Goal: Task Accomplishment & Management: Manage account settings

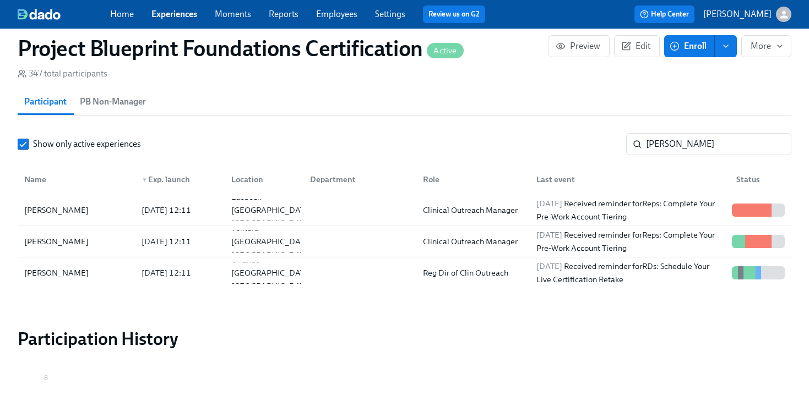
scroll to position [0, 1828]
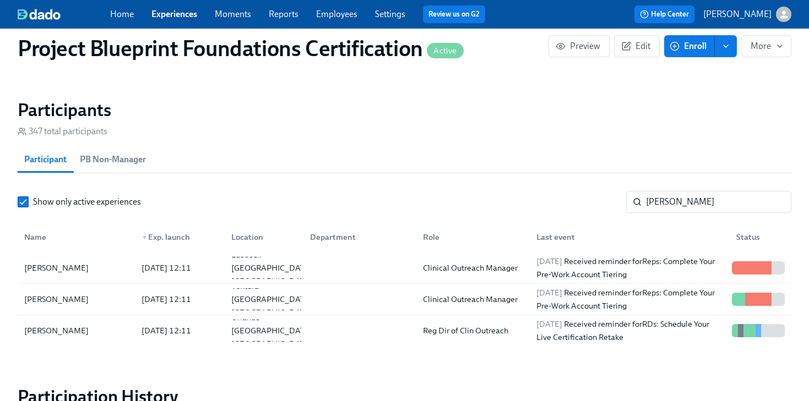
scroll to position [789, 0]
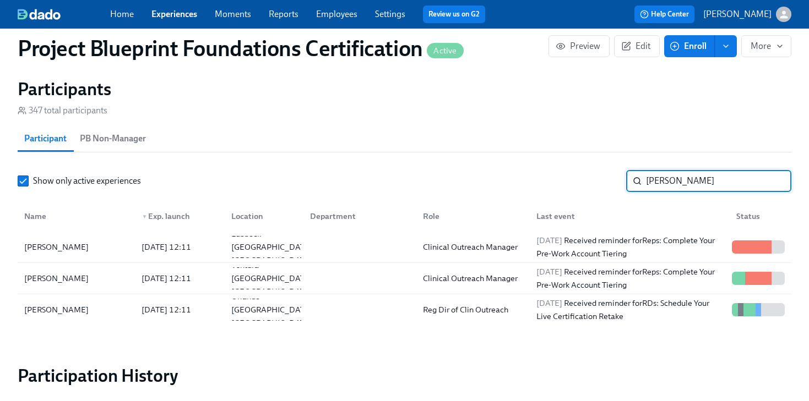
click at [692, 190] on input "[PERSON_NAME]" at bounding box center [718, 181] width 145 height 22
drag, startPoint x: 687, startPoint y: 186, endPoint x: 572, endPoint y: 168, distance: 116.4
click at [572, 168] on section "Participants 347 total participants Participant PB Non-Manager Show only active…" at bounding box center [405, 204] width 774 height 252
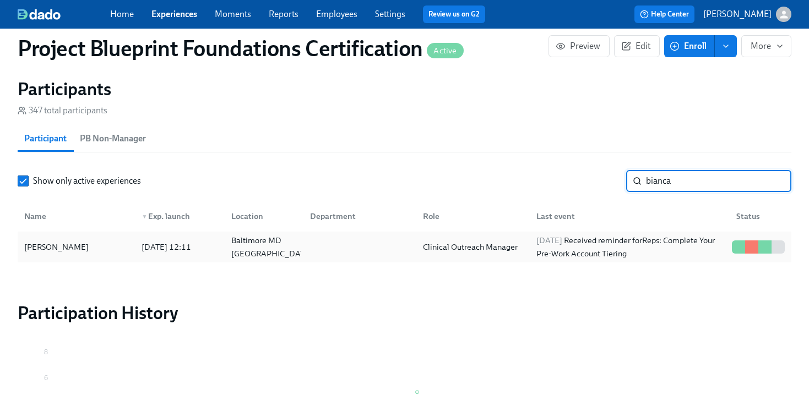
type input "bianca"
click at [83, 244] on div "[PERSON_NAME]" at bounding box center [76, 247] width 113 height 22
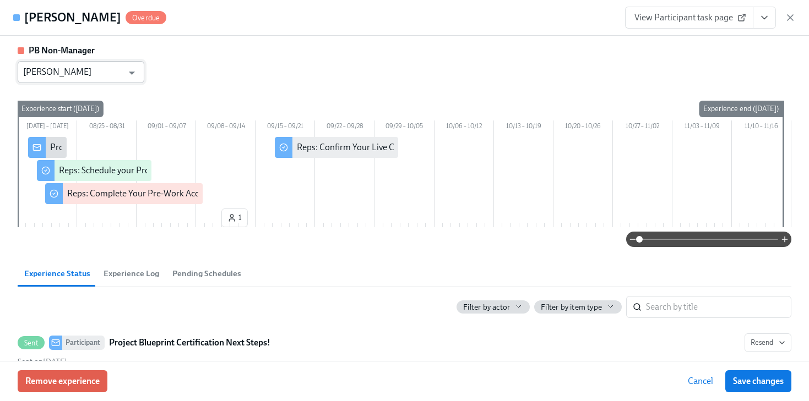
click at [93, 70] on input "[PERSON_NAME]" at bounding box center [73, 72] width 100 height 22
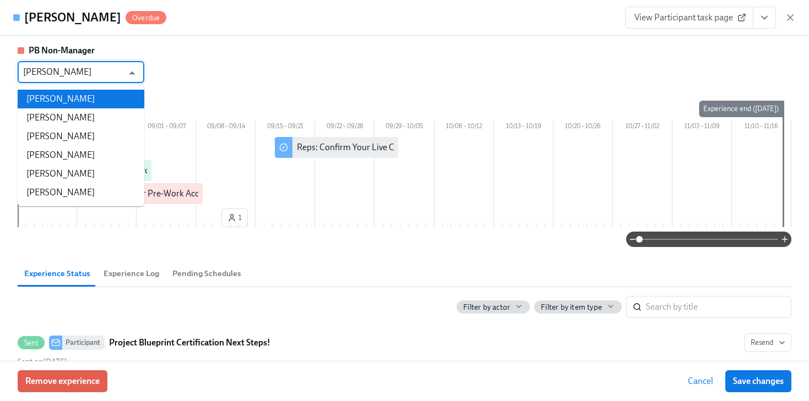
click at [86, 91] on li "[PERSON_NAME]" at bounding box center [81, 99] width 127 height 19
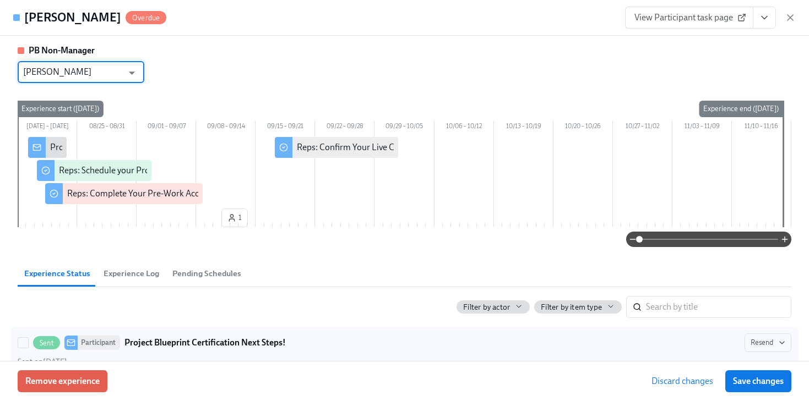
scroll to position [68, 0]
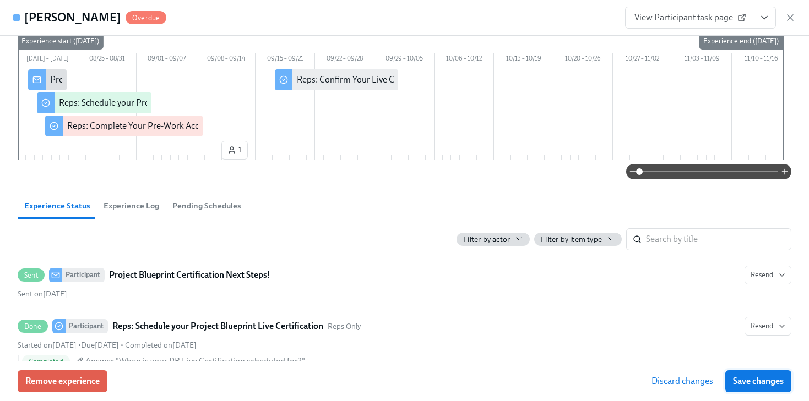
type input "[PERSON_NAME]"
click at [757, 386] on span "Save changes" at bounding box center [758, 381] width 51 height 11
type input "[PERSON_NAME]"
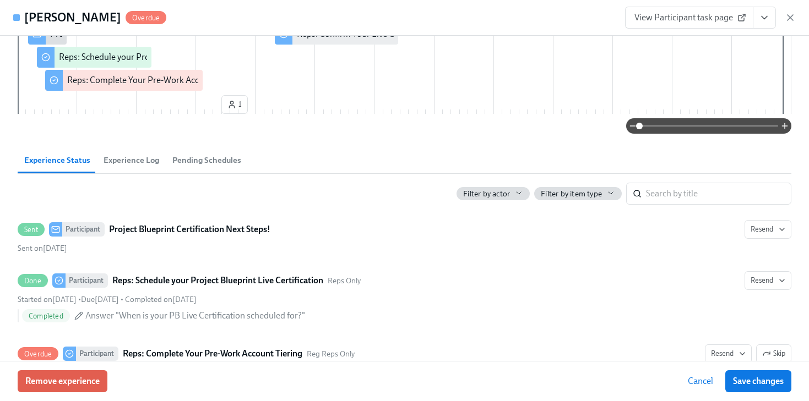
scroll to position [240, 0]
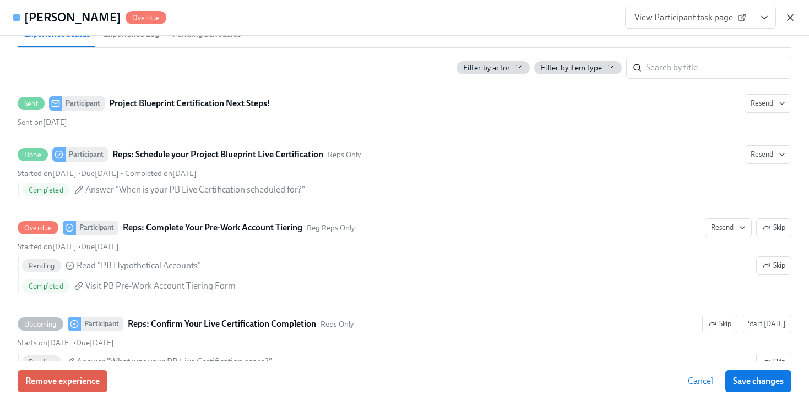
click at [788, 17] on icon "button" at bounding box center [790, 17] width 11 height 11
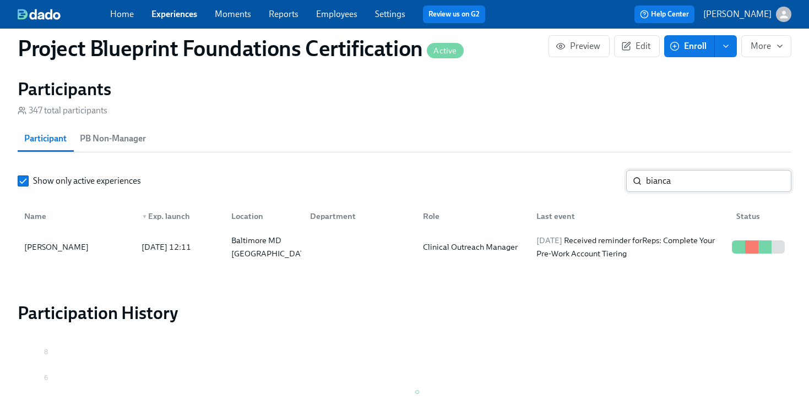
click at [735, 184] on input "bianca" at bounding box center [718, 181] width 145 height 22
click at [777, 182] on input "bianca" at bounding box center [718, 181] width 145 height 22
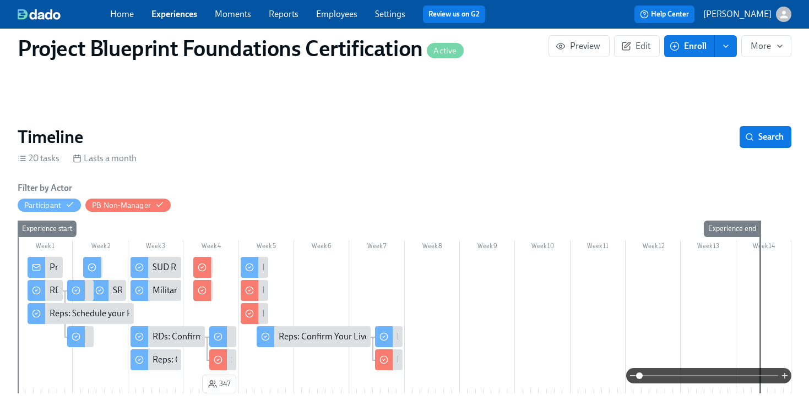
scroll to position [80, 0]
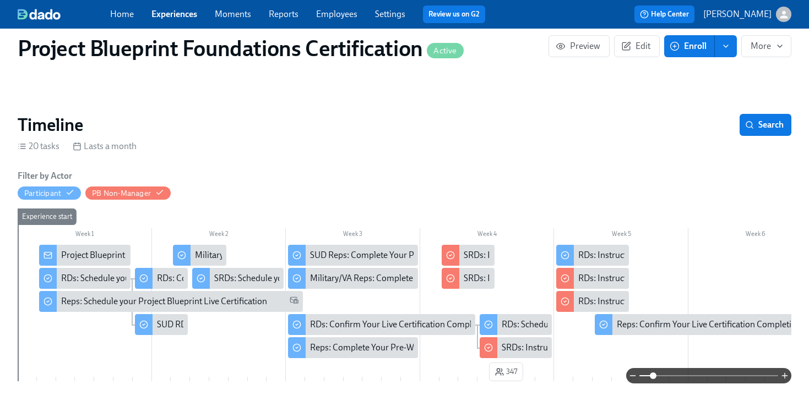
drag, startPoint x: 643, startPoint y: 377, endPoint x: 653, endPoint y: 377, distance: 10.5
click at [653, 377] on span at bounding box center [653, 376] width 7 height 7
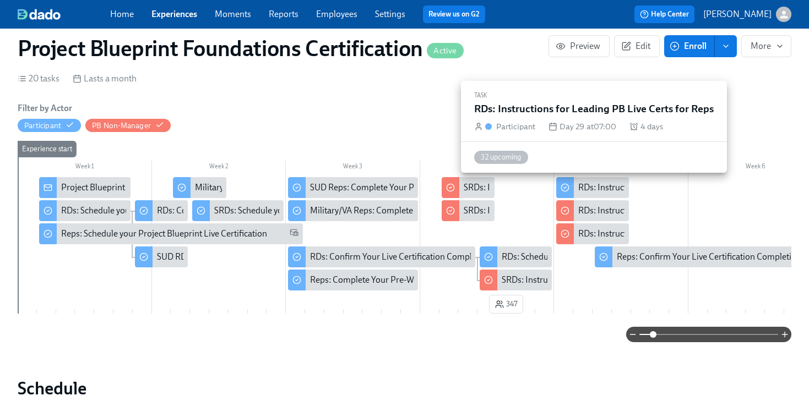
click at [616, 189] on div "RDs: Instructions for Leading PB Live Certs for Reps" at bounding box center [675, 188] width 194 height 12
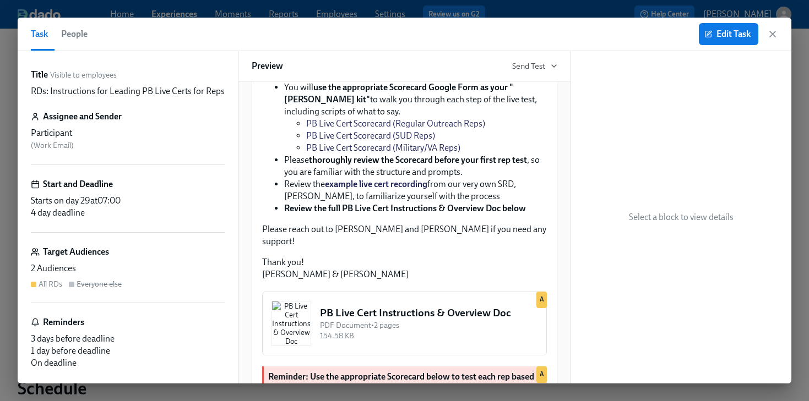
scroll to position [267, 0]
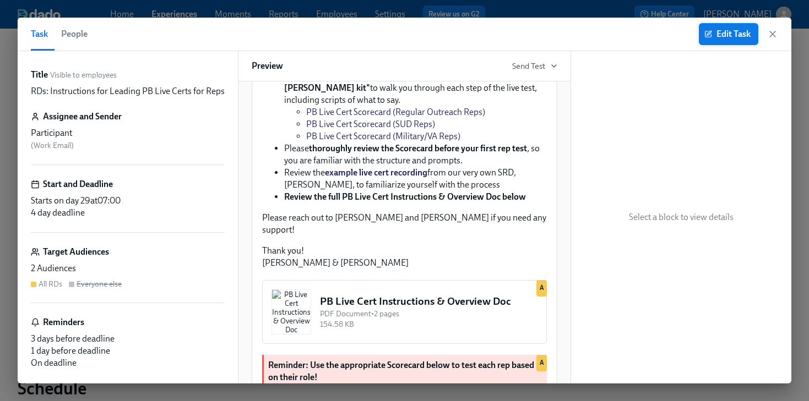
click at [716, 40] on button "Edit Task" at bounding box center [728, 34] width 59 height 22
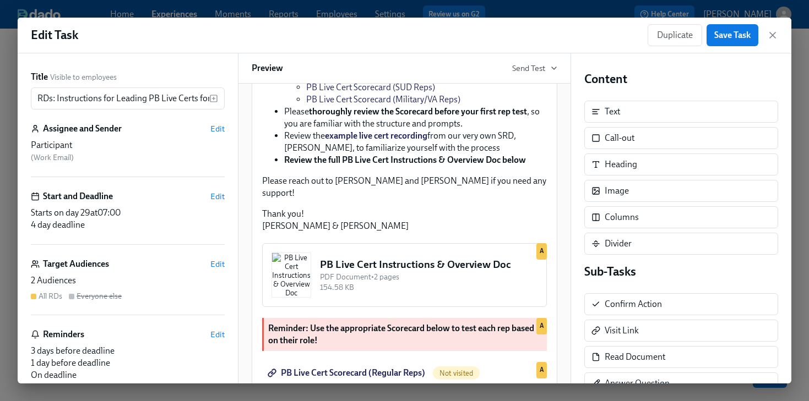
scroll to position [285, 0]
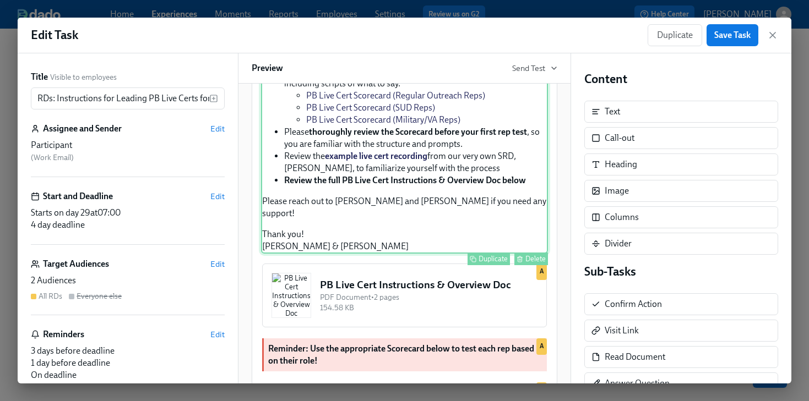
click at [438, 237] on div "Hi Participant : First Name ! Congratulations on passing the Project Blueprint …" at bounding box center [404, 97] width 287 height 313
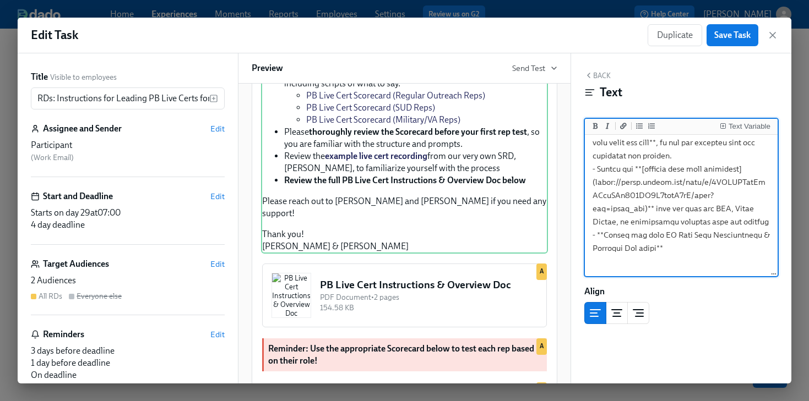
scroll to position [457, 0]
click at [645, 156] on textarea at bounding box center [681, 16] width 188 height 672
click at [754, 155] on textarea at bounding box center [681, 16] width 188 height 672
drag, startPoint x: 724, startPoint y: 195, endPoint x: 594, endPoint y: 196, distance: 130.0
click at [594, 196] on textarea at bounding box center [681, 16] width 188 height 672
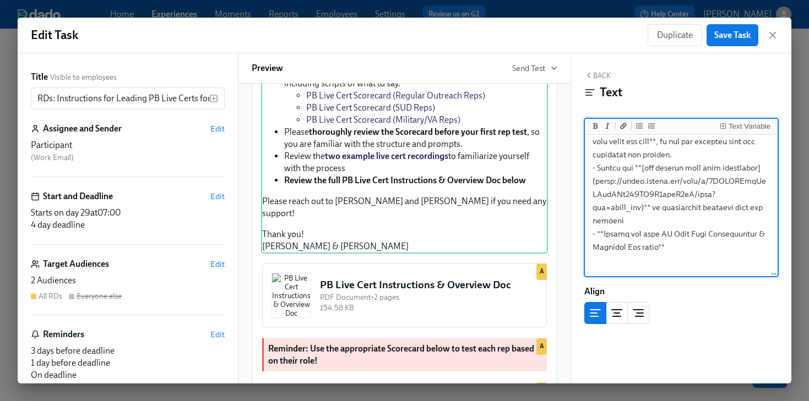
drag, startPoint x: 595, startPoint y: 169, endPoint x: 758, endPoint y: 180, distance: 163.3
click at [758, 180] on textarea at bounding box center [681, 16] width 188 height 672
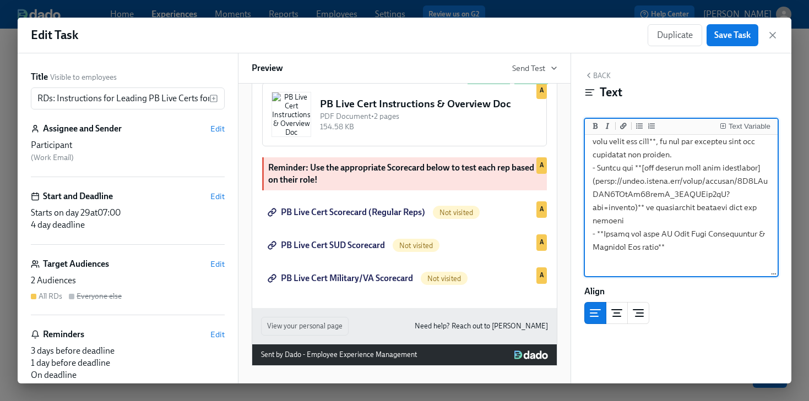
scroll to position [505, 0]
type textarea "Hi {{ participant.firstName }}! Congratulations on passing the Project Blueprin…"
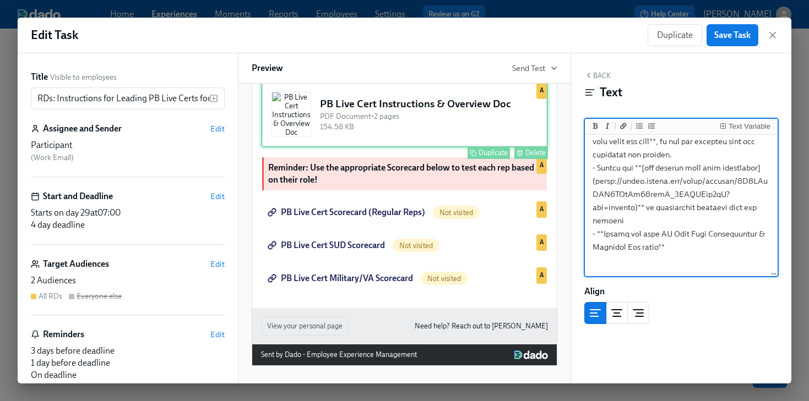
click at [481, 148] on div "PB Live Cert Instructions & Overview Doc PDF Document • 2 pages 154.58 KB Dupli…" at bounding box center [404, 114] width 287 height 66
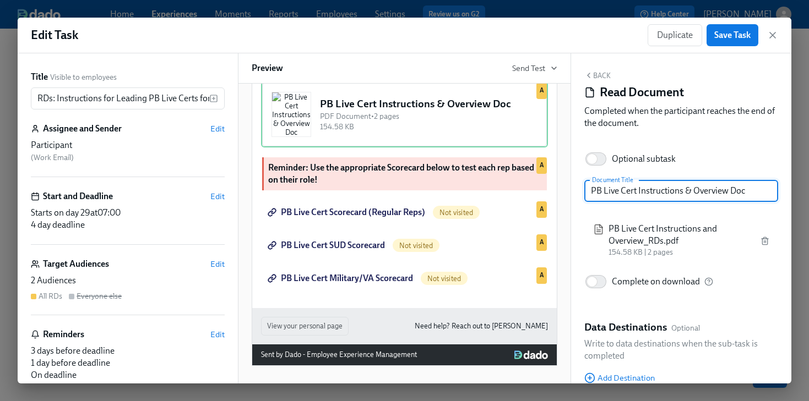
click at [692, 194] on input "PB Live Cert Instructions & Overview Doc" at bounding box center [681, 191] width 194 height 22
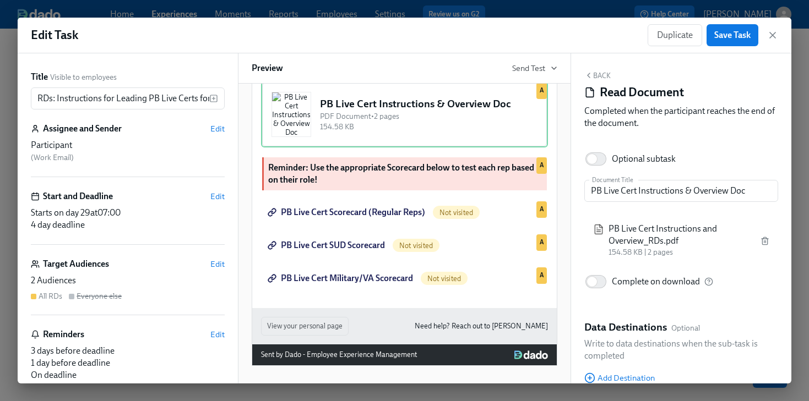
click at [771, 242] on div "PB Live Cert Instructions and Overview_RDs.pdf 154.58 KB | 2 pages" at bounding box center [681, 240] width 194 height 50
click at [766, 241] on icon "button" at bounding box center [764, 241] width 9 height 9
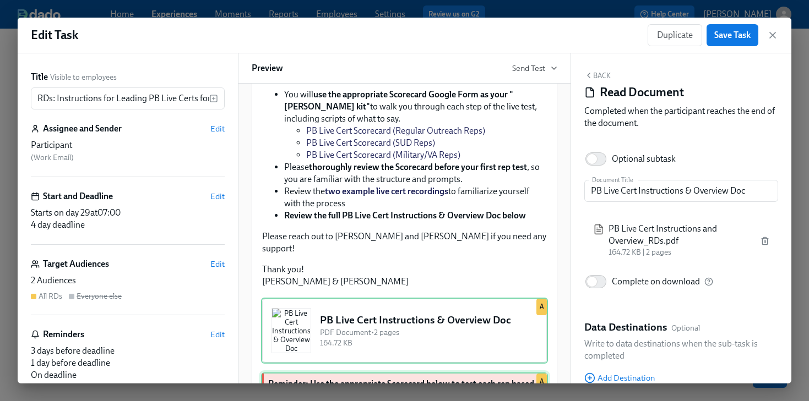
scroll to position [245, 0]
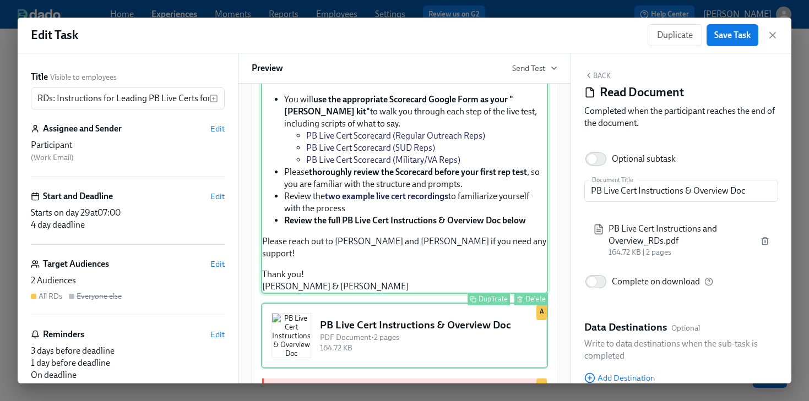
click at [516, 293] on div "Hi Participant : First Name ! Congratulations on passing the Project Blueprint …" at bounding box center [404, 137] width 287 height 313
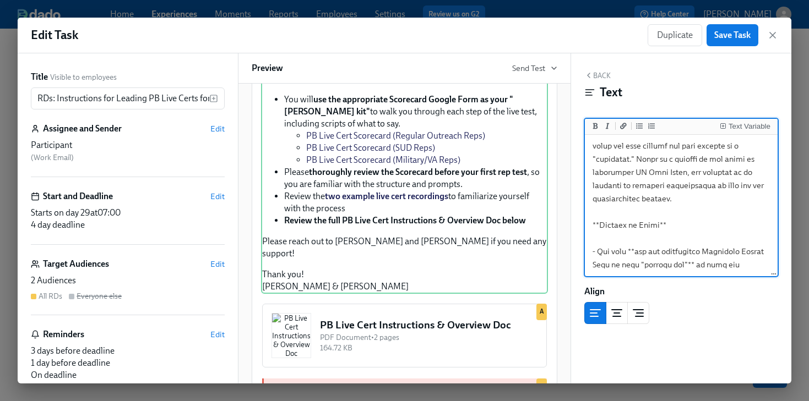
scroll to position [143, 0]
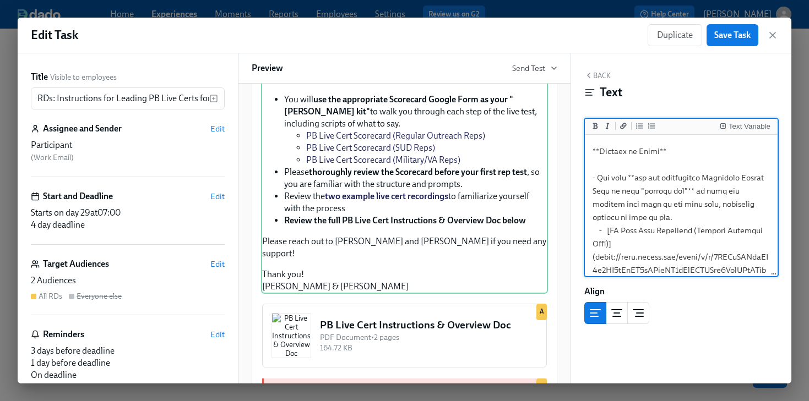
click at [655, 219] on textarea at bounding box center [681, 330] width 188 height 672
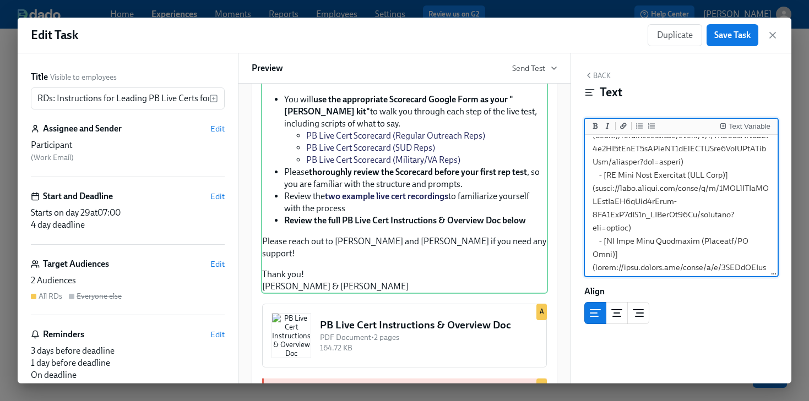
scroll to position [334, 0]
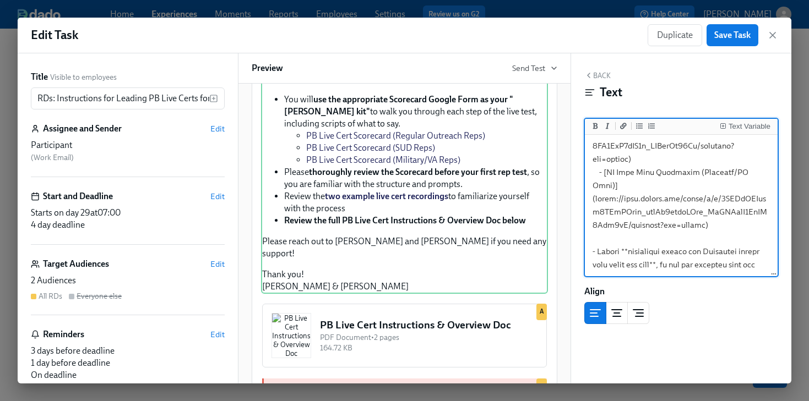
click at [706, 211] on textarea at bounding box center [681, 139] width 188 height 672
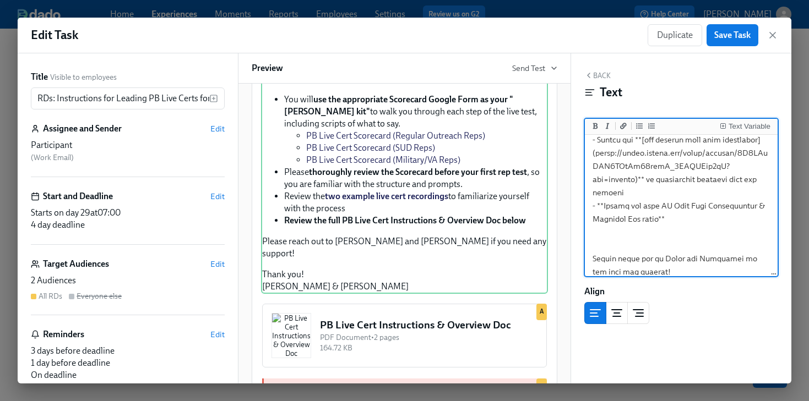
scroll to position [486, 0]
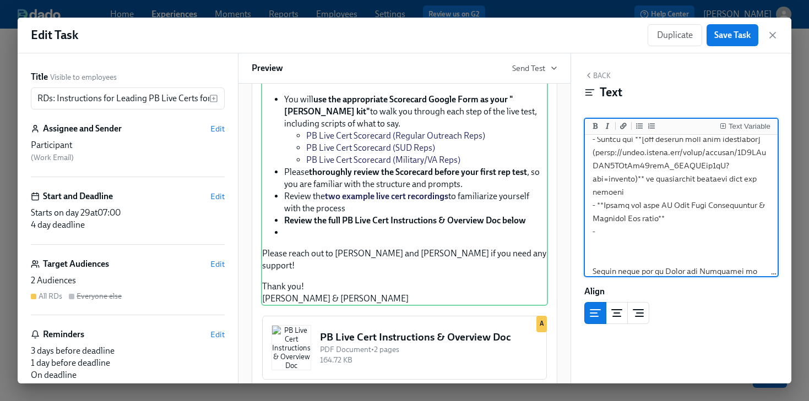
paste textarea "Optional: Attend the PB Live Cert Office Hours with [PERSON_NAME] & [PERSON_NAM…"
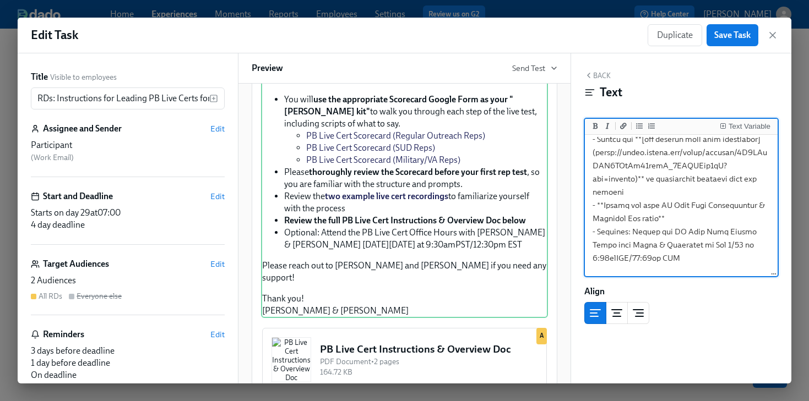
drag, startPoint x: 684, startPoint y: 244, endPoint x: 598, endPoint y: 220, distance: 89.8
click at [598, 220] on textarea at bounding box center [681, 6] width 188 height 711
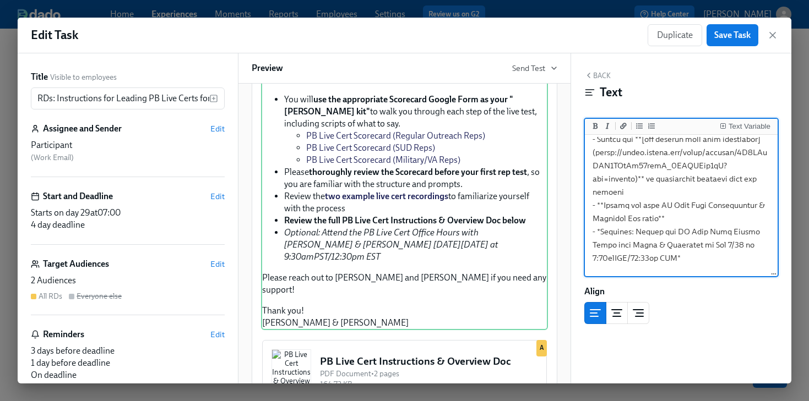
click at [694, 254] on textarea at bounding box center [681, 6] width 188 height 711
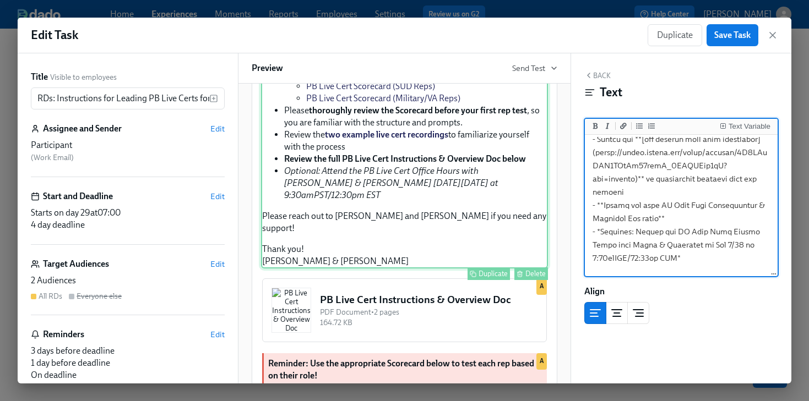
scroll to position [315, 0]
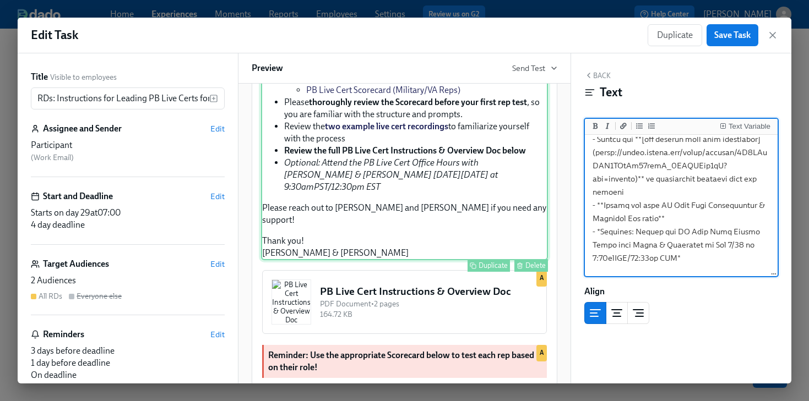
click at [419, 184] on div "Hi Participant : First Name ! Congratulations on passing the Project Blueprint …" at bounding box center [404, 85] width 287 height 349
click at [645, 190] on textarea at bounding box center [681, 6] width 188 height 711
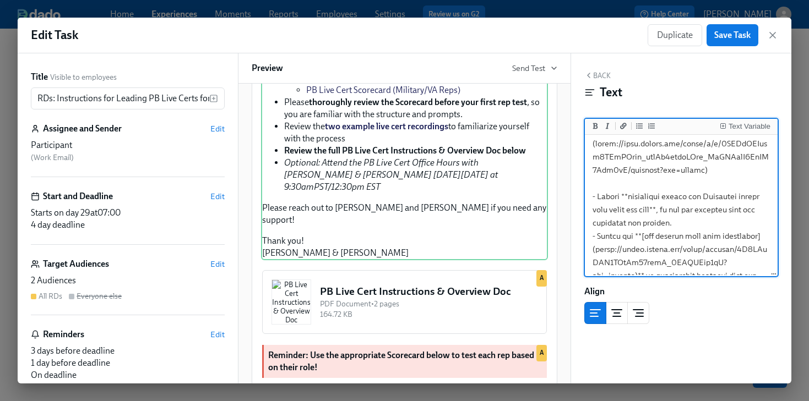
scroll to position [390, 0]
click at [707, 186] on textarea at bounding box center [681, 102] width 188 height 711
click at [742, 182] on textarea at bounding box center [681, 102] width 188 height 711
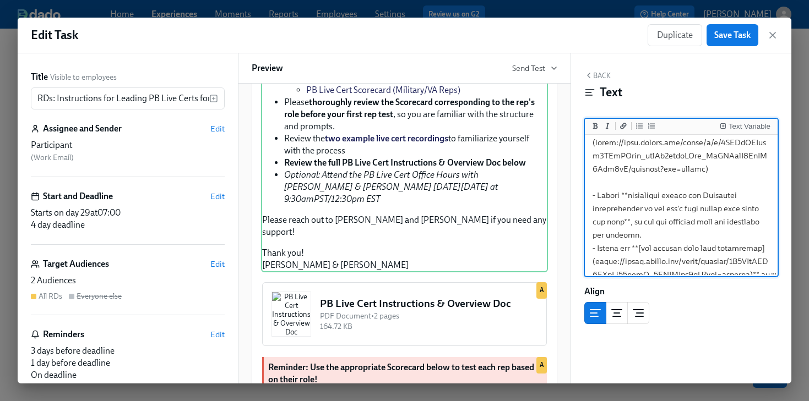
drag, startPoint x: 733, startPoint y: 197, endPoint x: 756, endPoint y: 197, distance: 22.6
click at [756, 197] on textarea at bounding box center [681, 102] width 188 height 711
drag, startPoint x: 605, startPoint y: 208, endPoint x: 589, endPoint y: 209, distance: 16.0
click at [589, 209] on textarea at bounding box center [681, 102] width 188 height 711
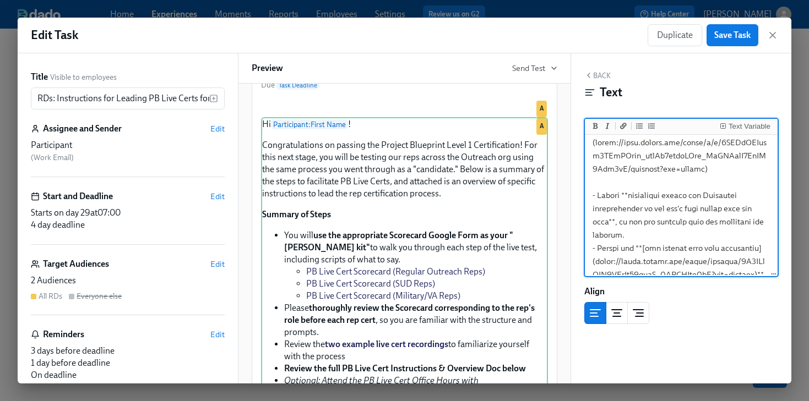
scroll to position [54, 0]
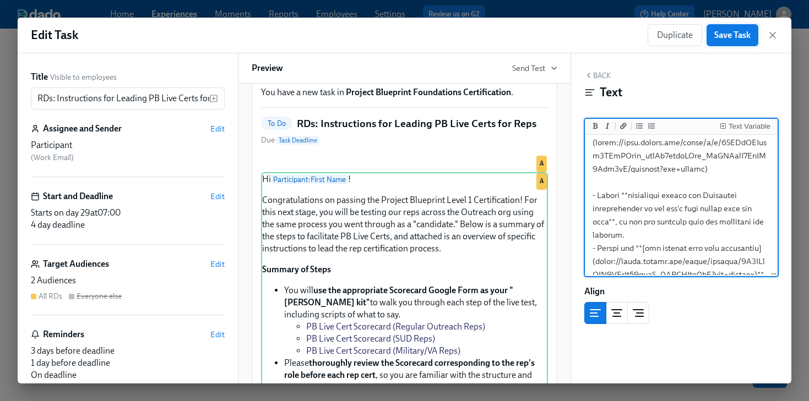
type textarea "Hi {{ participant.firstName }}! Congratulations on passing the Project Blueprin…"
click at [723, 40] on span "Save Task" at bounding box center [732, 35] width 36 height 11
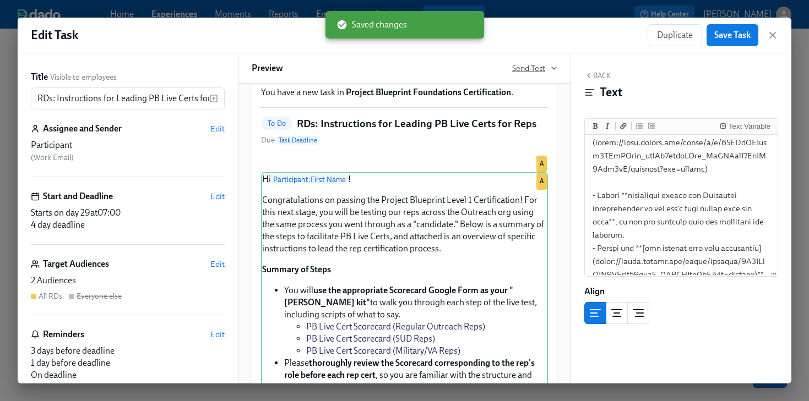
click at [530, 69] on span "Send Test" at bounding box center [534, 68] width 45 height 11
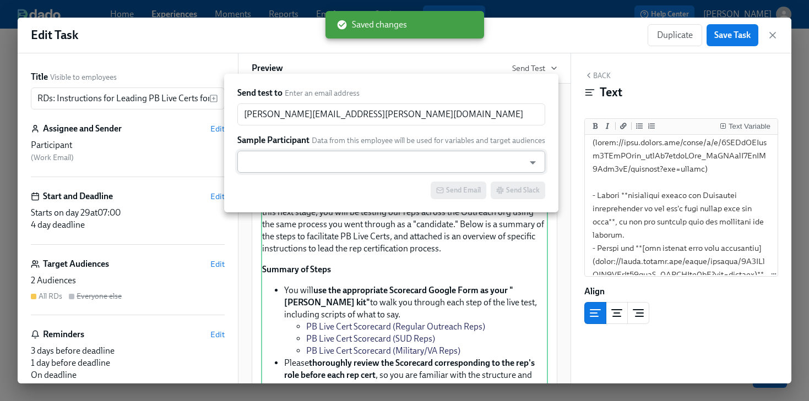
click at [331, 164] on input "text" at bounding box center [381, 162] width 276 height 22
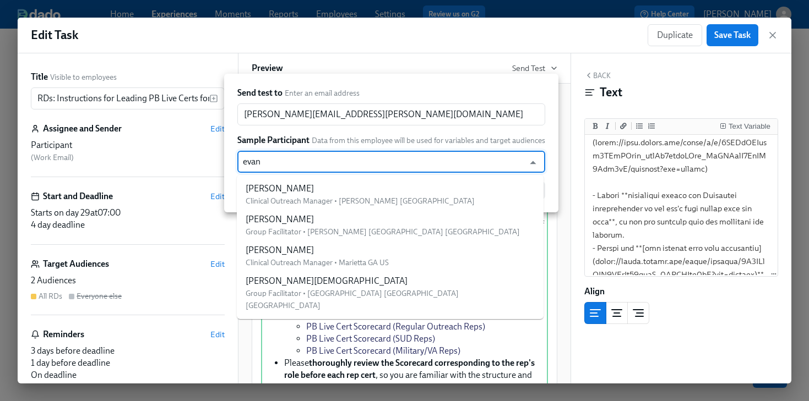
type input "[PERSON_NAME]"
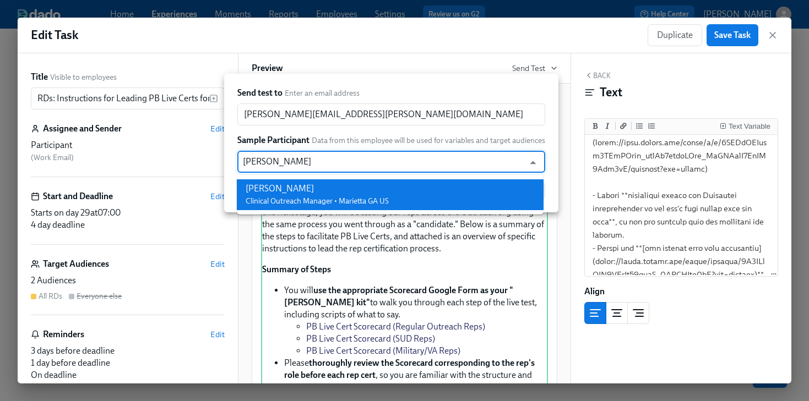
click at [361, 184] on div "[PERSON_NAME]" at bounding box center [317, 189] width 143 height 12
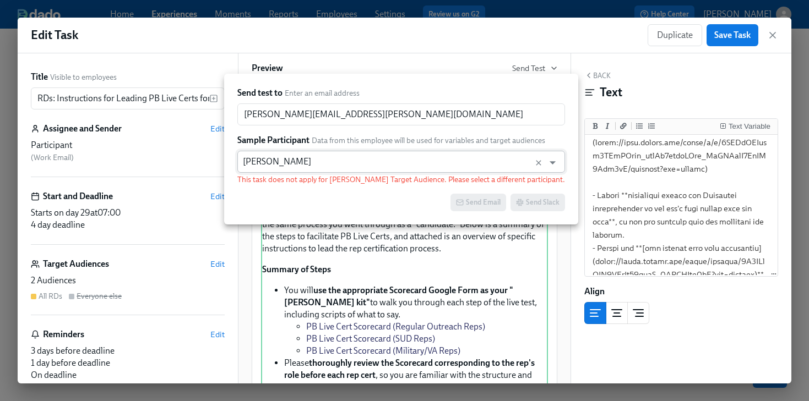
click at [367, 161] on input "[PERSON_NAME]" at bounding box center [391, 162] width 296 height 22
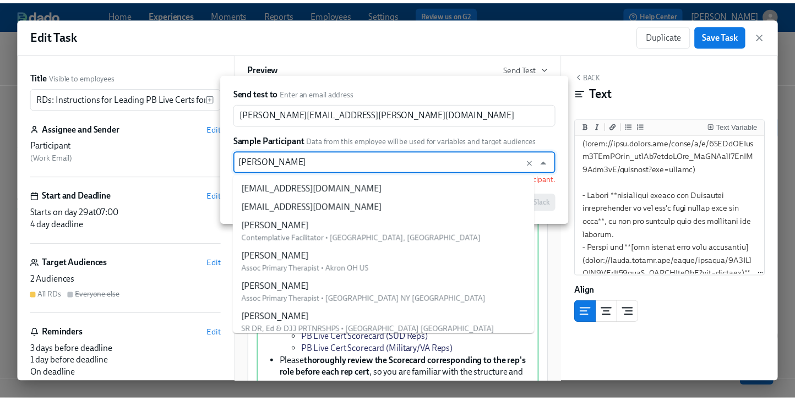
scroll to position [109509, 0]
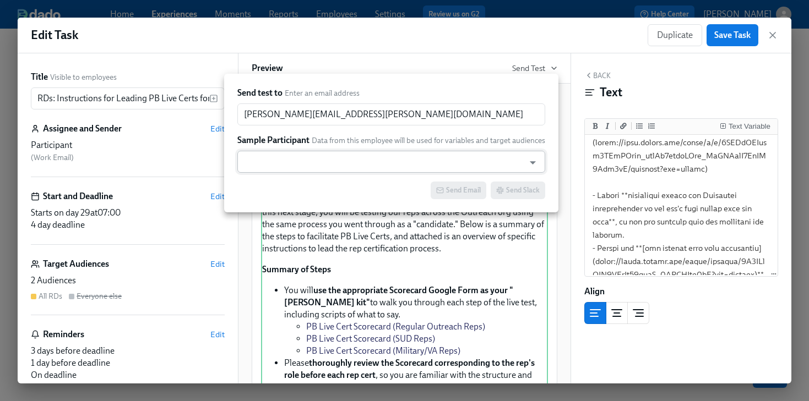
click at [313, 159] on input "text" at bounding box center [381, 162] width 276 height 22
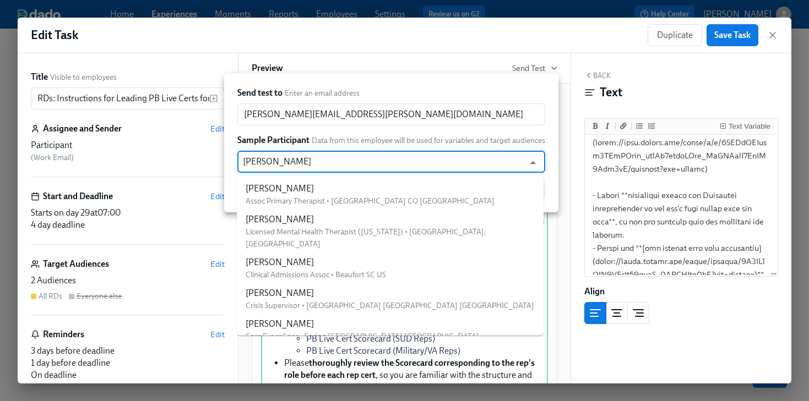
type input "[PERSON_NAME]"
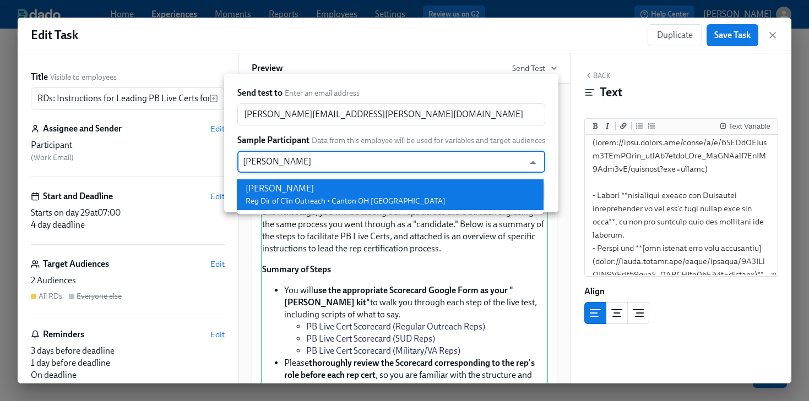
click at [297, 184] on div "[PERSON_NAME]" at bounding box center [346, 189] width 200 height 12
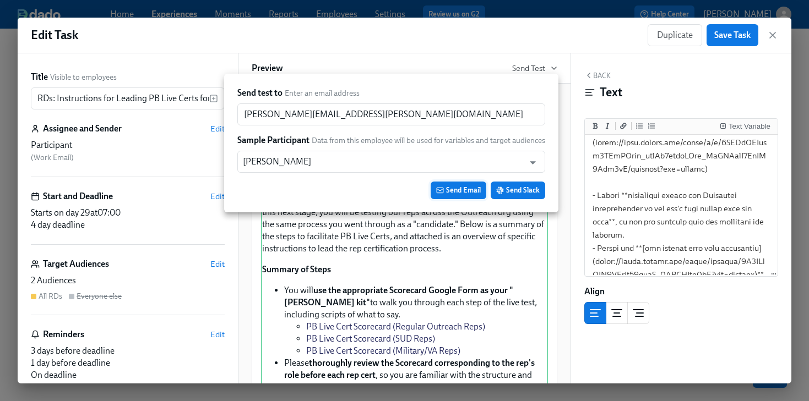
click at [466, 191] on span "Send Email" at bounding box center [458, 190] width 45 height 11
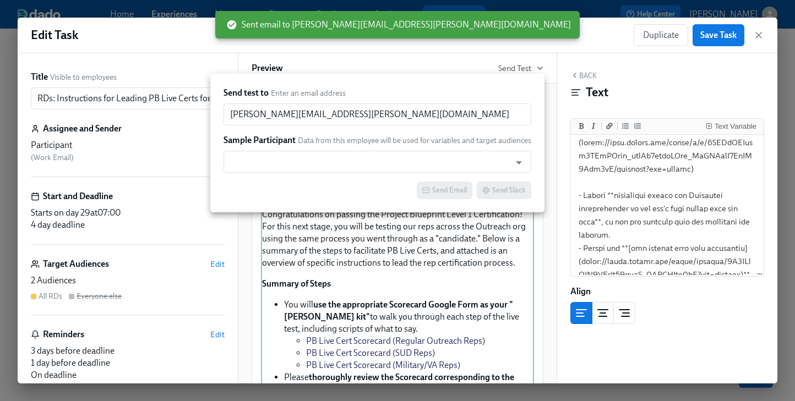
click at [9, 94] on div at bounding box center [397, 200] width 795 height 401
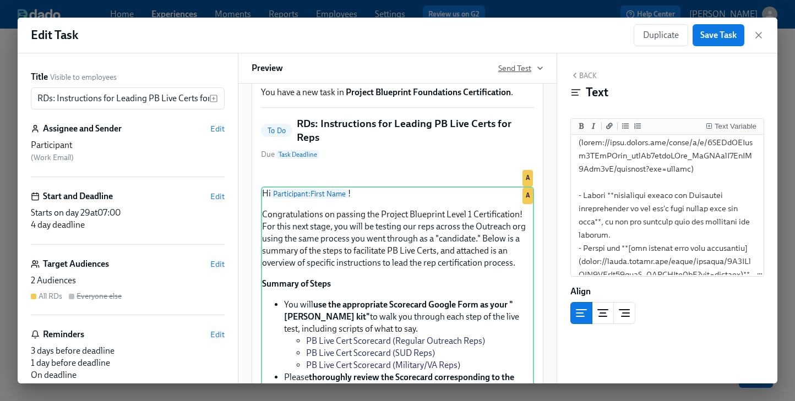
click at [505, 67] on span "Send Test" at bounding box center [520, 68] width 45 height 11
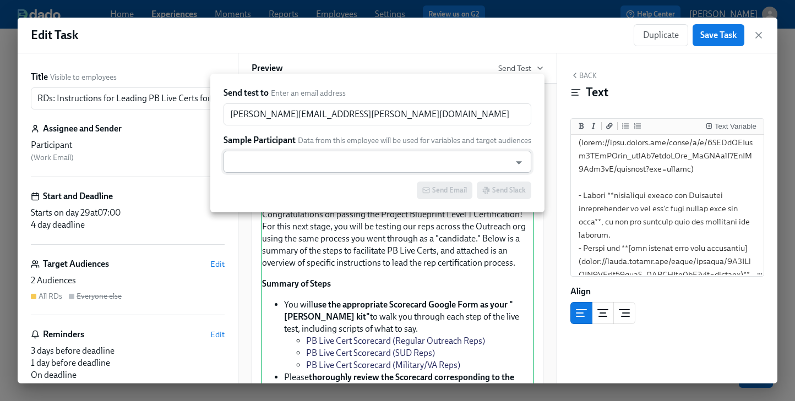
click at [345, 162] on input "text" at bounding box center [367, 162] width 276 height 22
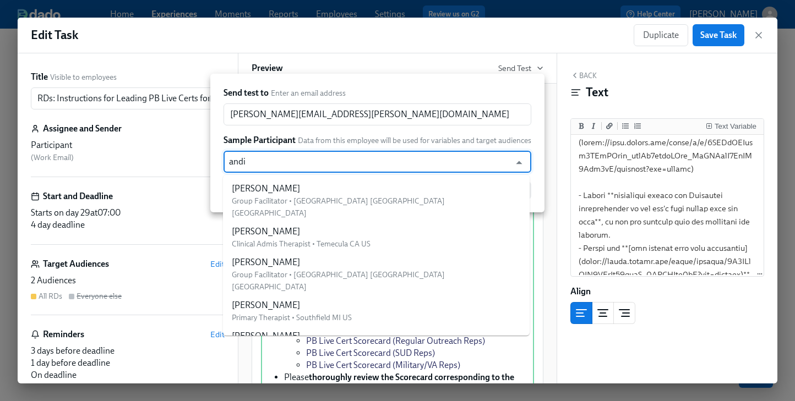
type input "[PERSON_NAME]"
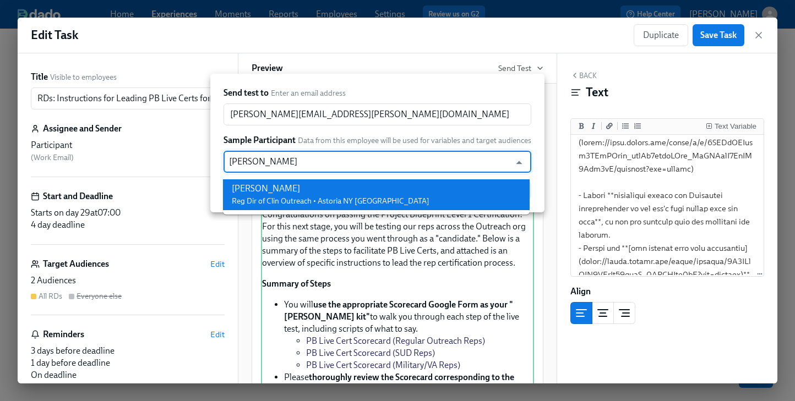
click at [346, 186] on div "[PERSON_NAME]" at bounding box center [331, 189] width 198 height 12
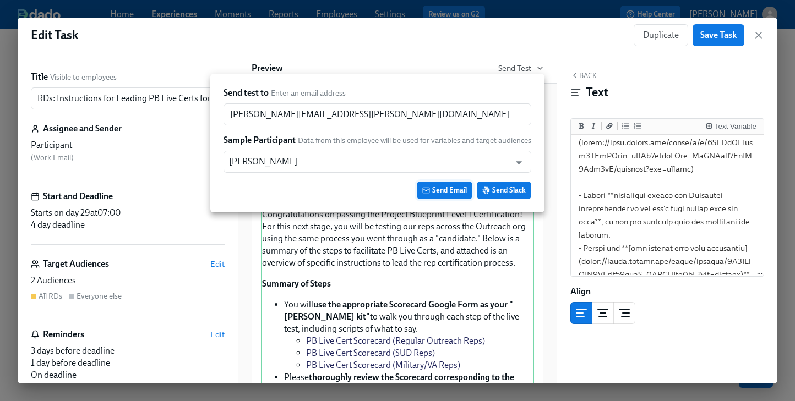
click at [454, 192] on span "Send Email" at bounding box center [444, 190] width 45 height 11
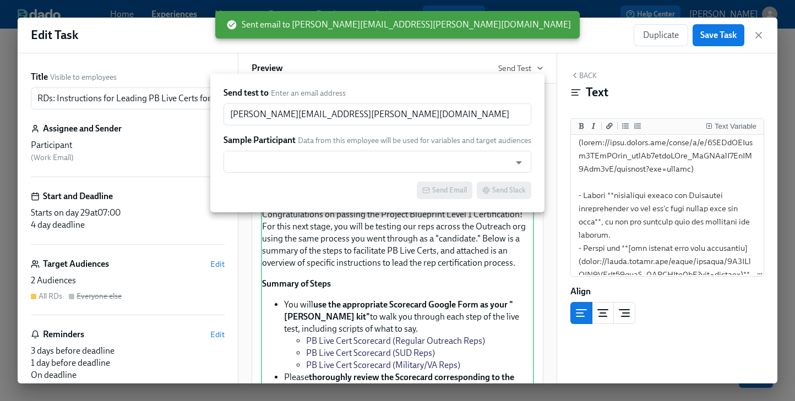
click at [554, 104] on div at bounding box center [397, 200] width 795 height 401
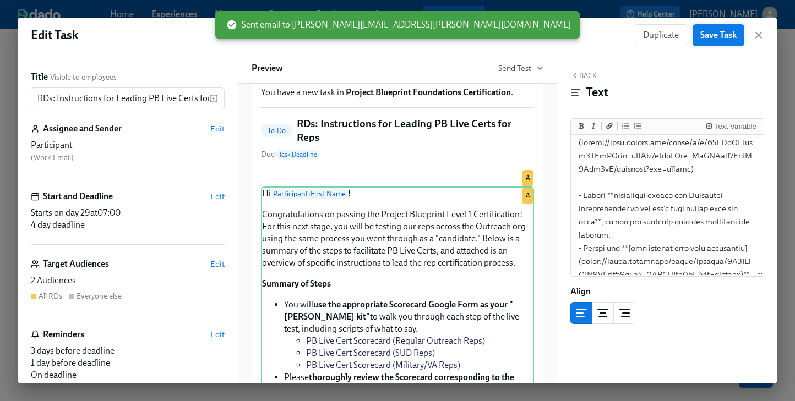
click at [714, 37] on span "Save Task" at bounding box center [718, 35] width 36 height 11
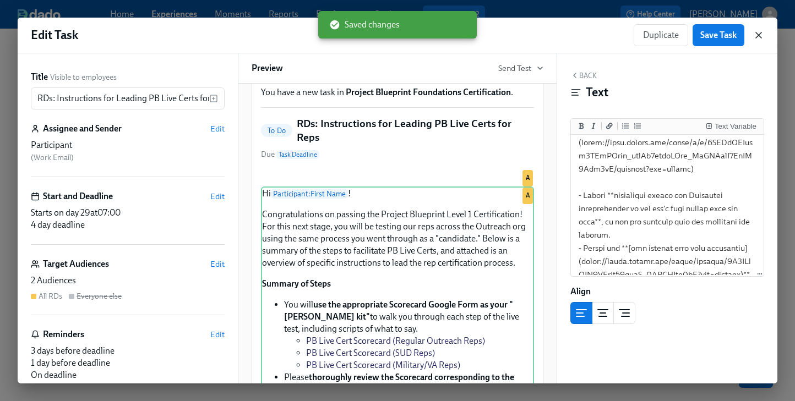
click at [765, 36] on div "Edit Task Duplicate Save Task" at bounding box center [398, 36] width 760 height 36
click at [757, 35] on icon "button" at bounding box center [758, 35] width 11 height 11
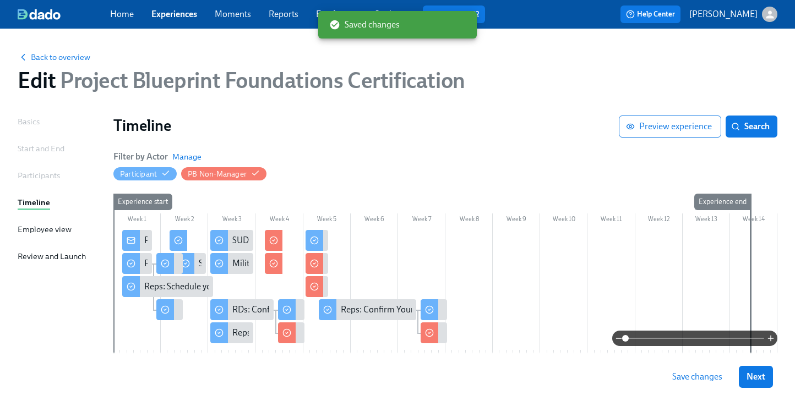
click at [702, 378] on span "Save changes" at bounding box center [697, 377] width 50 height 11
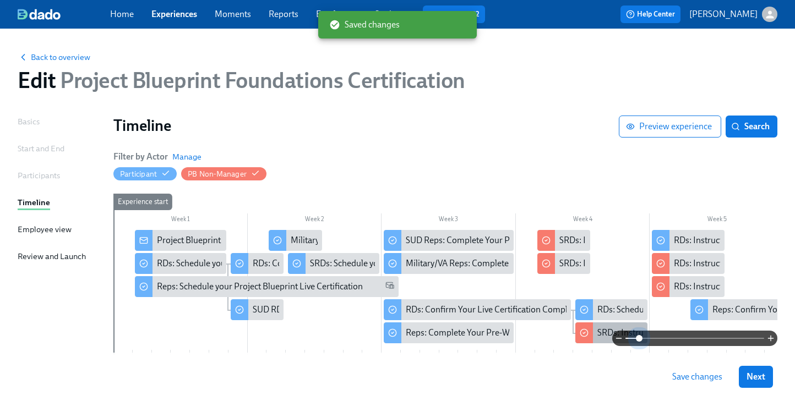
drag, startPoint x: 625, startPoint y: 338, endPoint x: 627, endPoint y: 323, distance: 15.0
click at [639, 338] on span at bounding box center [639, 338] width 7 height 7
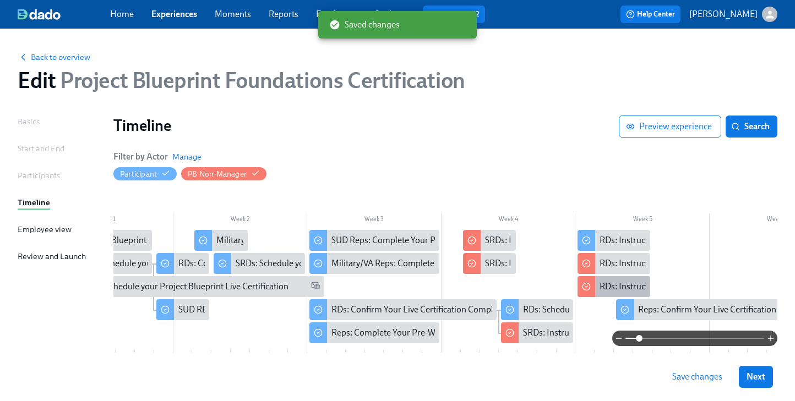
scroll to position [0, 74]
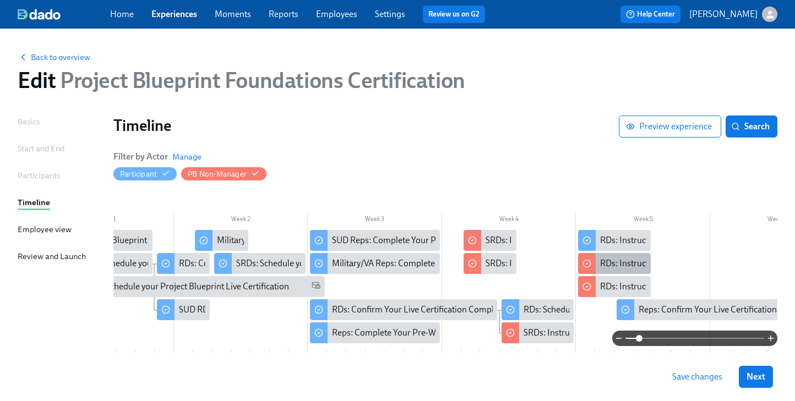
click at [606, 269] on div "RDs: Instructions for SUD Rep Live Cert" at bounding box center [673, 264] width 146 height 12
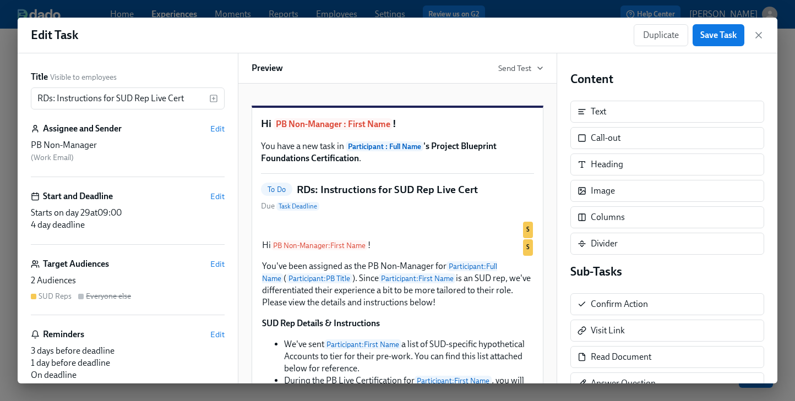
click at [755, 36] on icon "button" at bounding box center [758, 35] width 11 height 11
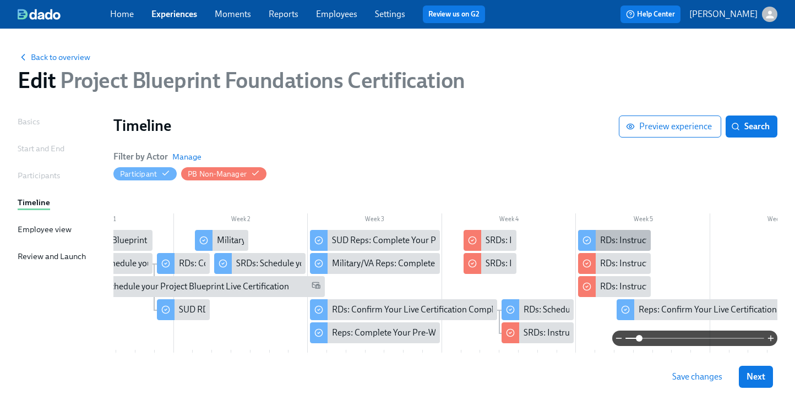
click at [606, 238] on div "RDs: Instructions for Leading PB Live Certs for Reps" at bounding box center [697, 241] width 194 height 12
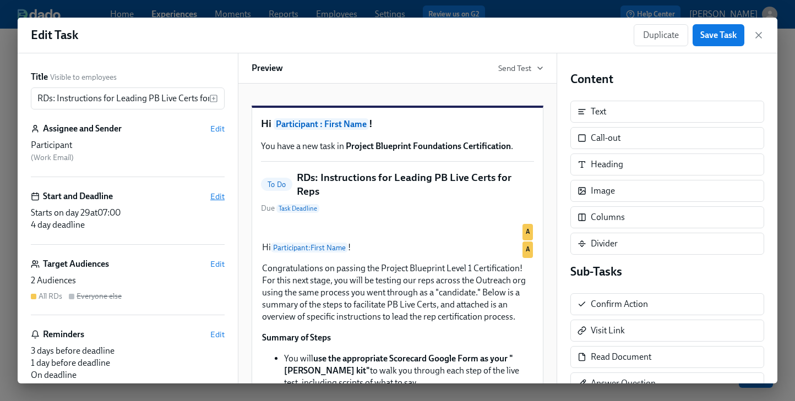
click at [215, 197] on span "Edit" at bounding box center [217, 196] width 14 height 11
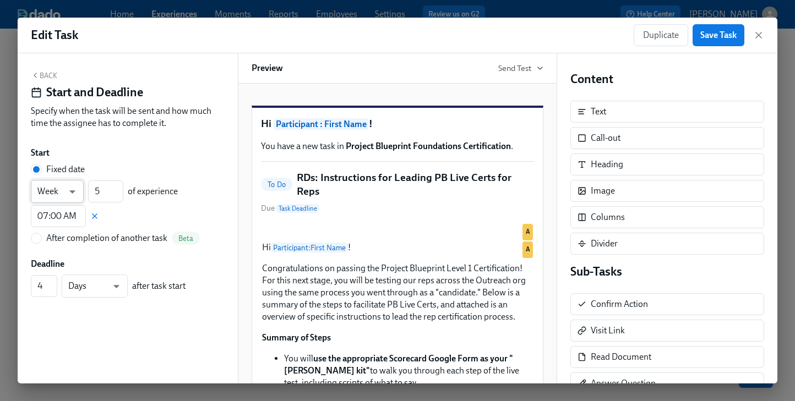
click at [72, 197] on body "Home Experiences Moments Reports Employees Settings Review us on G2 Help Center…" at bounding box center [397, 224] width 795 height 449
click at [63, 174] on li "Day" at bounding box center [57, 173] width 53 height 19
type input "d"
click at [112, 192] on input "5" at bounding box center [105, 192] width 35 height 22
drag, startPoint x: 109, startPoint y: 191, endPoint x: 86, endPoint y: 190, distance: 23.2
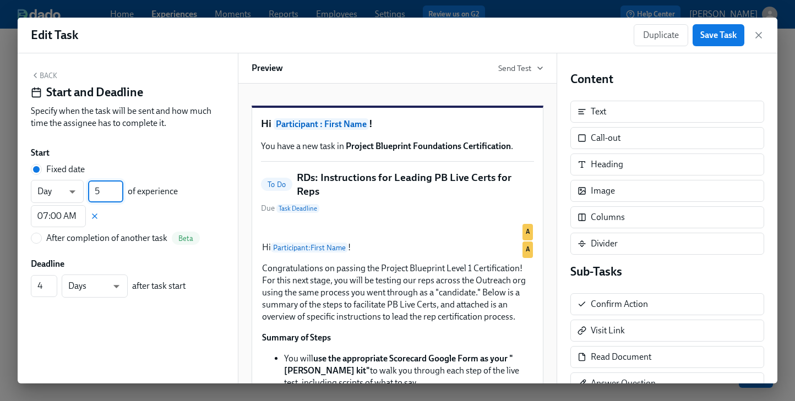
click at [86, 190] on div "Day d ​ 5 ​ of experience" at bounding box center [104, 191] width 147 height 23
type input "26"
click at [50, 222] on input "07:00 AM" at bounding box center [58, 216] width 55 height 22
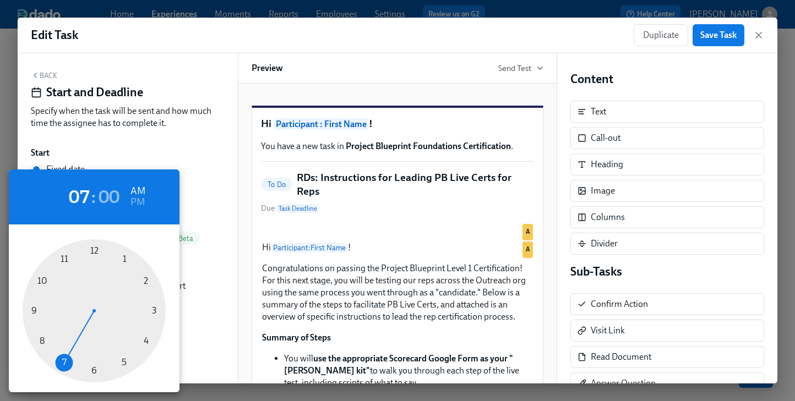
click at [123, 359] on div at bounding box center [94, 311] width 143 height 143
click at [134, 200] on h6 "PM" at bounding box center [138, 203] width 14 height 18
type input "05:00 PM"
click at [188, 194] on div at bounding box center [397, 200] width 795 height 401
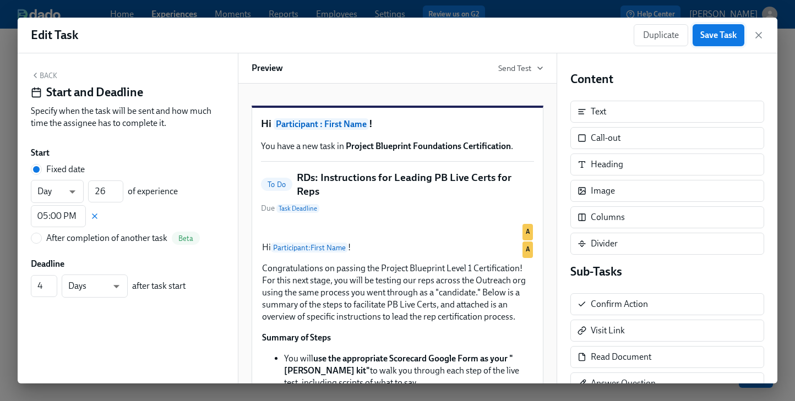
click at [722, 31] on span "Save Task" at bounding box center [718, 35] width 36 height 11
click at [47, 74] on button "Back" at bounding box center [44, 75] width 26 height 9
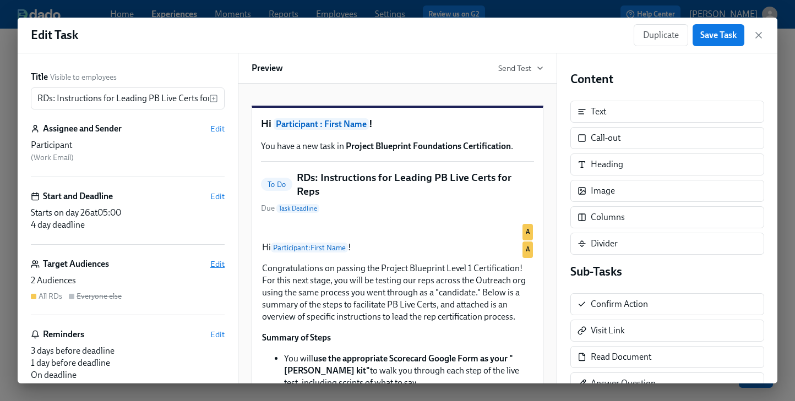
click at [218, 264] on span "Edit" at bounding box center [217, 264] width 14 height 11
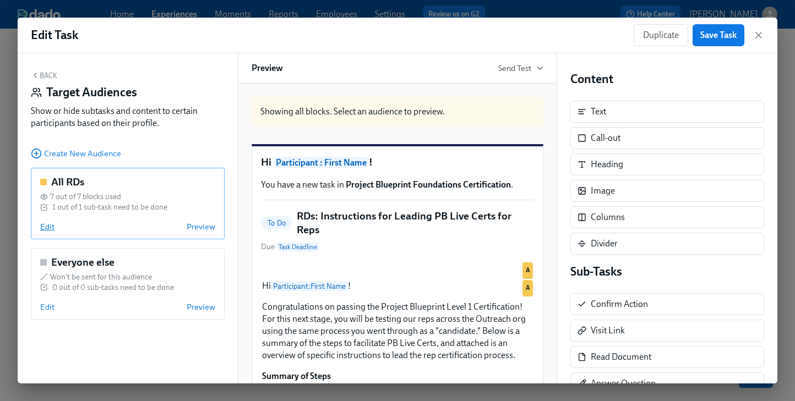
click at [50, 229] on span "Edit" at bounding box center [47, 226] width 14 height 11
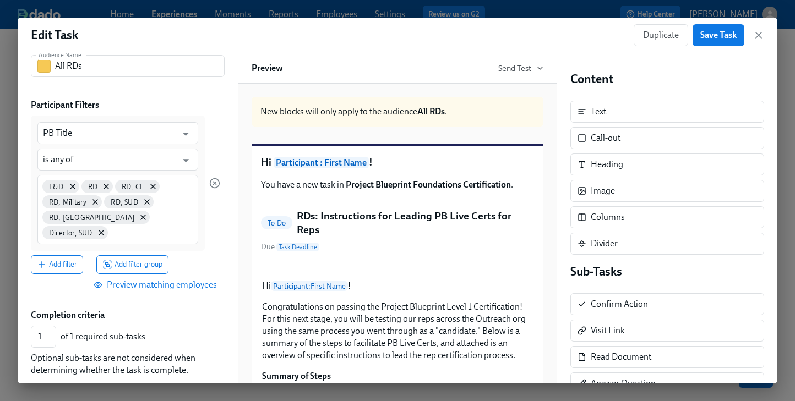
scroll to position [64, 0]
click at [68, 263] on span "Add filter" at bounding box center [57, 263] width 40 height 11
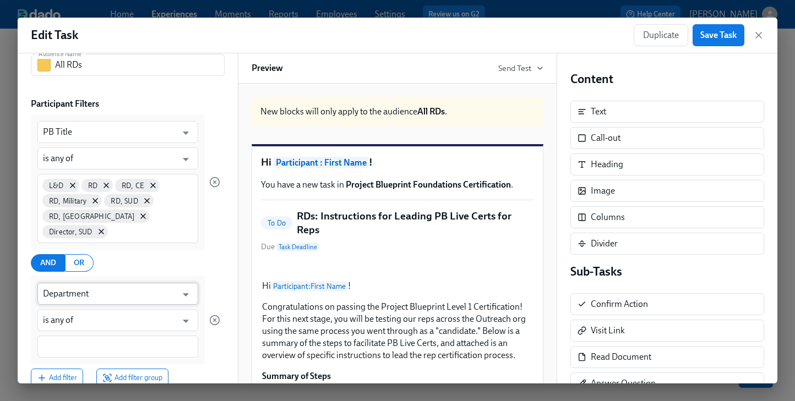
click at [83, 291] on input "Department" at bounding box center [110, 294] width 134 height 22
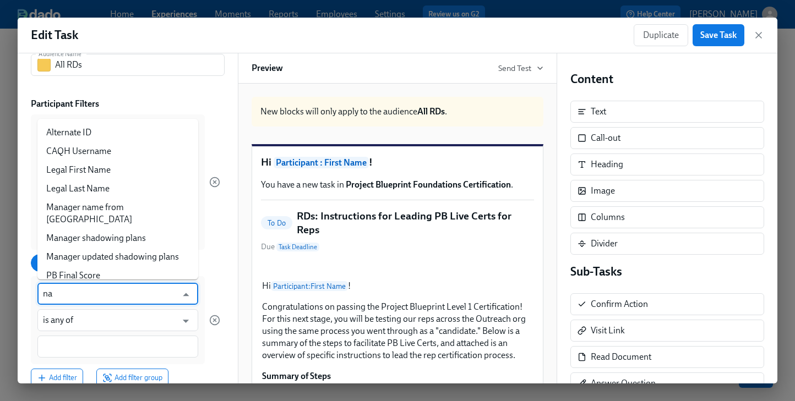
scroll to position [0, 0]
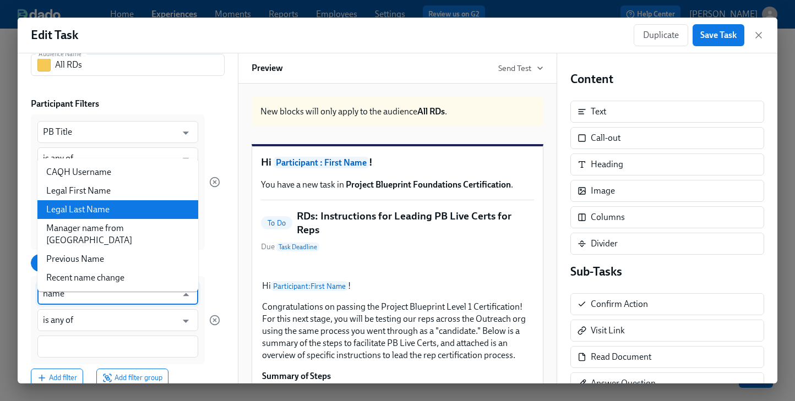
click at [94, 213] on li "Legal Last Name" at bounding box center [117, 209] width 161 height 19
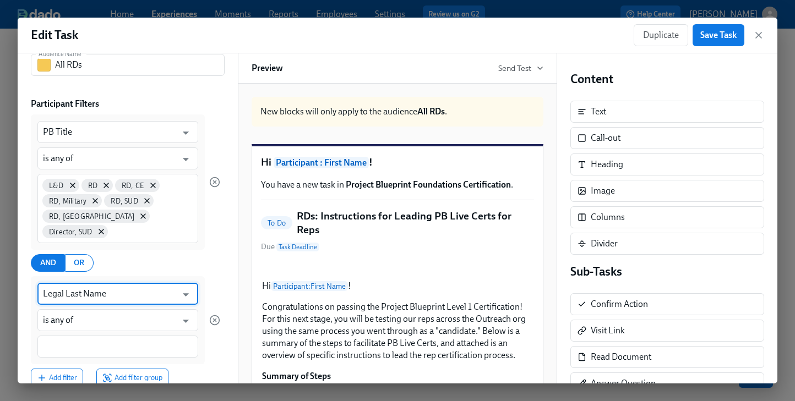
type input "Legal Last Name"
click at [86, 318] on input "is any of" at bounding box center [110, 320] width 134 height 22
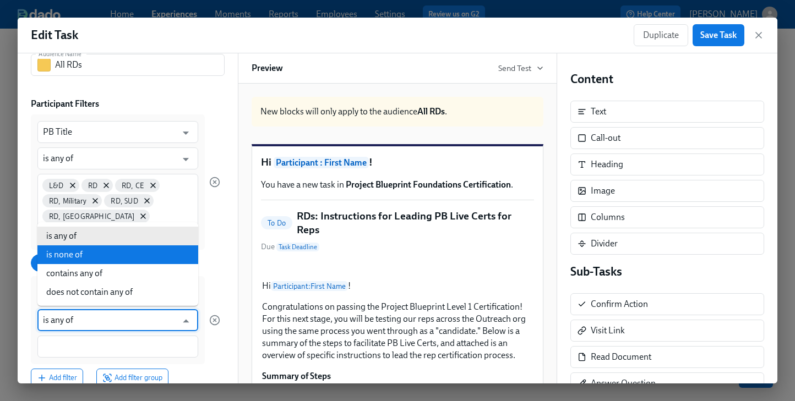
click at [58, 253] on li "is none of" at bounding box center [117, 255] width 161 height 19
type input "is none of"
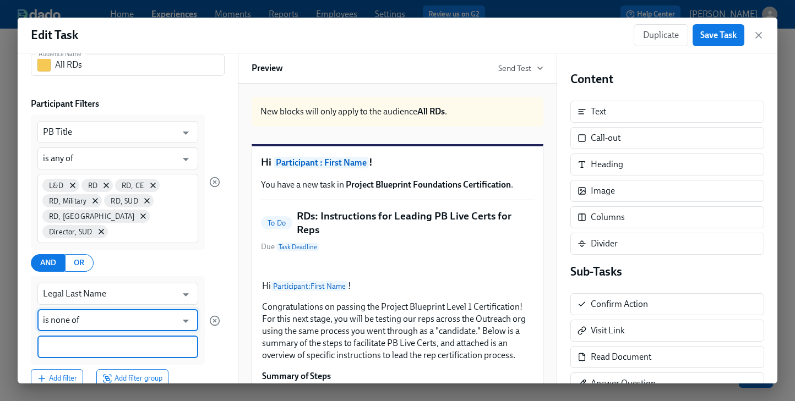
click at [84, 344] on input at bounding box center [118, 347] width 150 height 12
type input "fore"
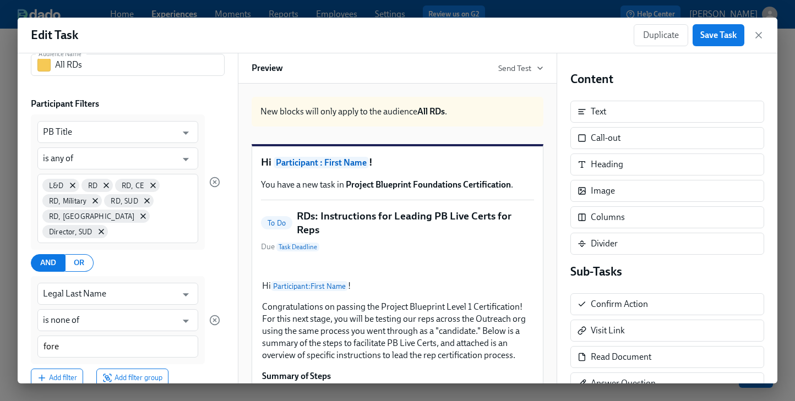
click at [190, 367] on div "PB Title ​ is any of ​ [GEOGRAPHIC_DATA], [GEOGRAPHIC_DATA] Director, SUD AND O…" at bounding box center [125, 251] width 189 height 273
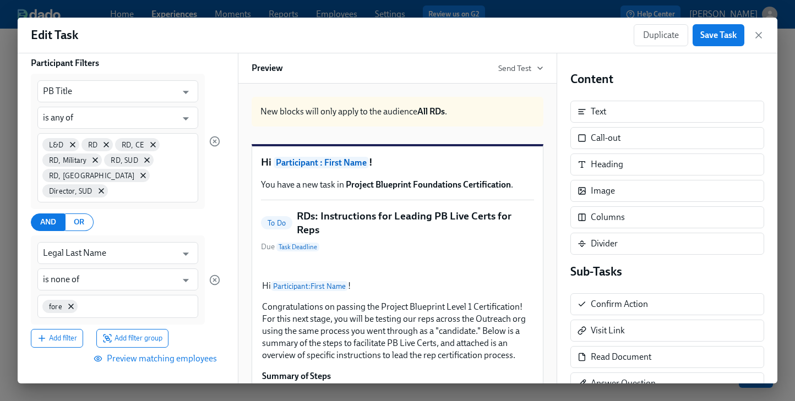
scroll to position [116, 0]
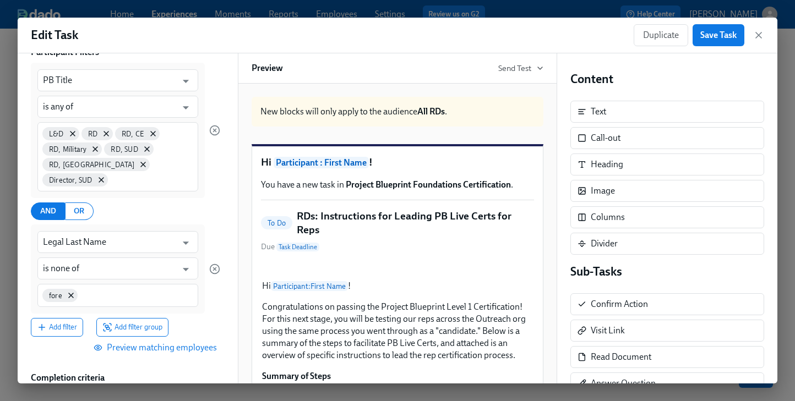
click at [189, 349] on span "Preview matching employees" at bounding box center [156, 348] width 121 height 11
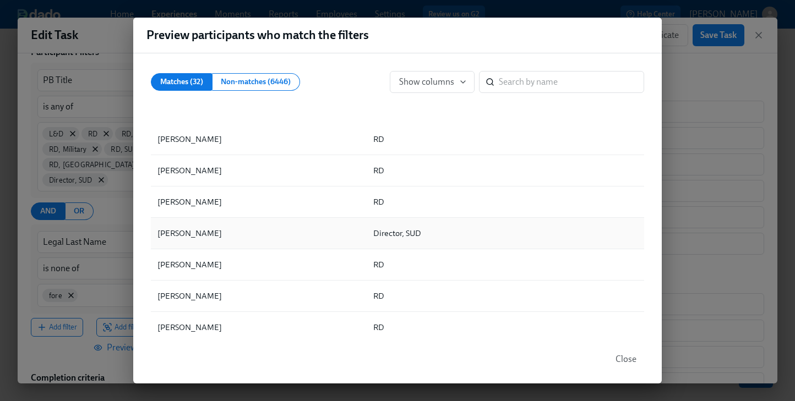
scroll to position [0, 0]
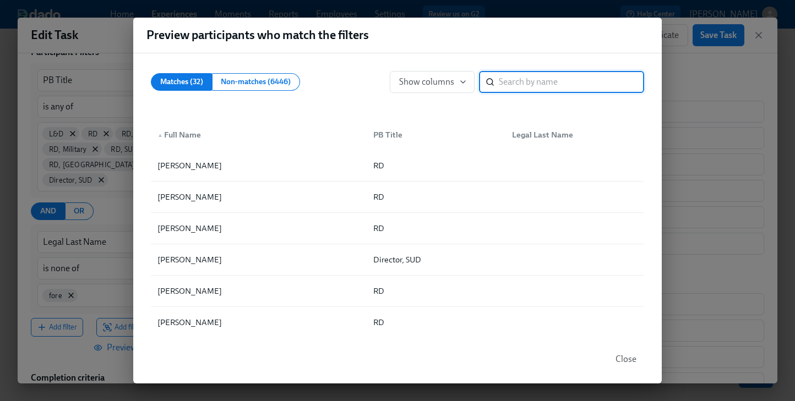
click at [506, 78] on input "search" at bounding box center [571, 82] width 145 height 22
type input "fore"
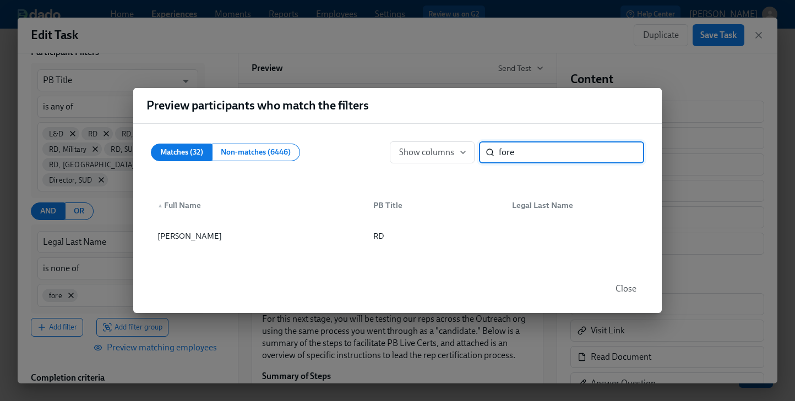
click at [617, 285] on span "Close" at bounding box center [626, 289] width 21 height 11
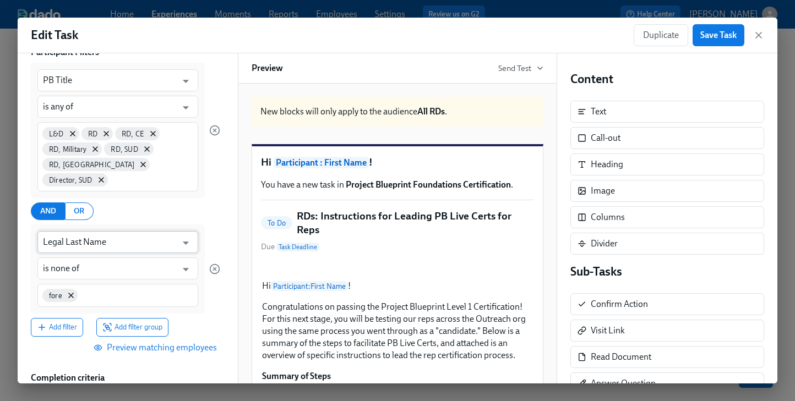
click at [116, 246] on input "Legal Last Name" at bounding box center [110, 242] width 134 height 22
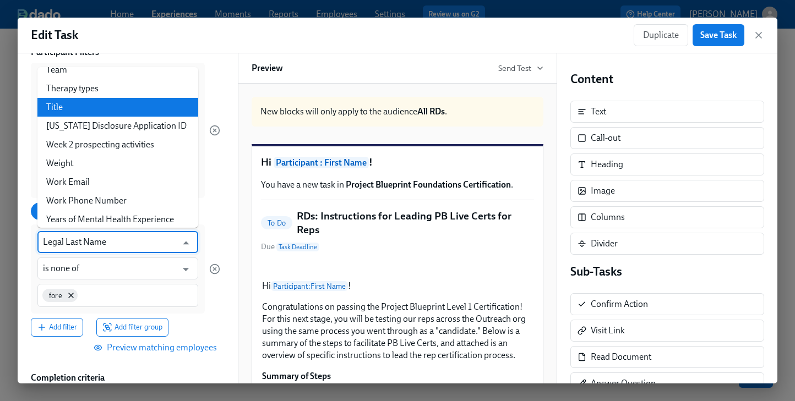
scroll to position [1503, 0]
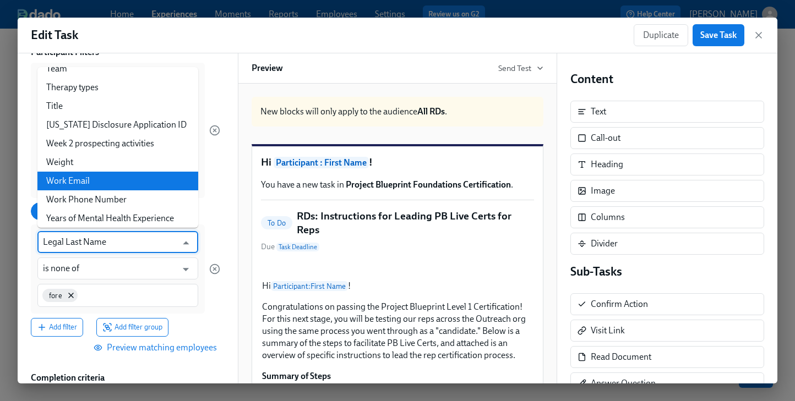
click at [89, 173] on li "Work Email" at bounding box center [117, 181] width 161 height 19
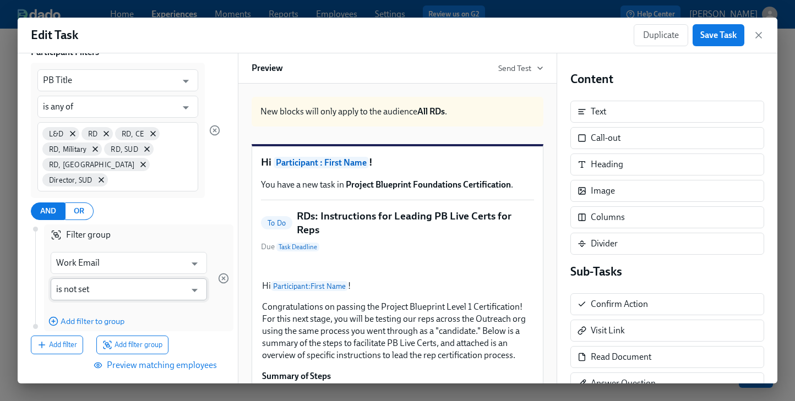
click at [134, 294] on input "is not set" at bounding box center [120, 290] width 129 height 22
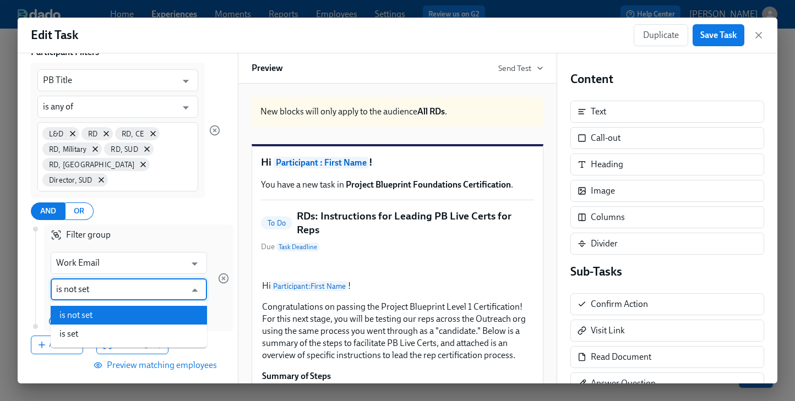
click at [133, 288] on input "is not set" at bounding box center [120, 290] width 129 height 22
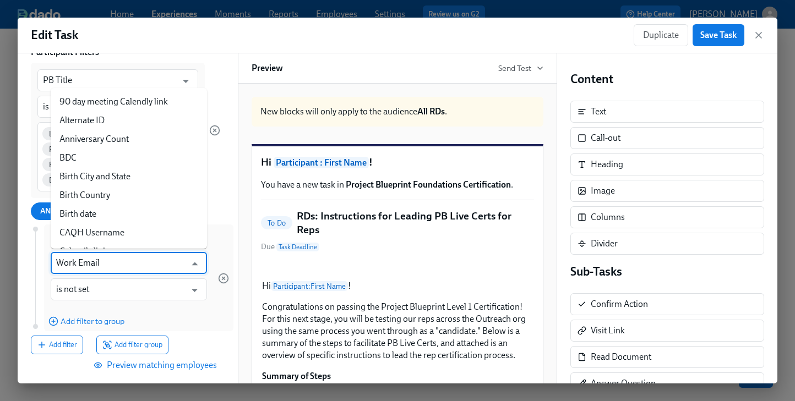
click at [132, 258] on input "Work Email" at bounding box center [120, 263] width 129 height 22
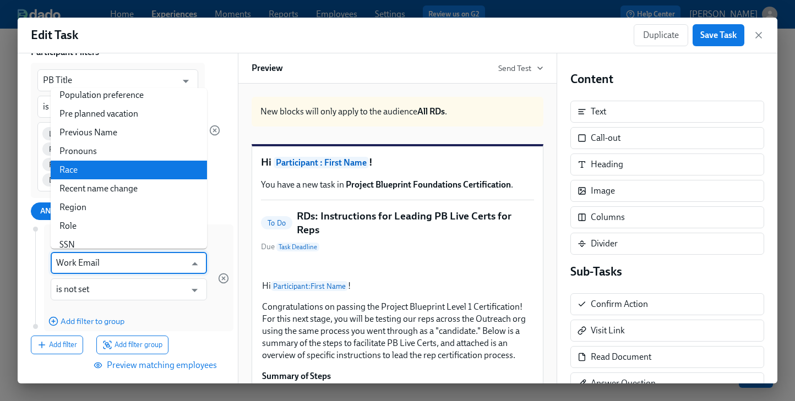
scroll to position [1213, 0]
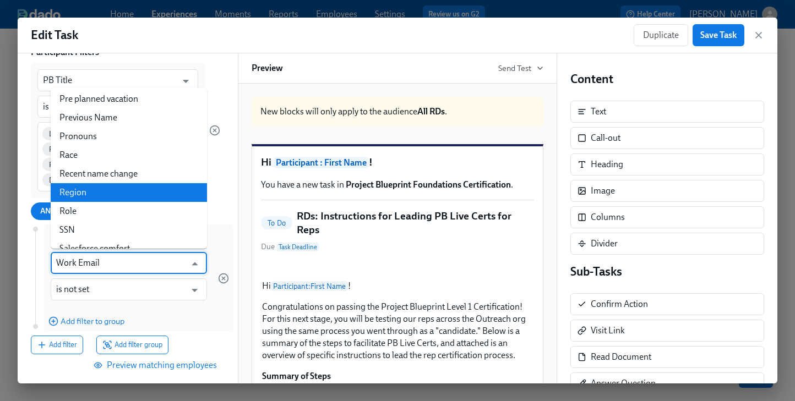
click at [93, 183] on li "Region" at bounding box center [129, 192] width 156 height 19
type input "Region"
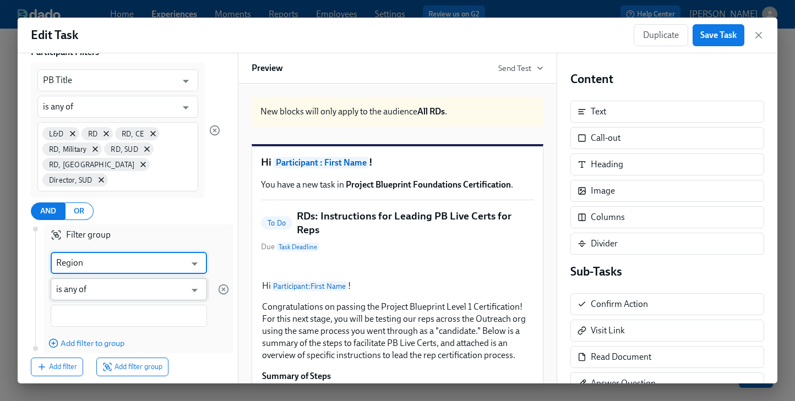
click at [152, 290] on input "is any of" at bounding box center [120, 290] width 129 height 22
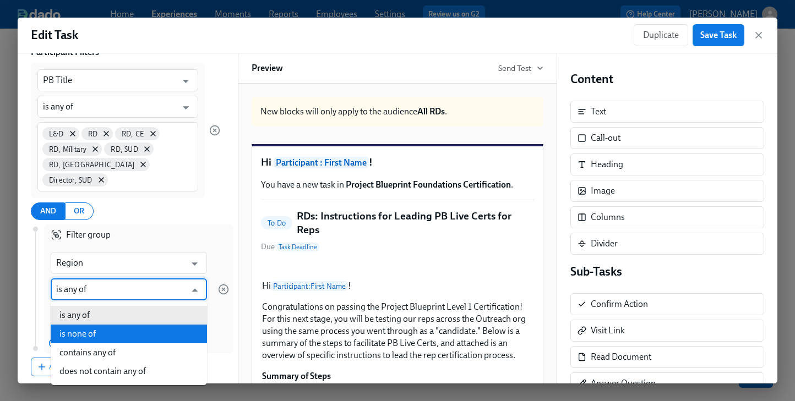
click at [125, 335] on li "is none of" at bounding box center [129, 334] width 156 height 19
type input "is none of"
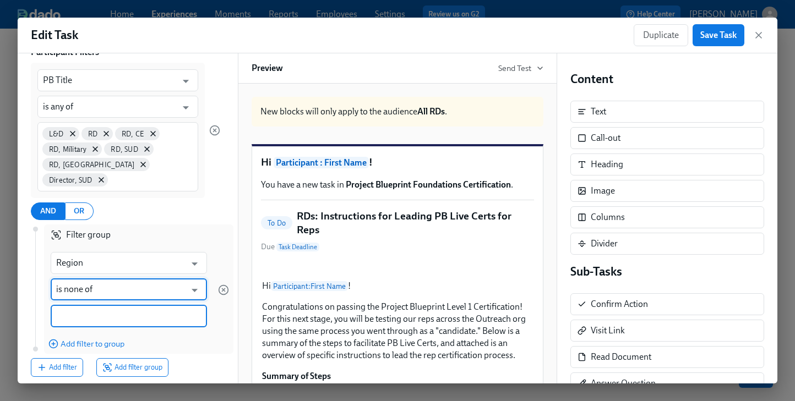
click at [119, 315] on input at bounding box center [128, 317] width 145 height 12
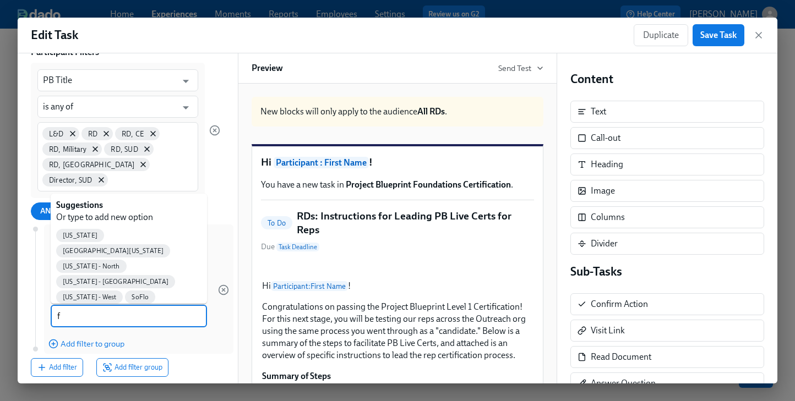
type input "fl"
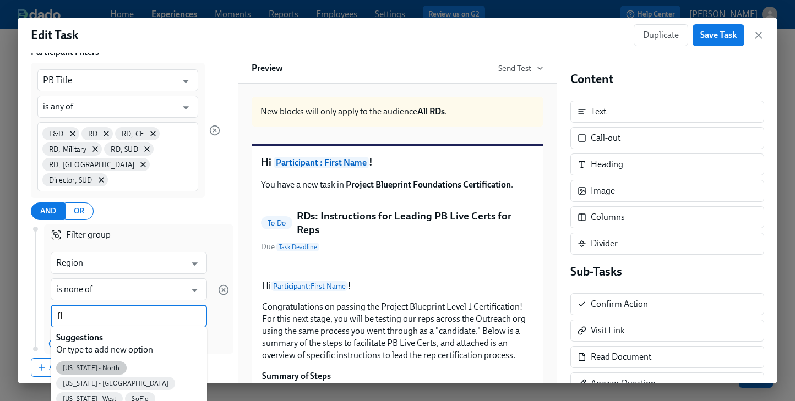
click at [97, 365] on span "[US_STATE] - North" at bounding box center [91, 369] width 70 height 8
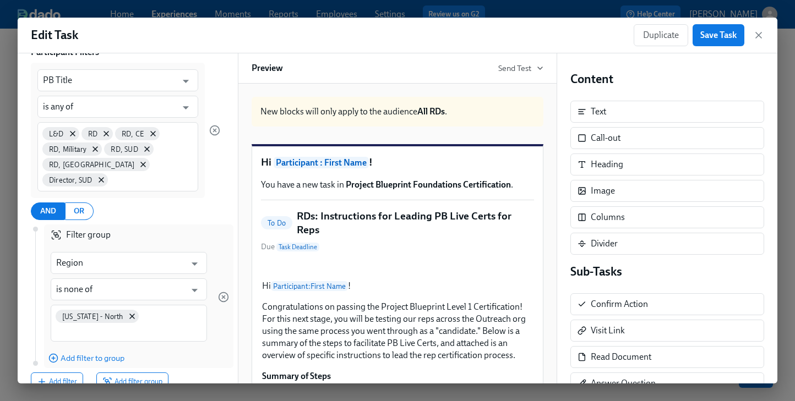
scroll to position [165, 0]
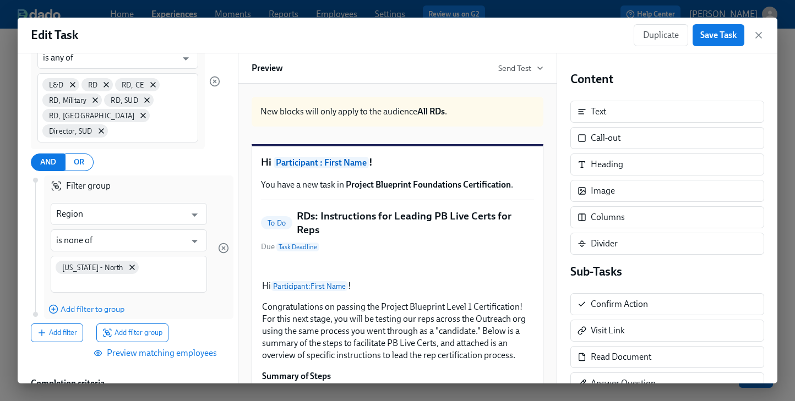
click at [129, 348] on span "Preview matching employees" at bounding box center [156, 353] width 121 height 11
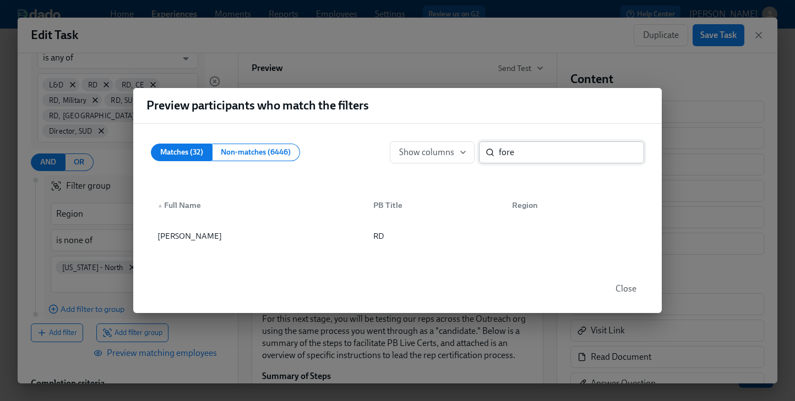
click at [626, 153] on input "fore" at bounding box center [571, 153] width 145 height 22
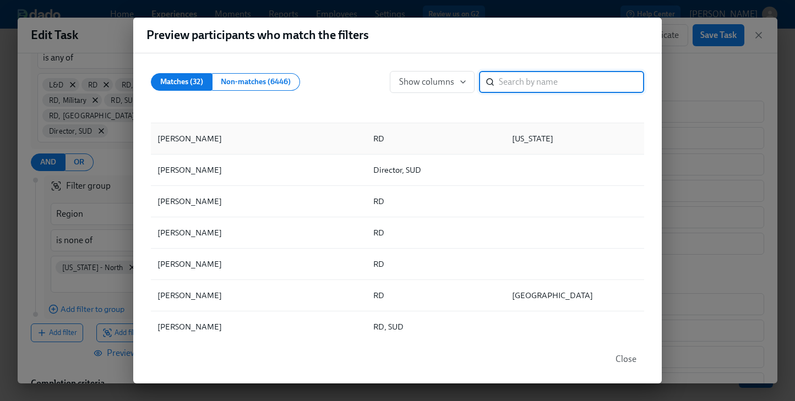
scroll to position [64, 0]
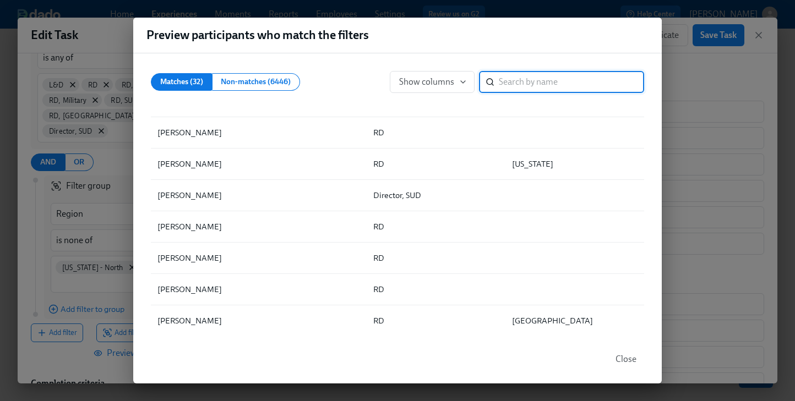
click at [633, 362] on span "Close" at bounding box center [626, 359] width 21 height 11
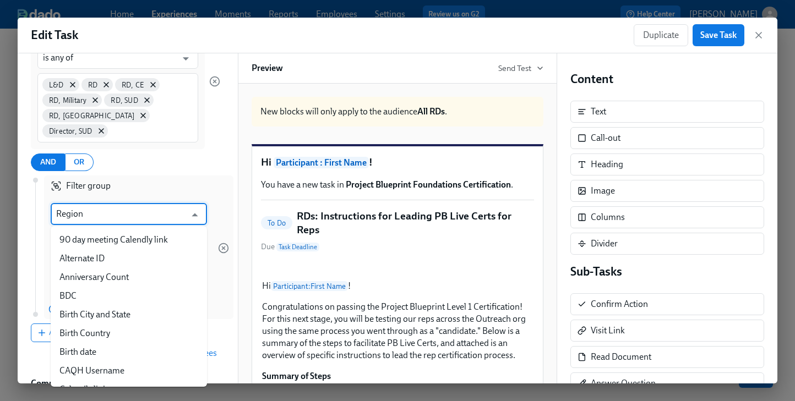
click at [157, 216] on input "Region" at bounding box center [120, 214] width 129 height 22
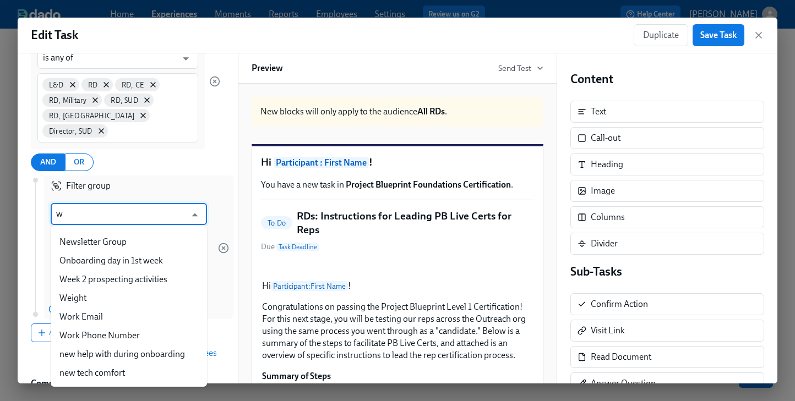
scroll to position [0, 0]
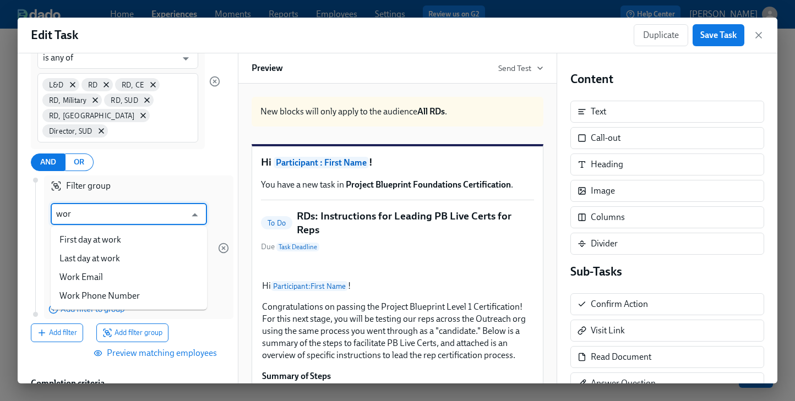
type input "work"
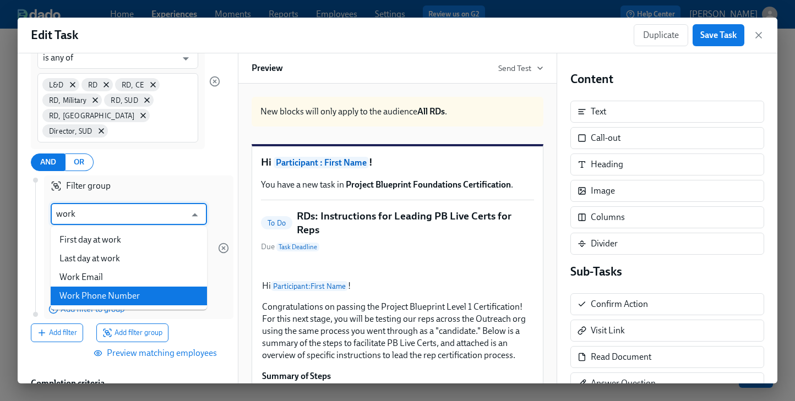
click at [154, 293] on li "Work Phone Number" at bounding box center [129, 296] width 156 height 19
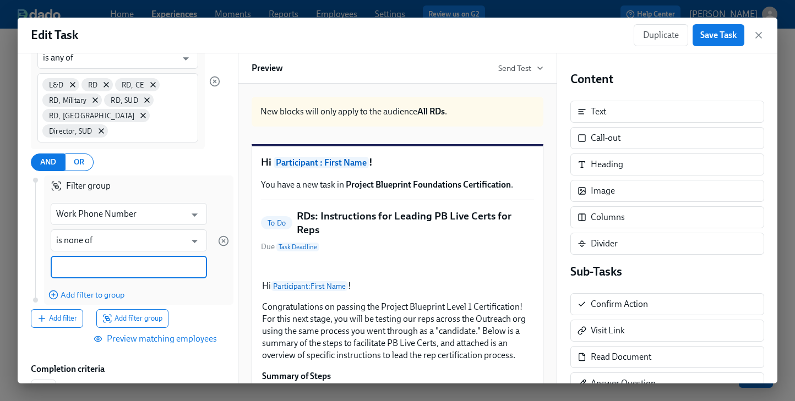
click at [106, 267] on input at bounding box center [128, 268] width 145 height 12
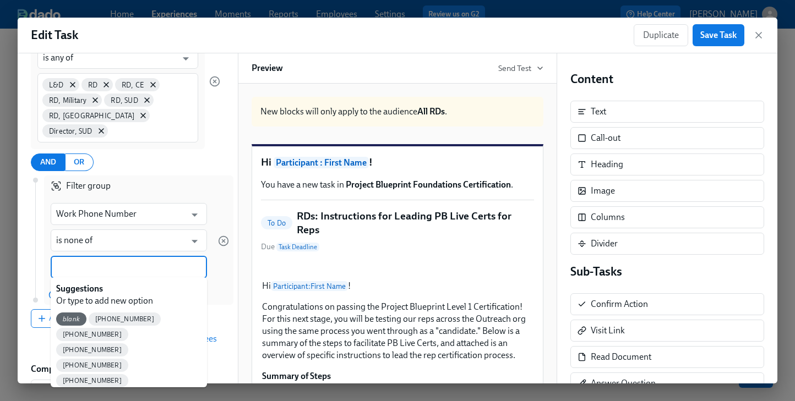
paste input "[PHONE_NUMBER]"
type input "[PHONE_NUMBER]"
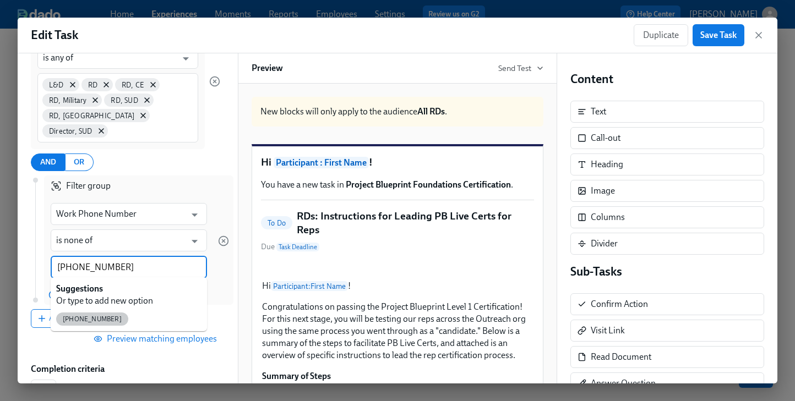
click at [89, 323] on div "[PHONE_NUMBER]" at bounding box center [92, 319] width 72 height 13
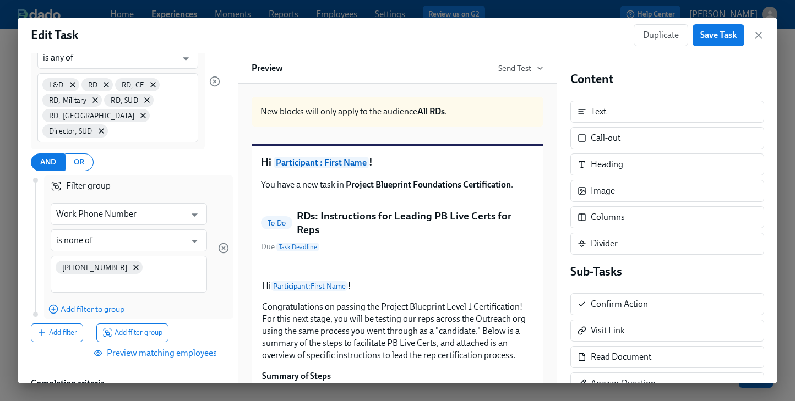
click at [154, 348] on span "Preview matching employees" at bounding box center [156, 353] width 121 height 11
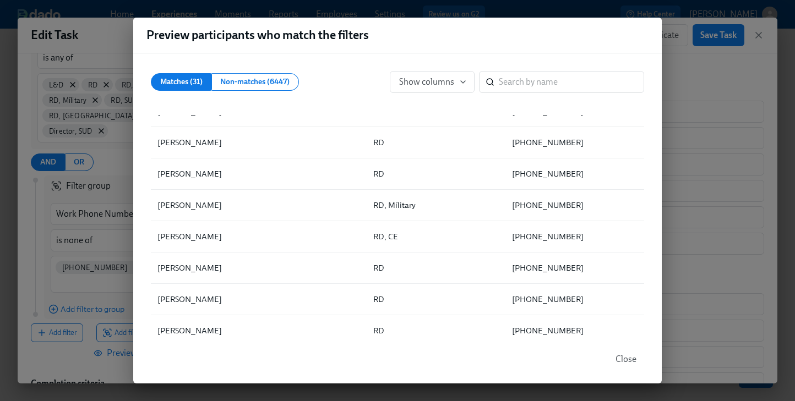
scroll to position [315, 0]
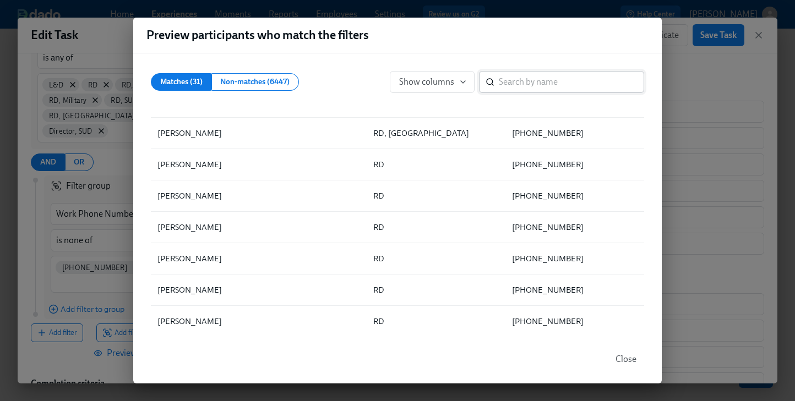
click at [506, 79] on input "search" at bounding box center [571, 82] width 145 height 22
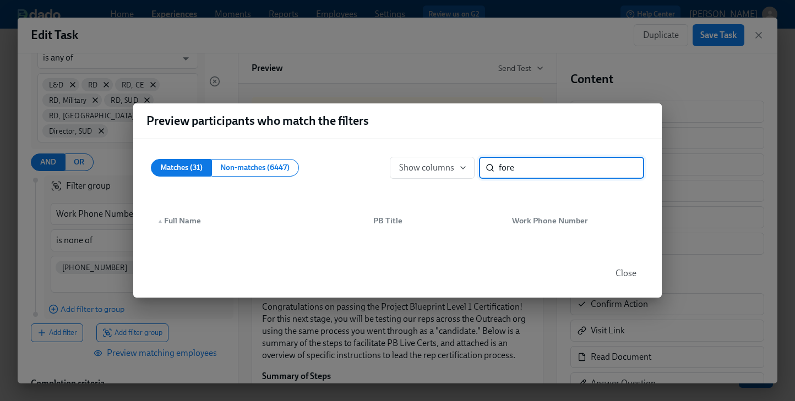
type input "fore"
click at [627, 274] on span "Close" at bounding box center [626, 273] width 21 height 11
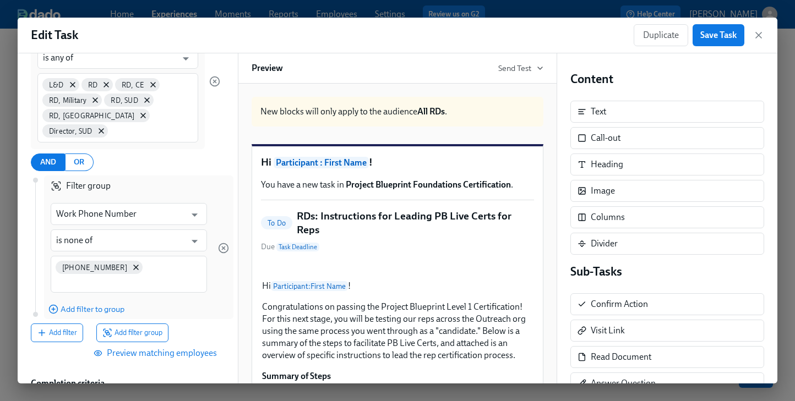
scroll to position [301, 0]
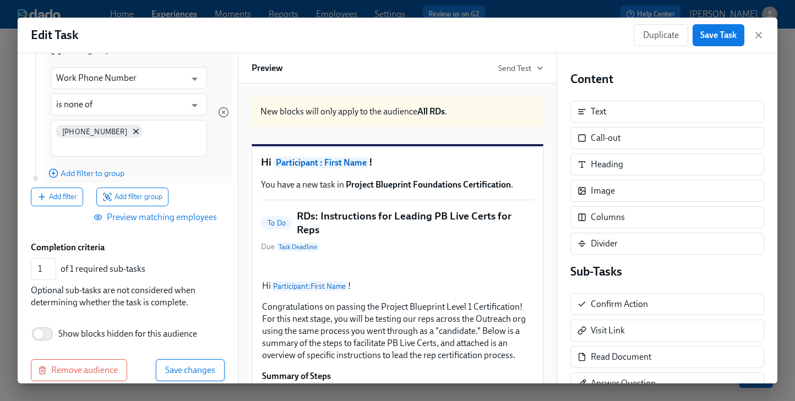
click at [180, 365] on span "Save changes" at bounding box center [190, 370] width 50 height 11
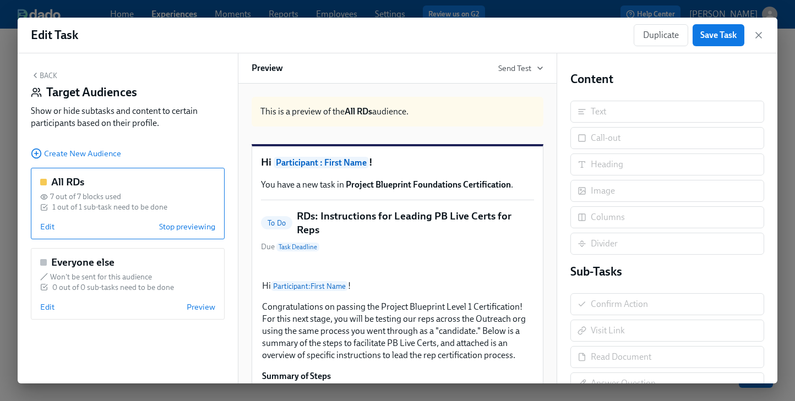
click at [42, 72] on button "Back" at bounding box center [44, 75] width 26 height 9
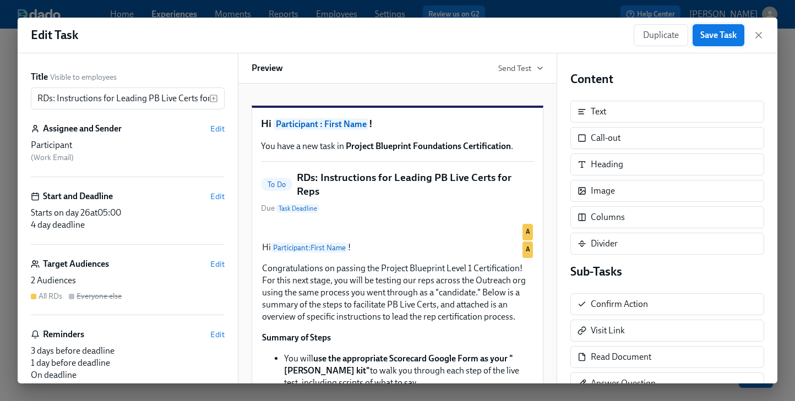
click at [704, 34] on span "Save Task" at bounding box center [718, 35] width 36 height 11
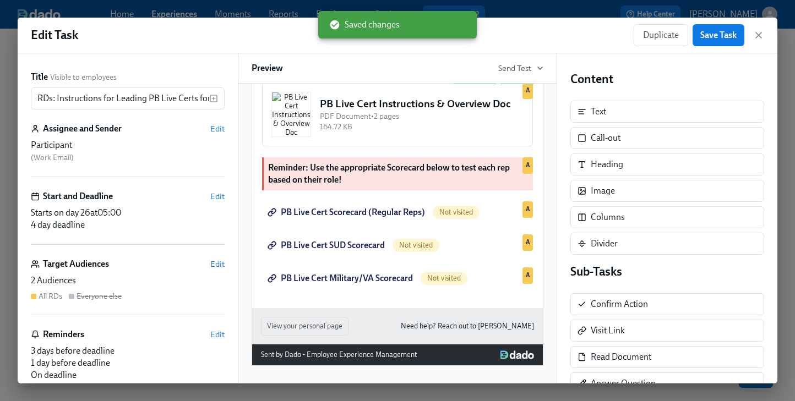
scroll to position [586, 0]
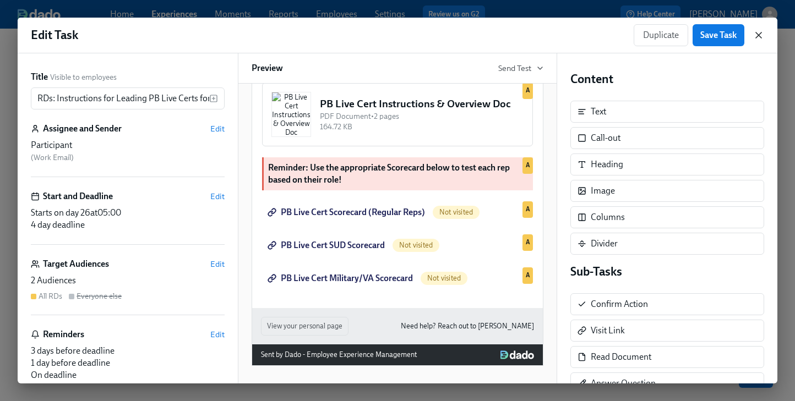
click at [757, 36] on icon "button" at bounding box center [759, 35] width 6 height 6
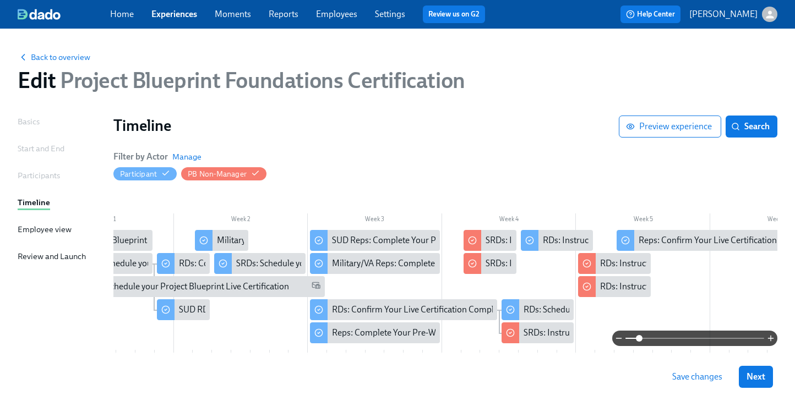
click at [683, 370] on button "Save changes" at bounding box center [698, 377] width 66 height 22
click at [745, 377] on button "Next" at bounding box center [756, 377] width 34 height 22
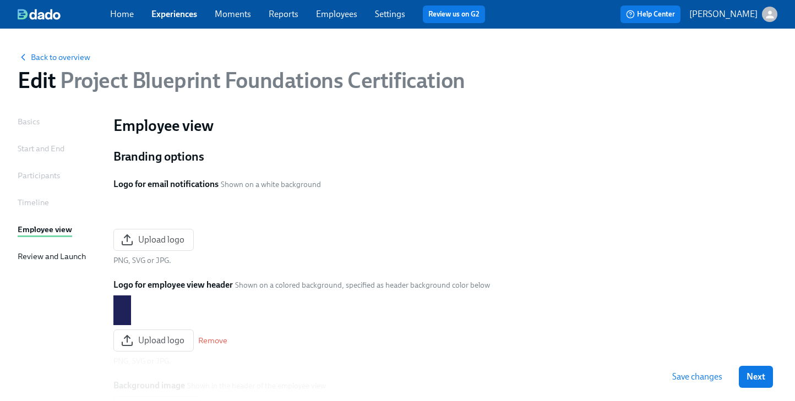
click at [745, 377] on button "Next" at bounding box center [756, 377] width 34 height 22
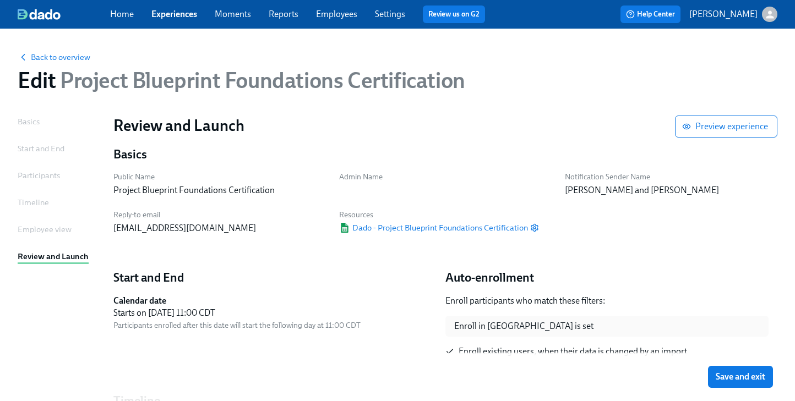
click at [745, 377] on span "Save and exit" at bounding box center [741, 377] width 50 height 11
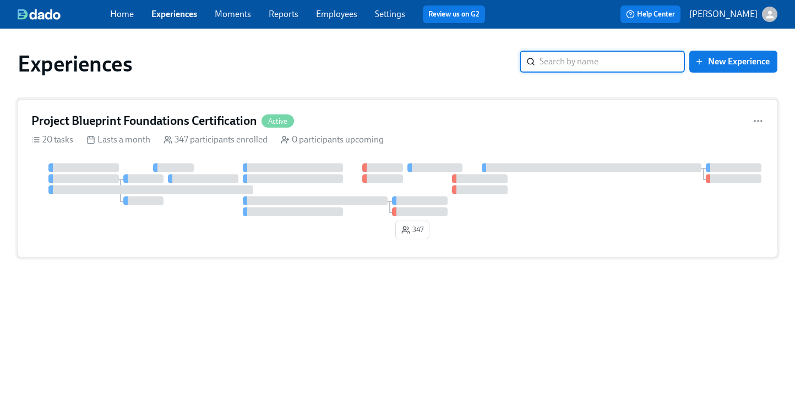
click at [173, 113] on h4 "Project Blueprint Foundations Certification" at bounding box center [144, 121] width 226 height 17
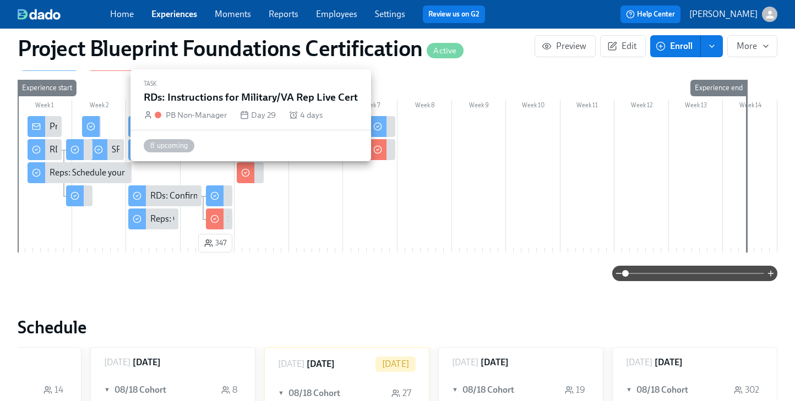
scroll to position [206, 0]
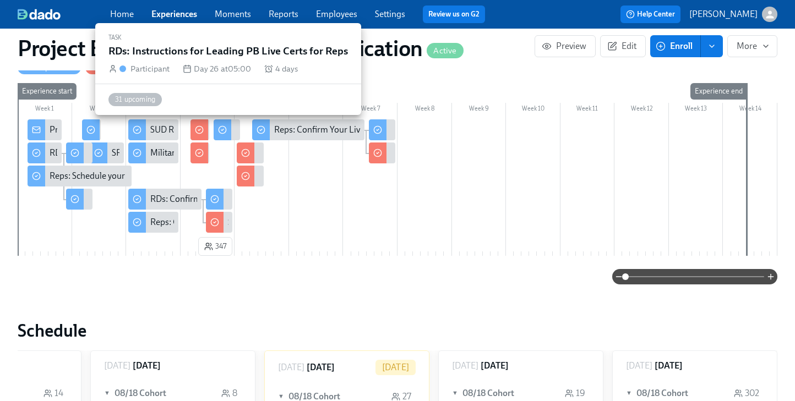
click at [219, 128] on circle at bounding box center [222, 129] width 7 height 7
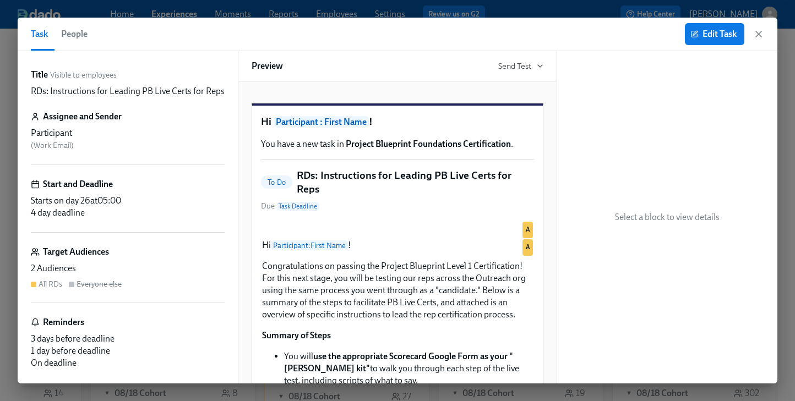
click at [66, 39] on span "People" at bounding box center [74, 33] width 26 height 15
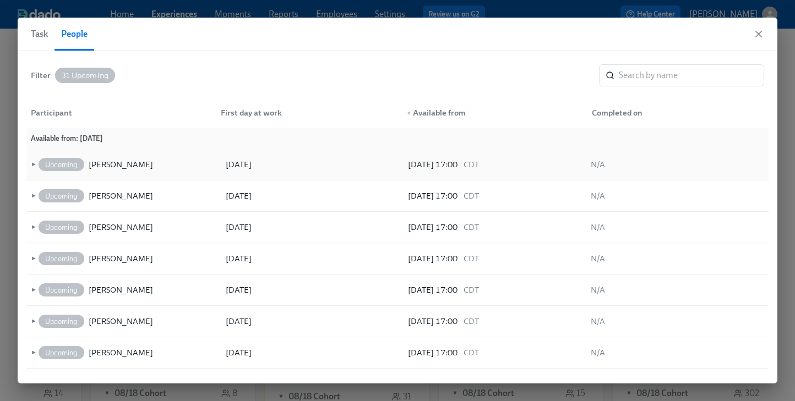
scroll to position [1, 0]
click at [760, 35] on icon "button" at bounding box center [759, 34] width 6 height 6
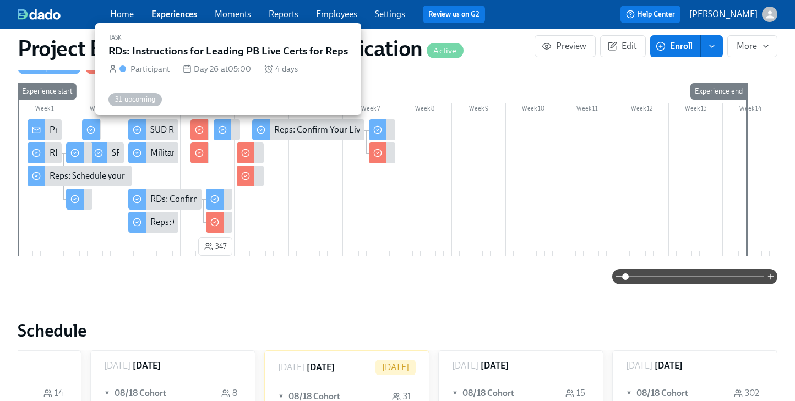
click at [229, 132] on div at bounding box center [223, 129] width 18 height 21
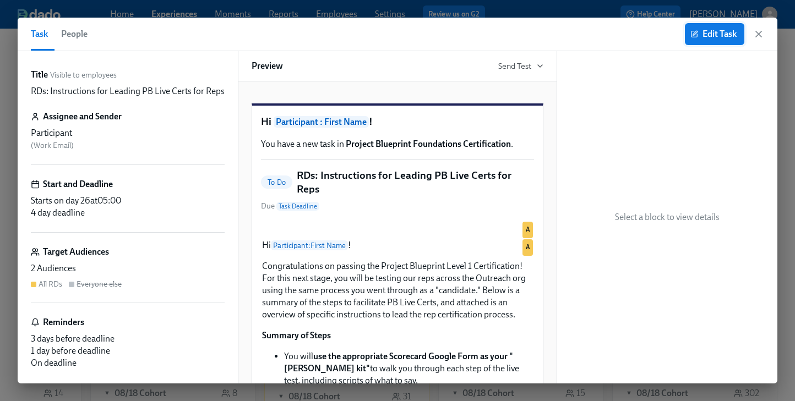
click at [709, 35] on span "Edit Task" at bounding box center [715, 34] width 44 height 11
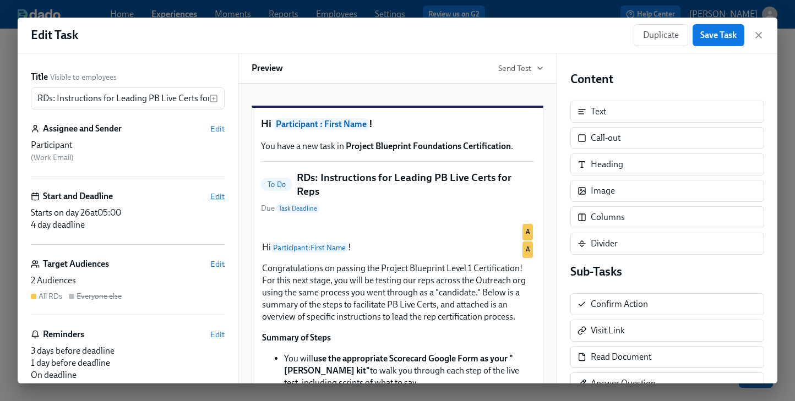
click at [215, 195] on span "Edit" at bounding box center [217, 196] width 14 height 11
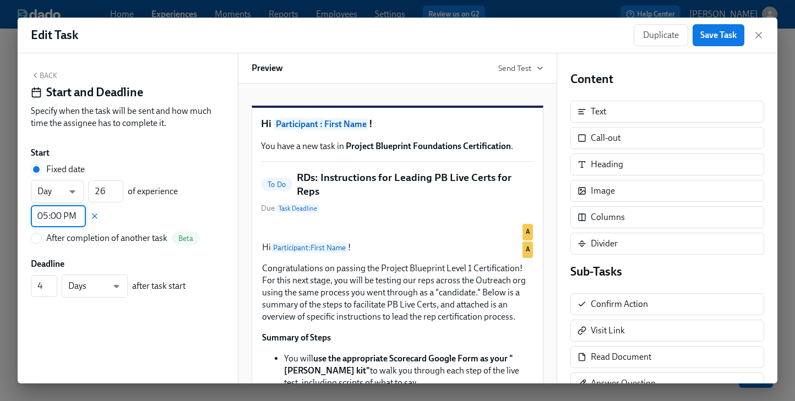
click at [63, 219] on input "05:00 PM" at bounding box center [58, 216] width 55 height 22
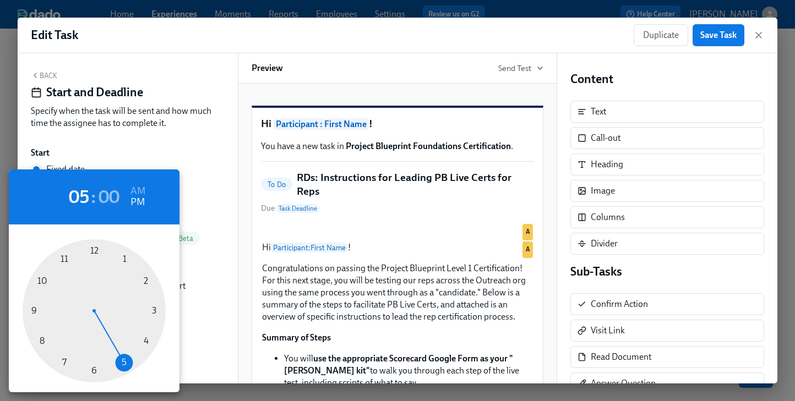
click at [89, 371] on div at bounding box center [94, 311] width 143 height 143
click at [111, 199] on h2 "00" at bounding box center [109, 197] width 21 height 22
click at [91, 369] on div at bounding box center [94, 311] width 143 height 143
type input "06:30 PM"
click at [209, 209] on div at bounding box center [397, 200] width 795 height 401
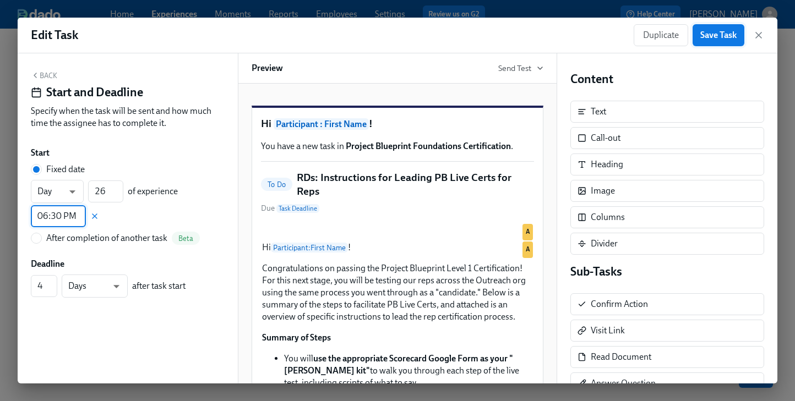
click at [706, 35] on span "Save Task" at bounding box center [718, 35] width 36 height 11
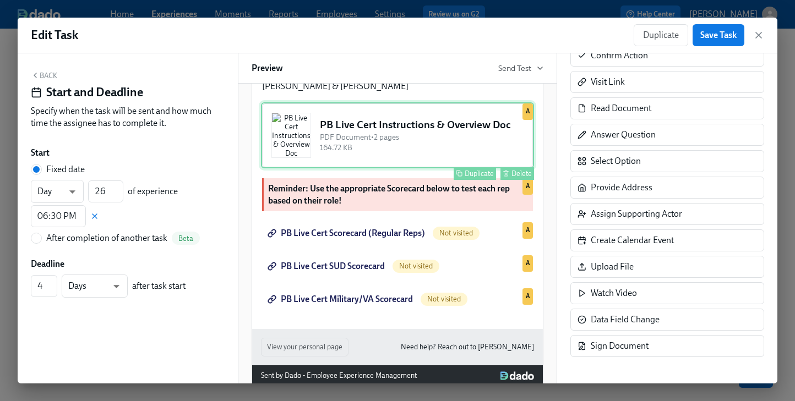
scroll to position [586, 0]
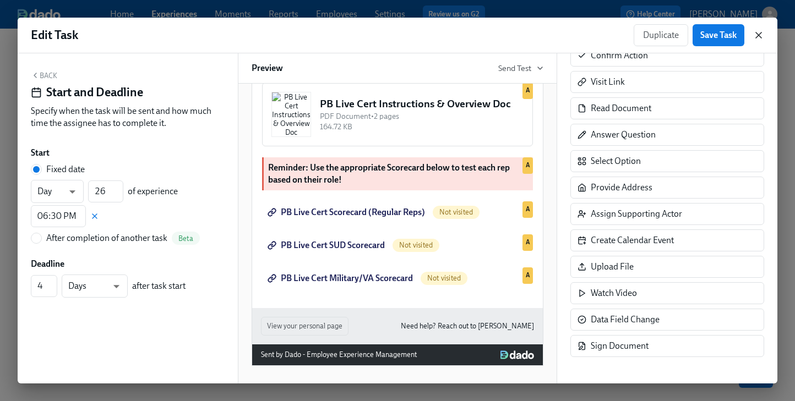
click at [758, 35] on icon "button" at bounding box center [758, 35] width 11 height 11
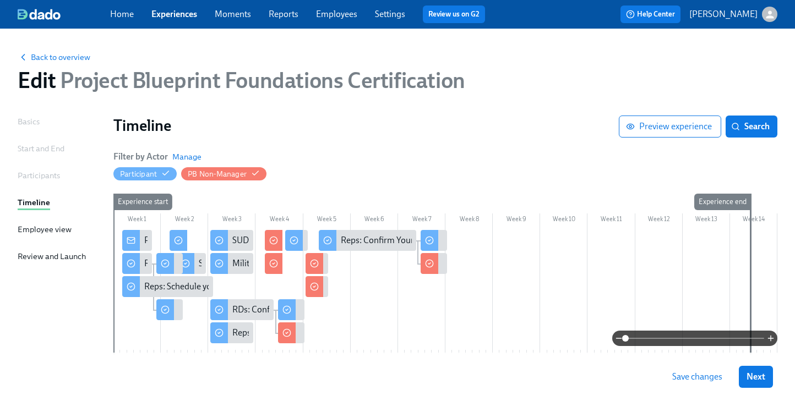
click at [703, 382] on span "Save changes" at bounding box center [697, 377] width 50 height 11
click at [752, 381] on span "Next" at bounding box center [756, 377] width 19 height 11
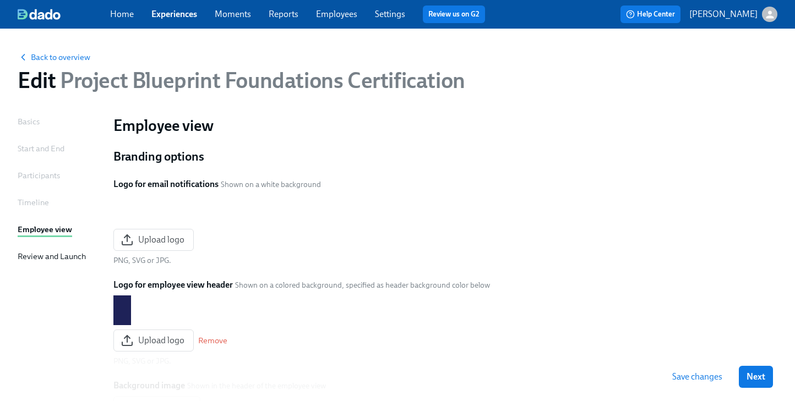
click at [752, 381] on span "Next" at bounding box center [756, 377] width 19 height 11
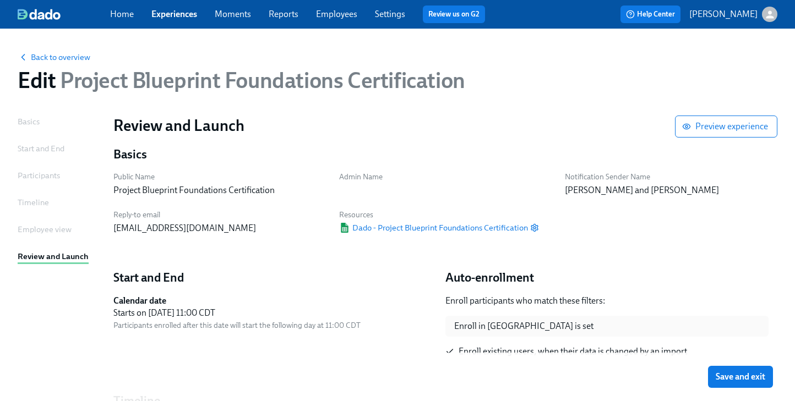
click at [752, 381] on span "Save and exit" at bounding box center [741, 377] width 50 height 11
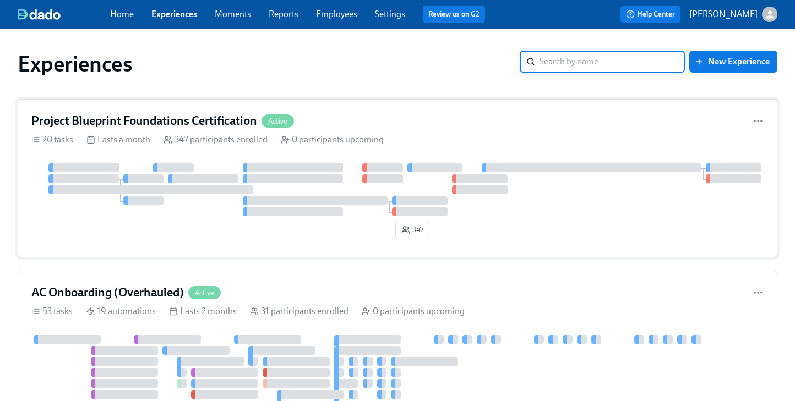
click at [174, 151] on div "Project Blueprint Foundations Certification Active 20 tasks Lasts a month 347 p…" at bounding box center [398, 178] width 760 height 159
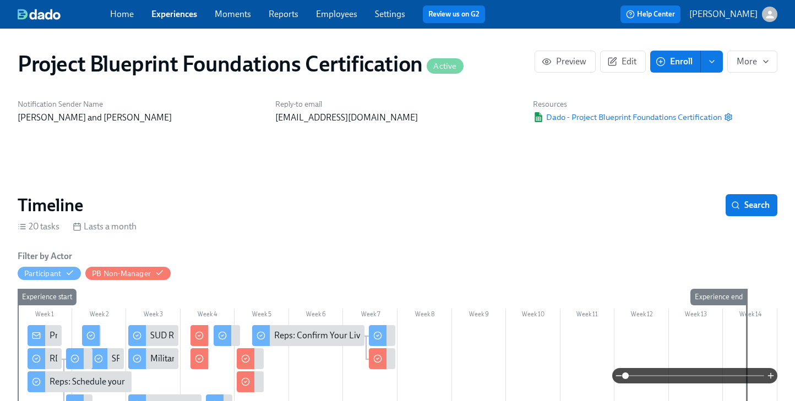
scroll to position [0, 2015]
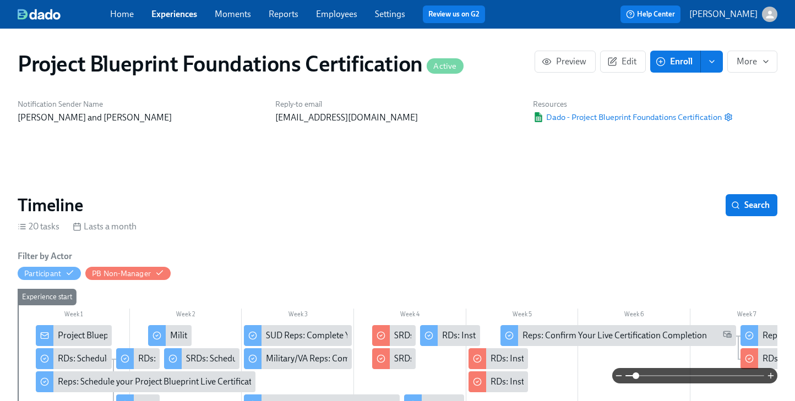
drag, startPoint x: 626, startPoint y: 375, endPoint x: 635, endPoint y: 375, distance: 9.4
click at [635, 375] on span at bounding box center [636, 376] width 7 height 7
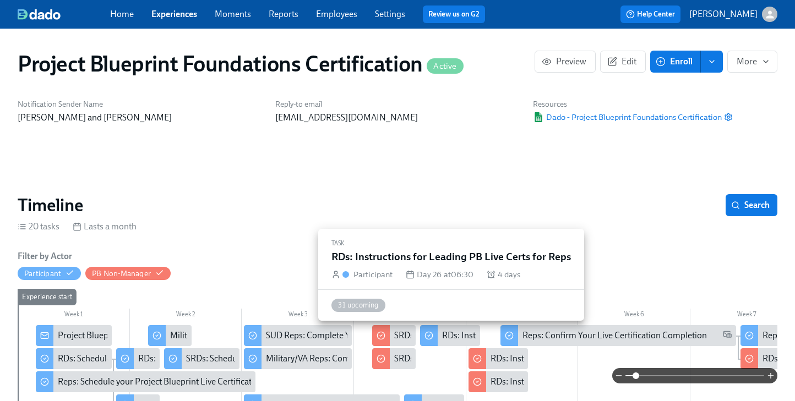
click at [448, 335] on div "RDs: Instructions for Leading PB Live Certs for Reps" at bounding box center [539, 336] width 194 height 12
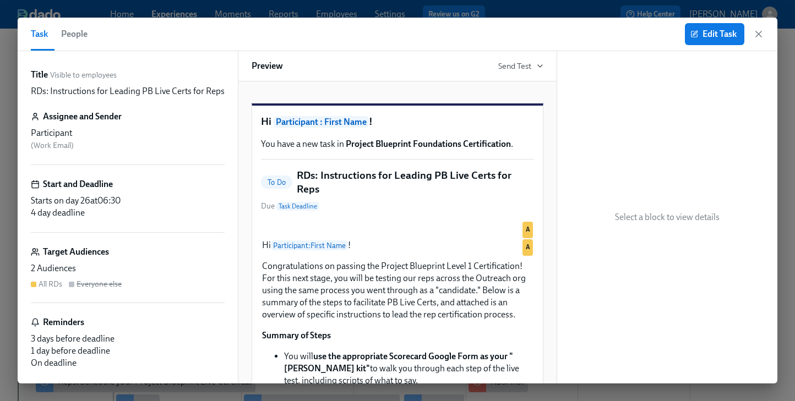
click at [75, 37] on span "People" at bounding box center [74, 33] width 26 height 15
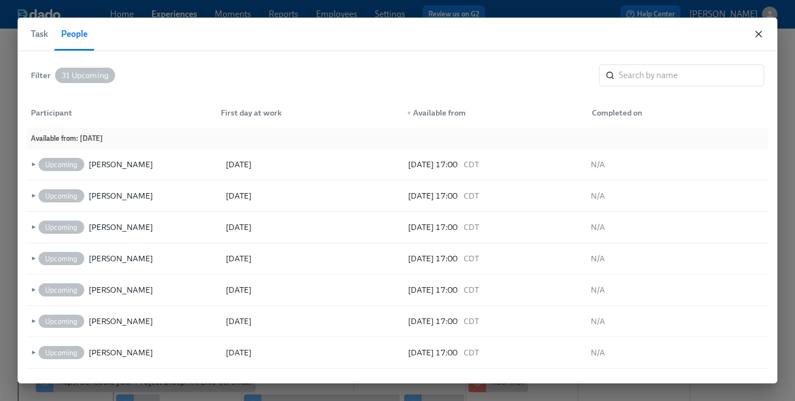
click at [757, 35] on icon "button" at bounding box center [758, 34] width 11 height 11
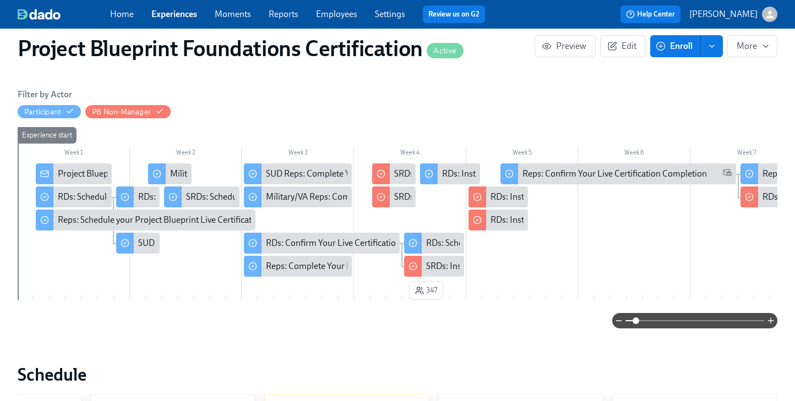
scroll to position [173, 0]
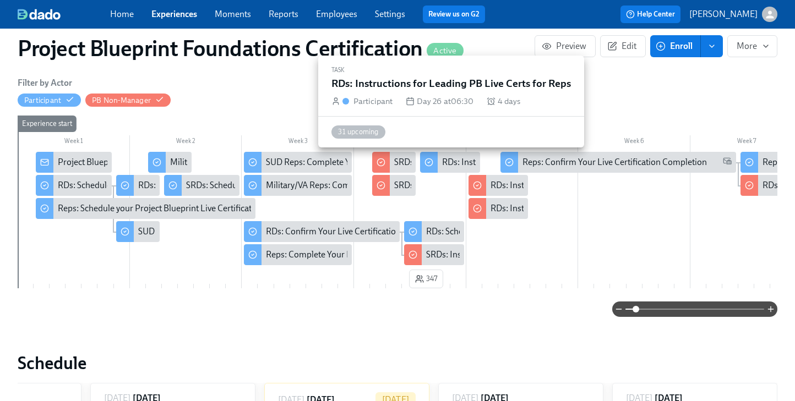
click at [453, 157] on div "RDs: Instructions for Leading PB Live Certs for Reps" at bounding box center [539, 162] width 194 height 12
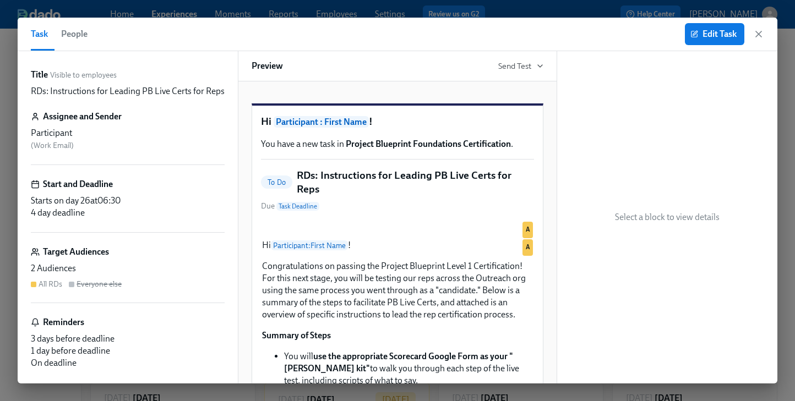
click at [83, 35] on span "People" at bounding box center [74, 33] width 26 height 15
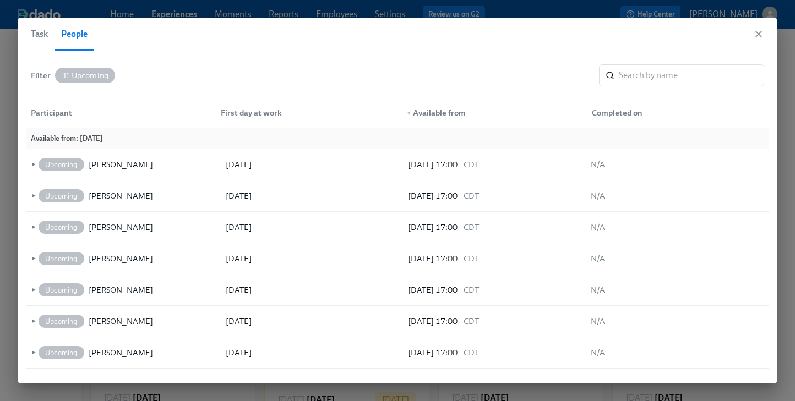
click at [42, 40] on span "Task" at bounding box center [39, 33] width 17 height 15
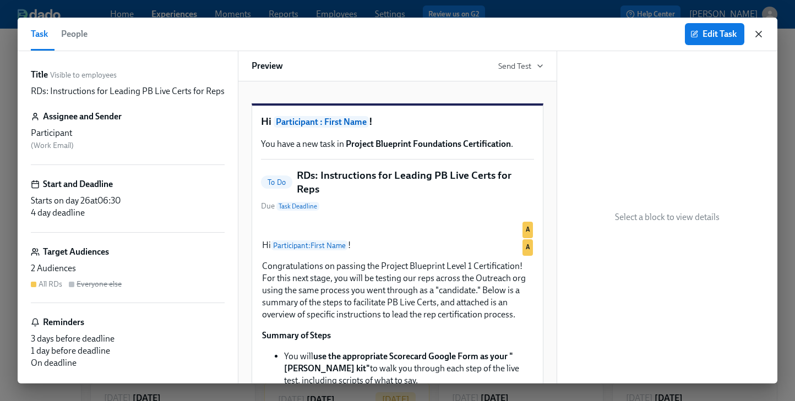
click at [757, 33] on icon "button" at bounding box center [759, 34] width 6 height 6
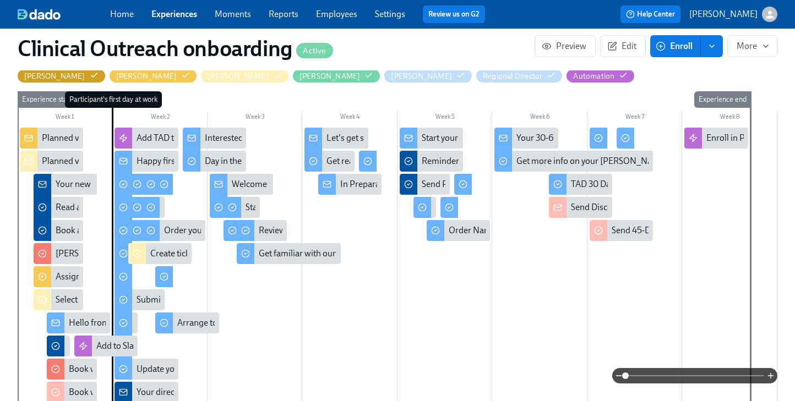
scroll to position [286, 0]
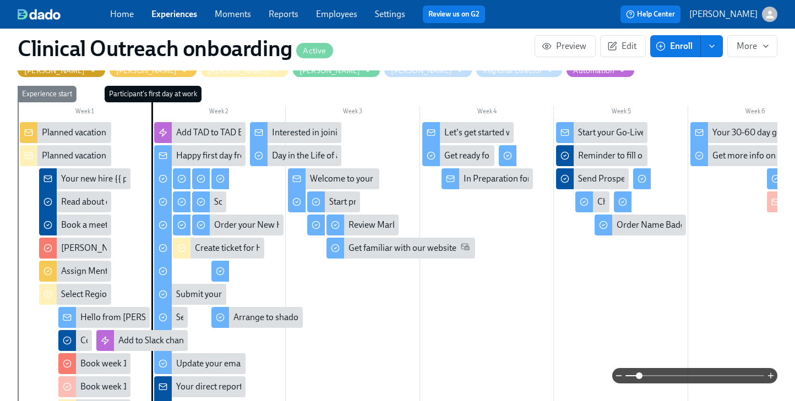
click at [640, 377] on span at bounding box center [639, 376] width 7 height 7
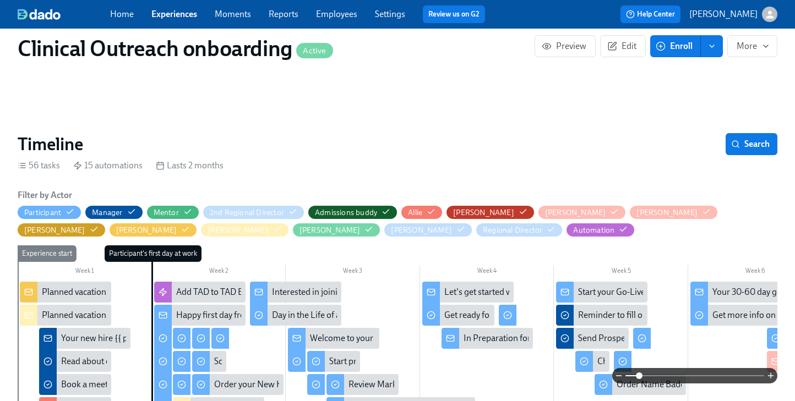
scroll to position [0, 0]
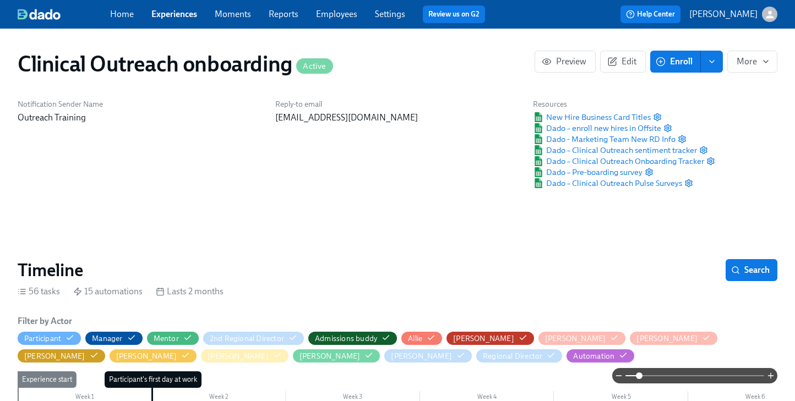
click at [182, 15] on link "Experiences" at bounding box center [174, 14] width 46 height 10
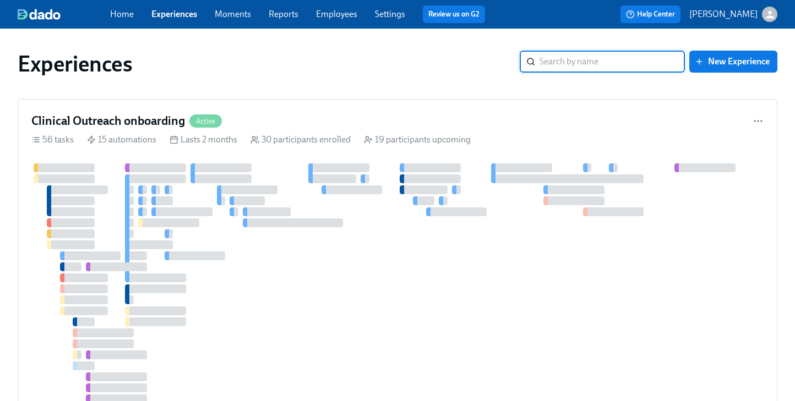
click at [576, 64] on input "search" at bounding box center [612, 62] width 145 height 22
type input "blue"
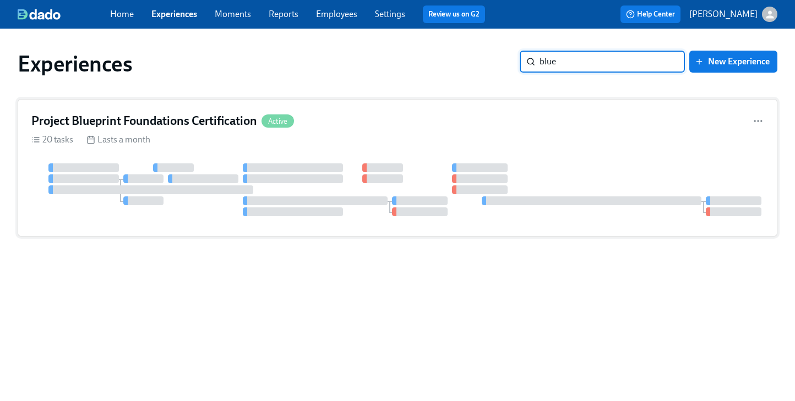
click at [175, 116] on h4 "Project Blueprint Foundations Certification" at bounding box center [144, 121] width 226 height 17
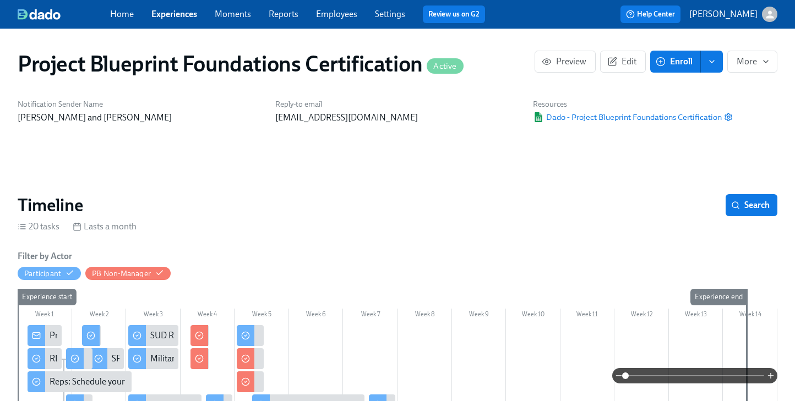
click at [320, 13] on link "Employees" at bounding box center [336, 14] width 41 height 10
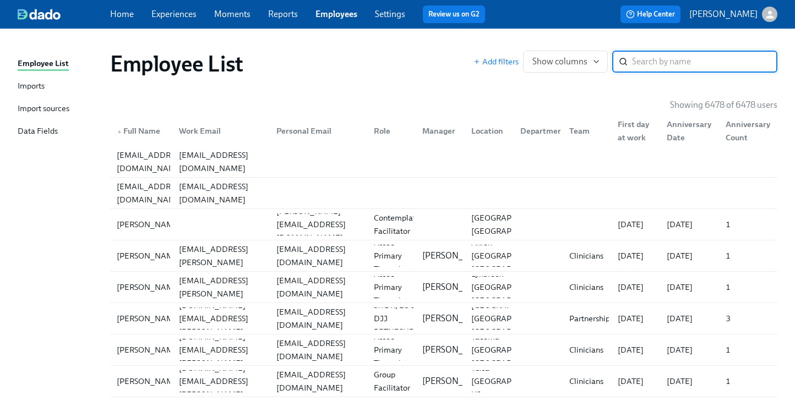
click at [662, 63] on input "search" at bounding box center [704, 62] width 145 height 22
type input "fore"
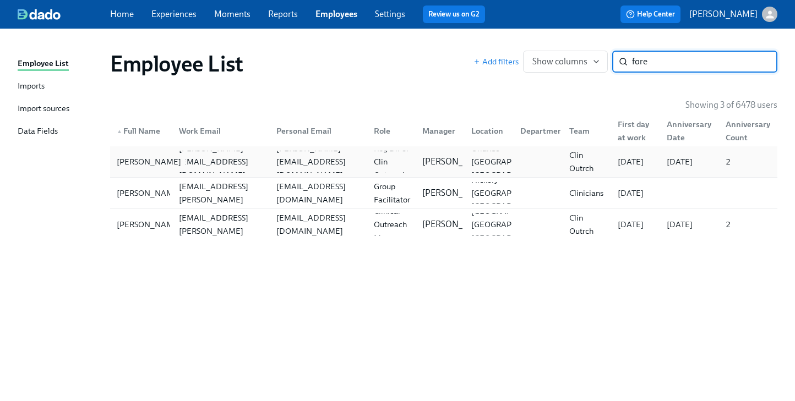
click at [144, 160] on div "[PERSON_NAME]" at bounding box center [148, 161] width 73 height 13
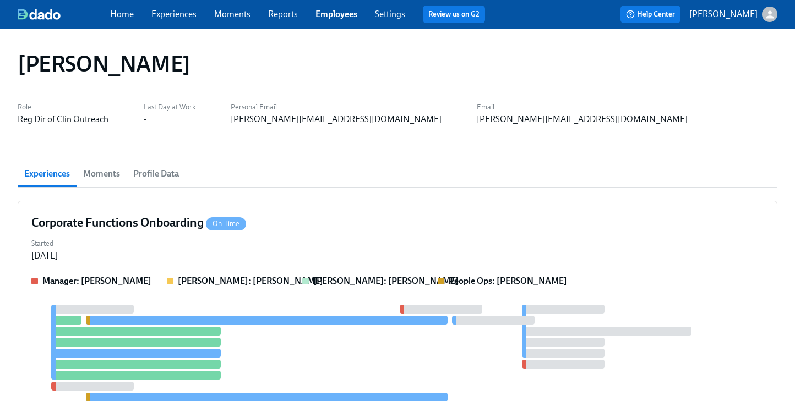
click at [145, 173] on span "Profile Data" at bounding box center [156, 173] width 46 height 15
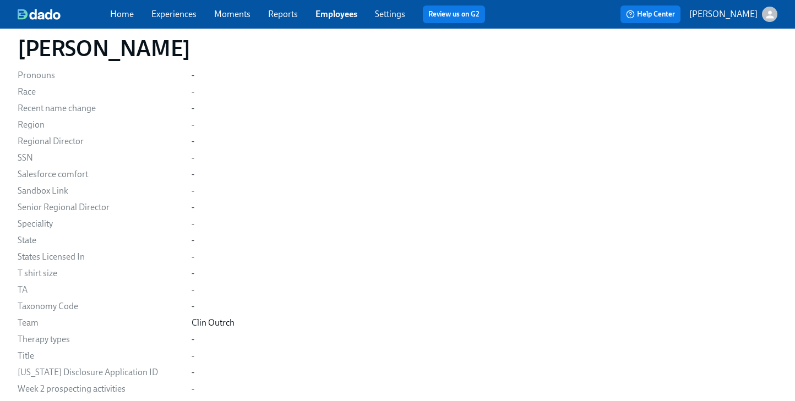
scroll to position [1707, 0]
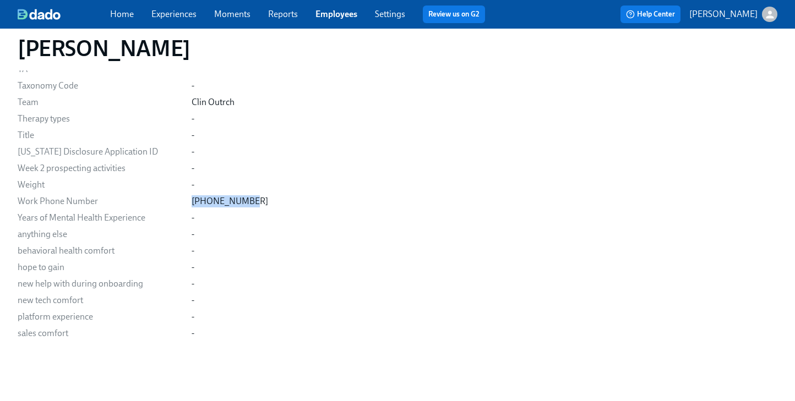
drag, startPoint x: 216, startPoint y: 201, endPoint x: 156, endPoint y: 200, distance: 60.0
copy div "[PHONE_NUMBER]"
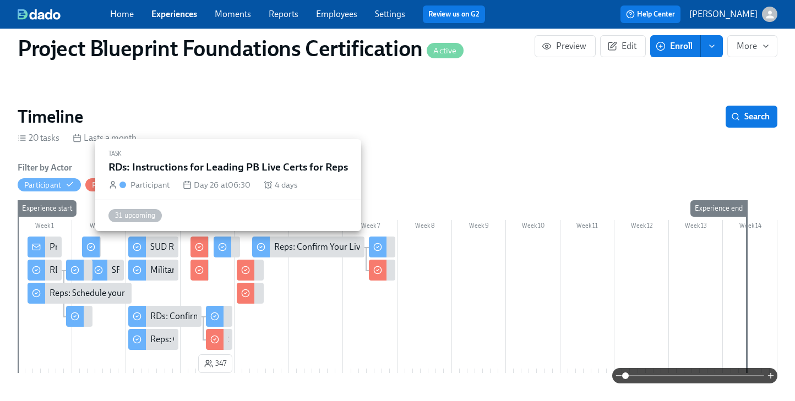
scroll to position [90, 0]
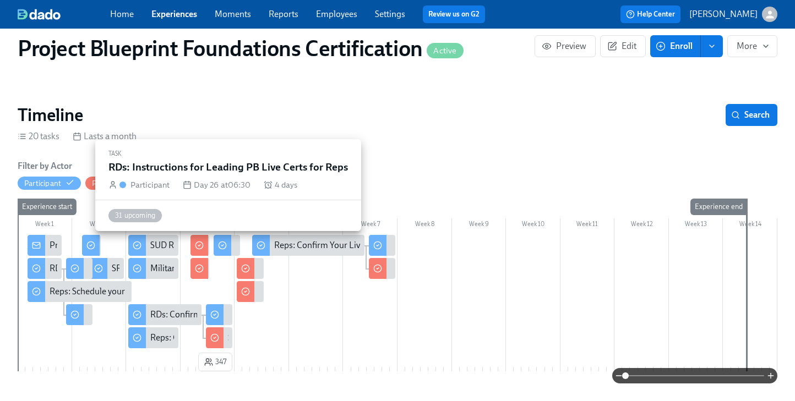
click at [230, 250] on div at bounding box center [223, 245] width 18 height 21
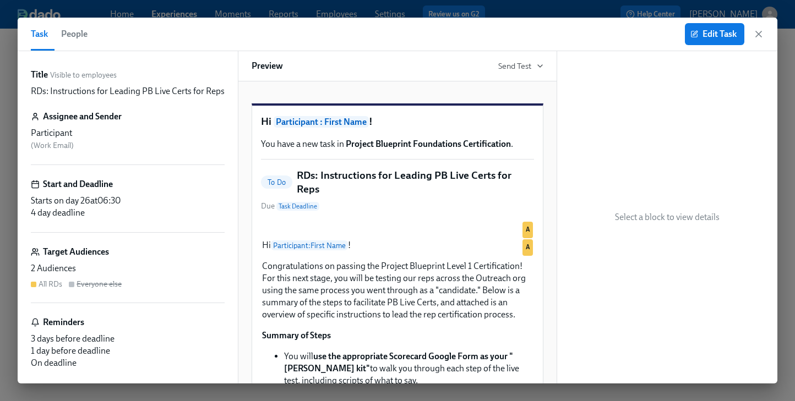
click at [81, 31] on span "People" at bounding box center [74, 33] width 26 height 15
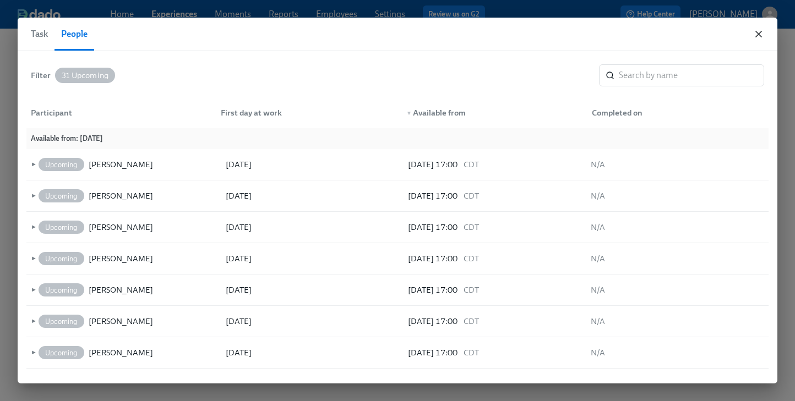
click at [753, 34] on icon "button" at bounding box center [758, 34] width 11 height 11
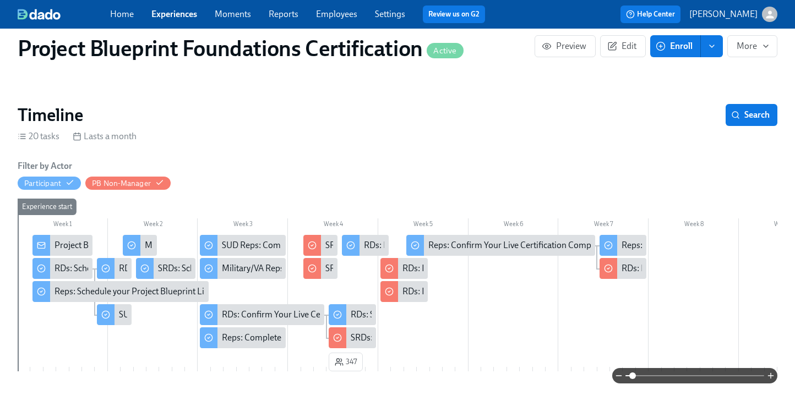
click at [632, 374] on span at bounding box center [632, 376] width 7 height 7
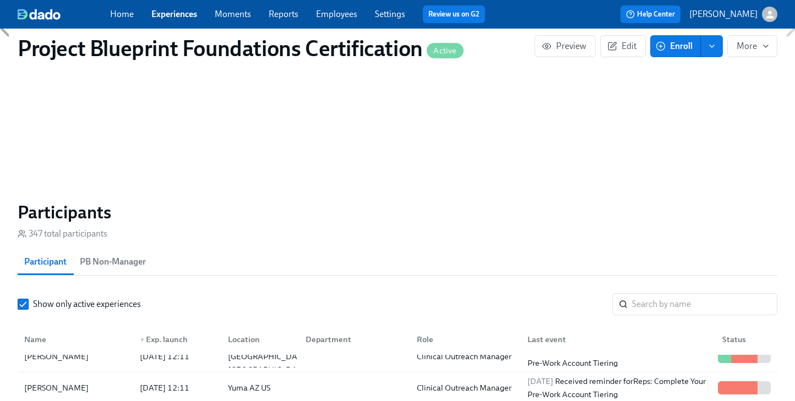
scroll to position [323, 0]
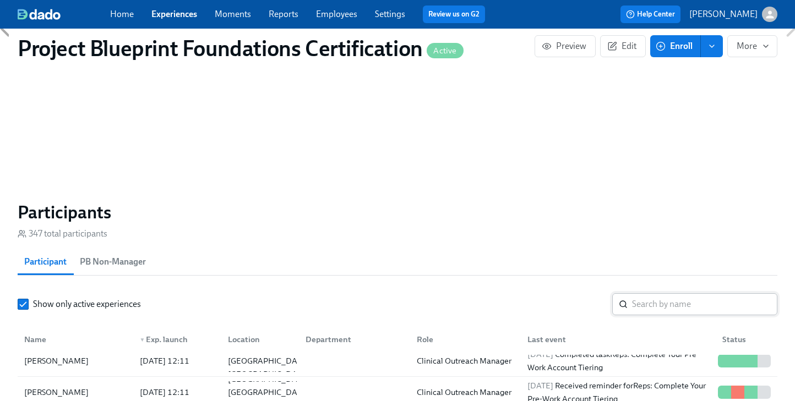
click at [703, 306] on input "search" at bounding box center [704, 305] width 145 height 22
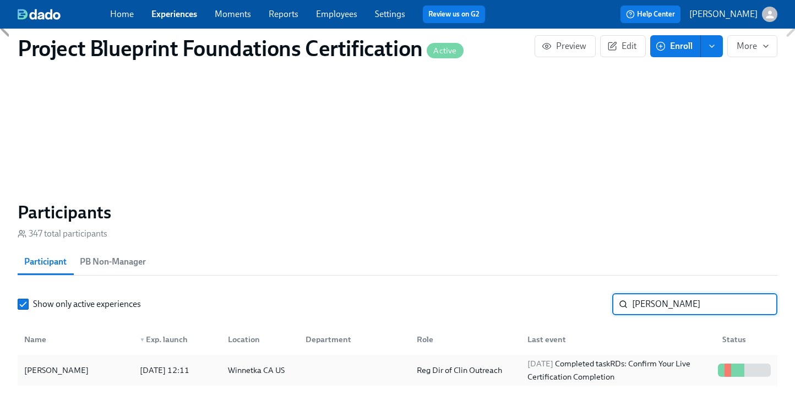
type input "peter"
click at [73, 371] on div "Peter Attalla" at bounding box center [75, 371] width 111 height 22
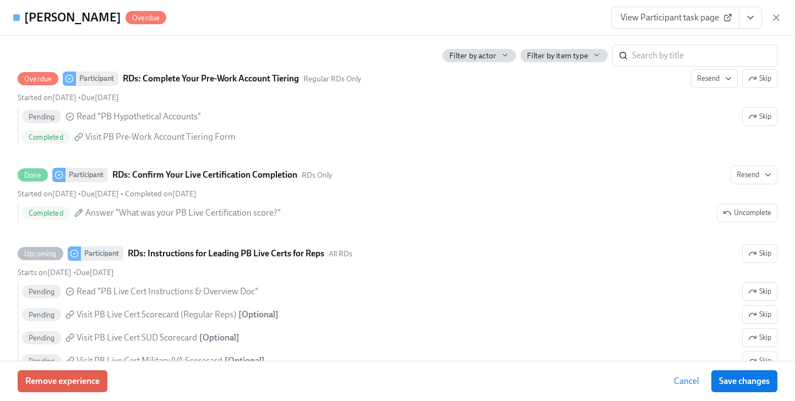
scroll to position [422, 0]
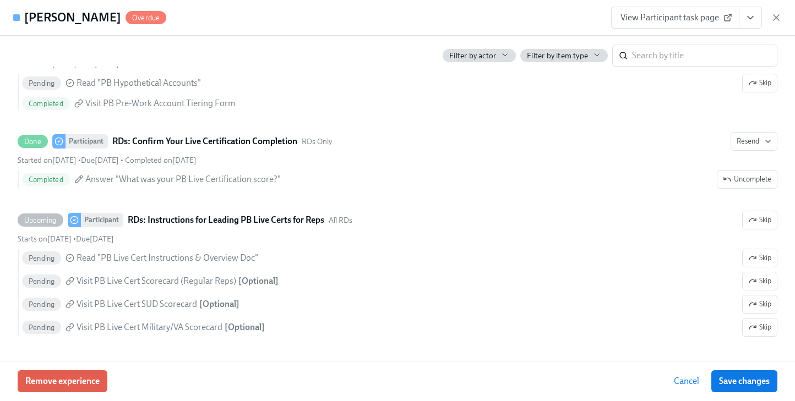
click at [687, 383] on span "Cancel" at bounding box center [686, 381] width 25 height 11
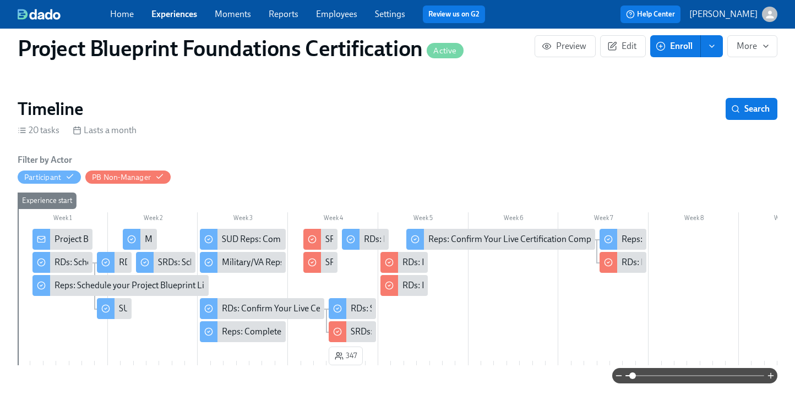
scroll to position [111, 0]
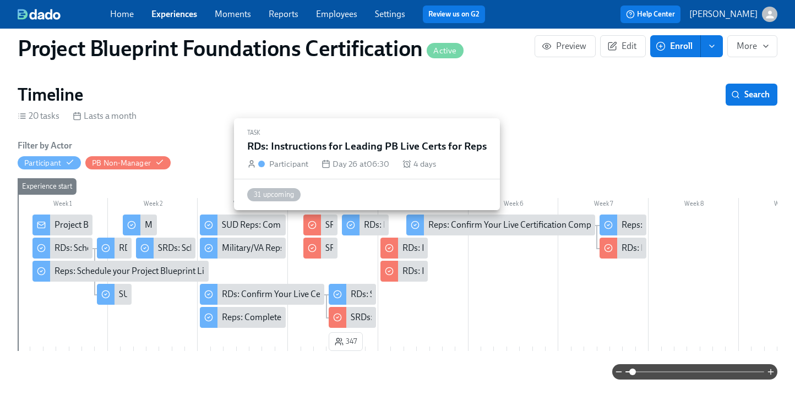
click at [365, 231] on div "RDs: Instructions for Leading PB Live Certs for Reps" at bounding box center [365, 225] width 47 height 21
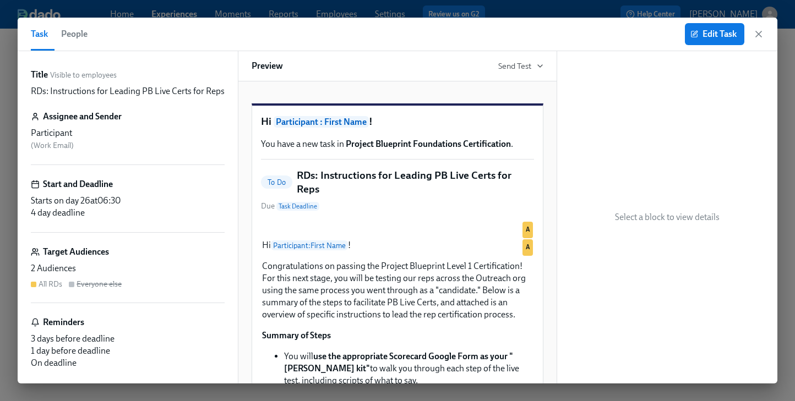
click at [73, 34] on span "People" at bounding box center [74, 33] width 26 height 15
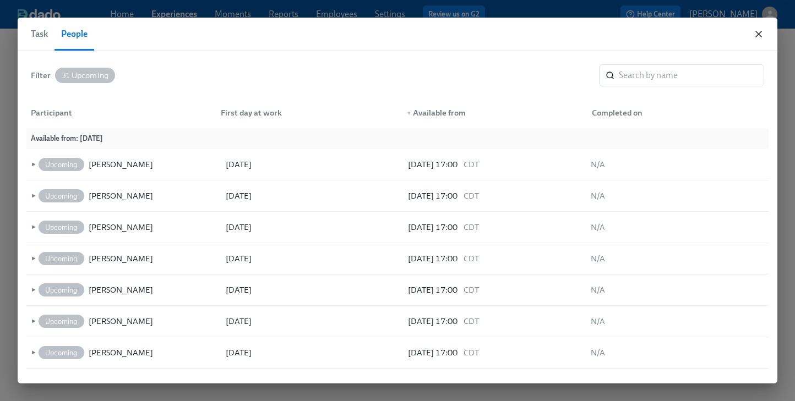
click at [754, 33] on icon "button" at bounding box center [758, 34] width 11 height 11
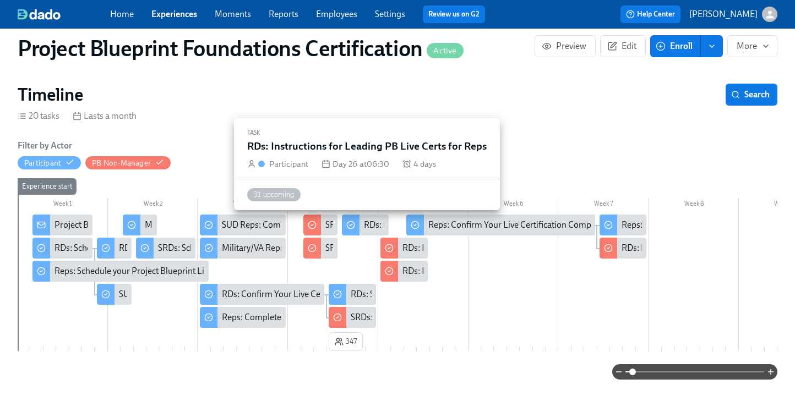
click at [369, 222] on div "RDs: Instructions for Leading PB Live Certs for Reps" at bounding box center [461, 225] width 194 height 12
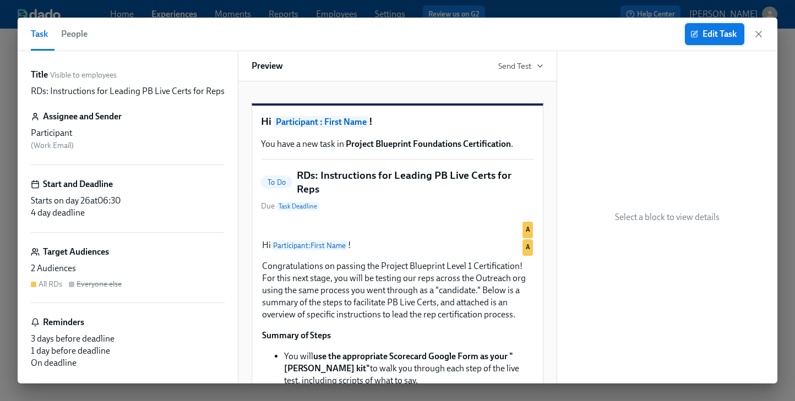
click at [700, 37] on span "Edit Task" at bounding box center [715, 34] width 44 height 11
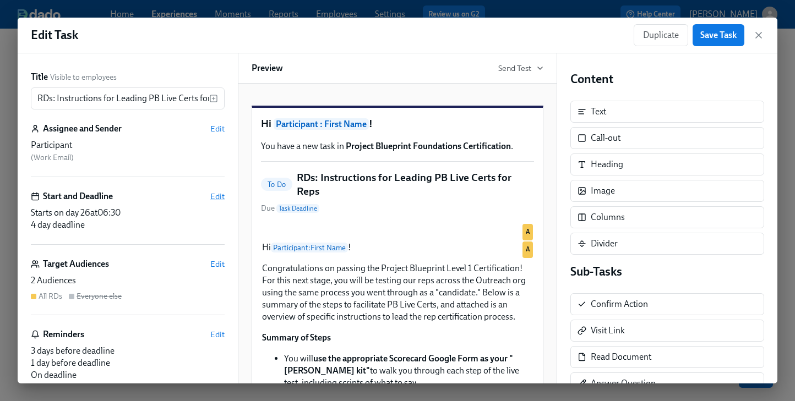
click at [221, 195] on span "Edit" at bounding box center [217, 196] width 14 height 11
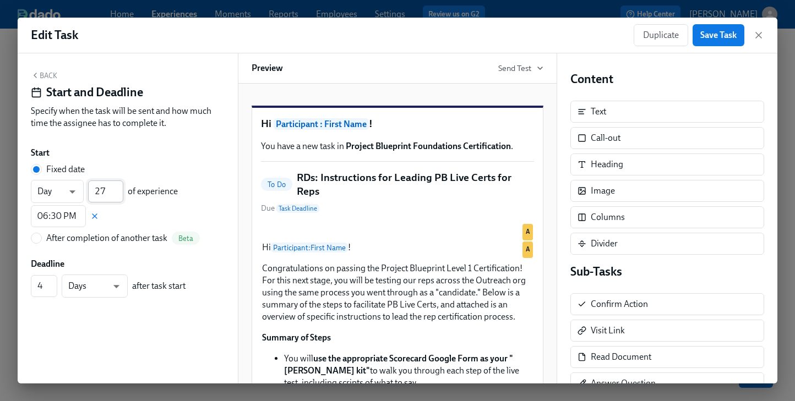
type input "27"
click at [118, 188] on input "27" at bounding box center [105, 192] width 35 height 22
click at [700, 36] on span "Save Task" at bounding box center [718, 35] width 36 height 11
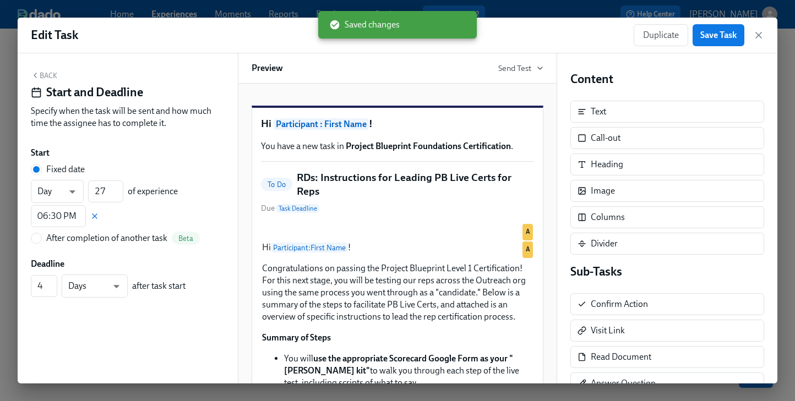
click at [758, 30] on icon "button" at bounding box center [758, 35] width 11 height 11
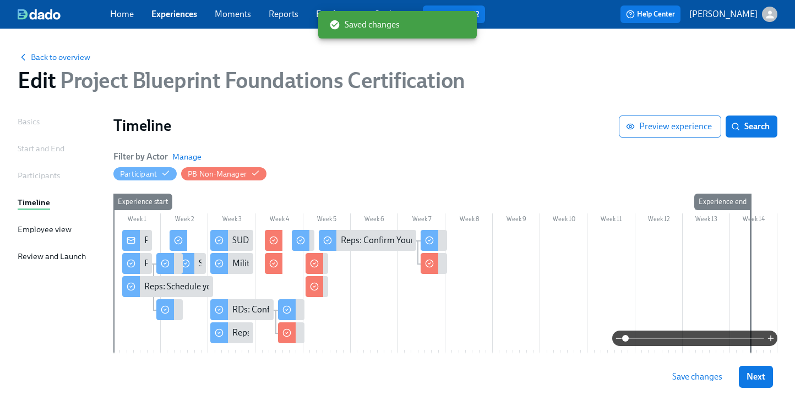
click at [705, 376] on span "Save changes" at bounding box center [697, 377] width 50 height 11
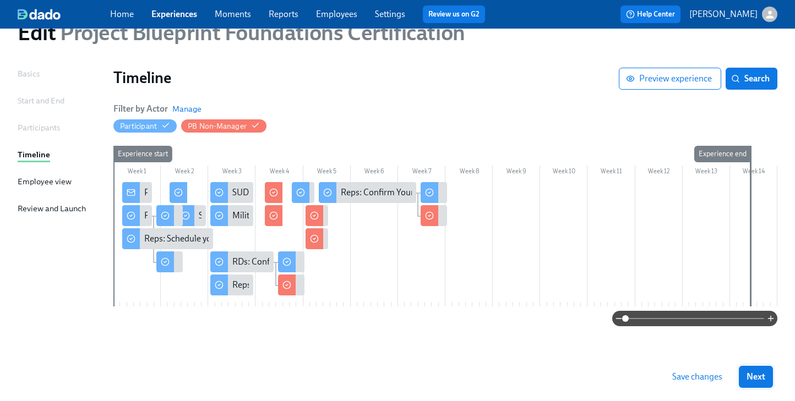
click at [765, 380] on button "Next" at bounding box center [756, 377] width 34 height 22
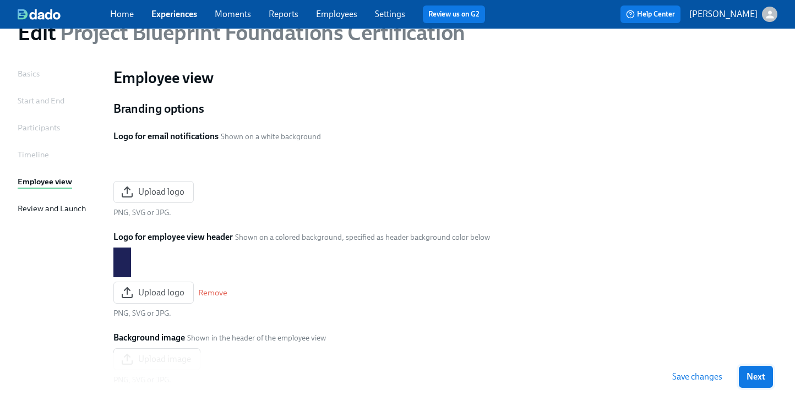
click at [758, 379] on span "Next" at bounding box center [756, 377] width 19 height 11
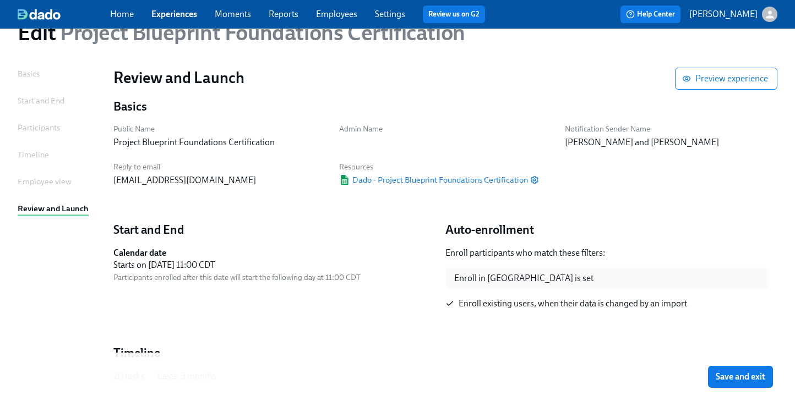
click at [758, 379] on span "Save and exit" at bounding box center [741, 377] width 50 height 11
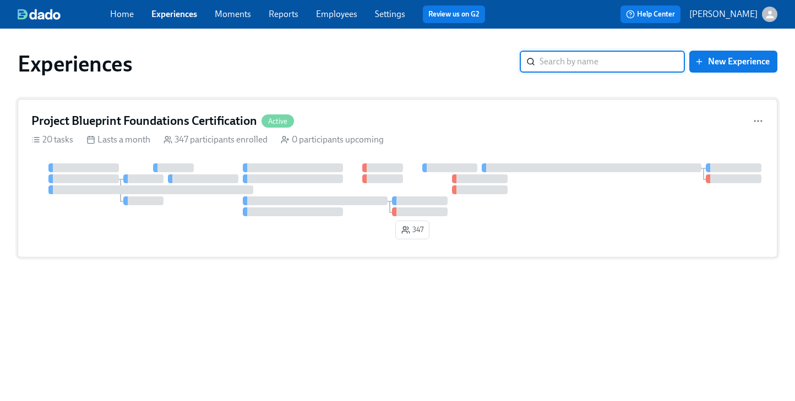
click at [153, 152] on div "Project Blueprint Foundations Certification Active 20 tasks Lasts a month 347 p…" at bounding box center [398, 178] width 760 height 159
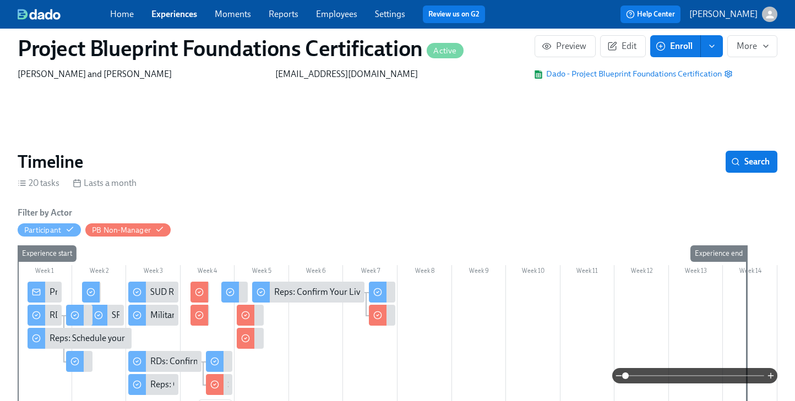
scroll to position [108, 0]
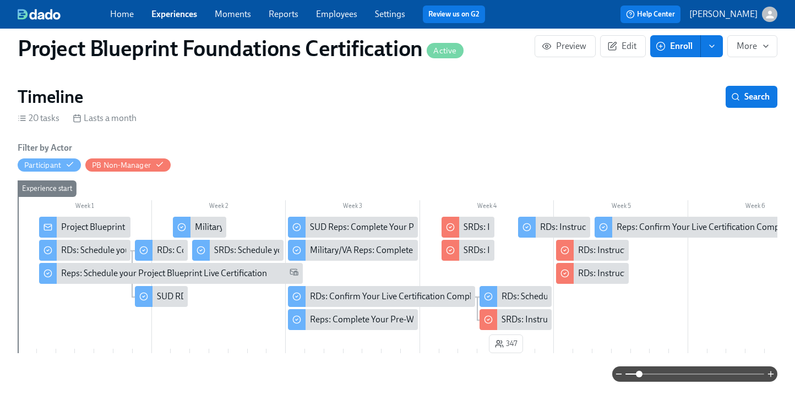
drag, startPoint x: 626, startPoint y: 374, endPoint x: 638, endPoint y: 375, distance: 12.2
click at [638, 375] on span at bounding box center [639, 374] width 7 height 7
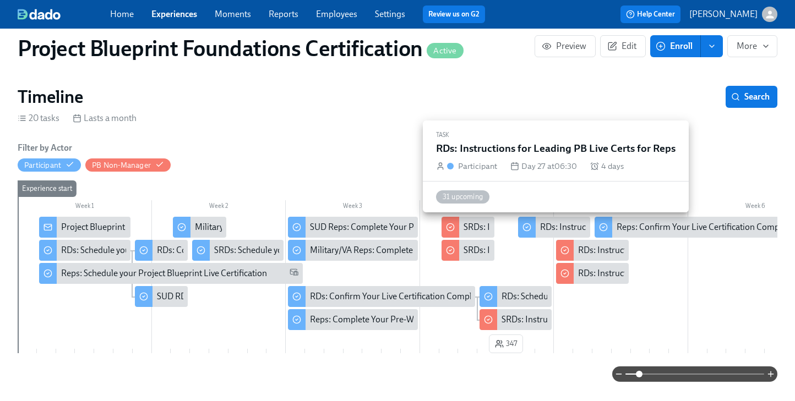
click at [570, 224] on div "RDs: Instructions for Leading PB Live Certs for Reps" at bounding box center [637, 227] width 194 height 12
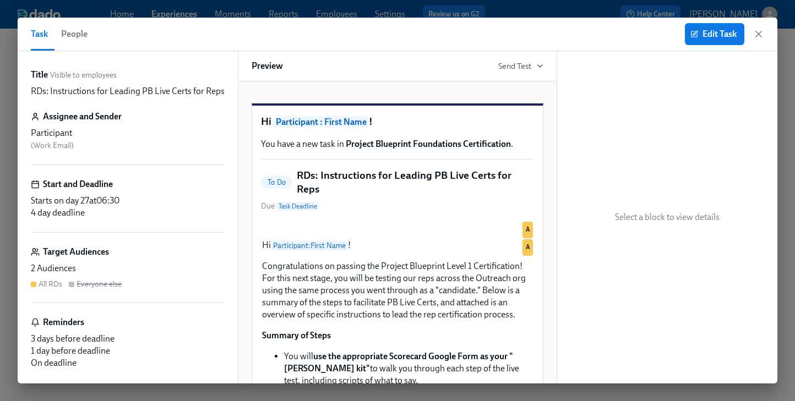
click at [67, 30] on span "People" at bounding box center [74, 33] width 26 height 15
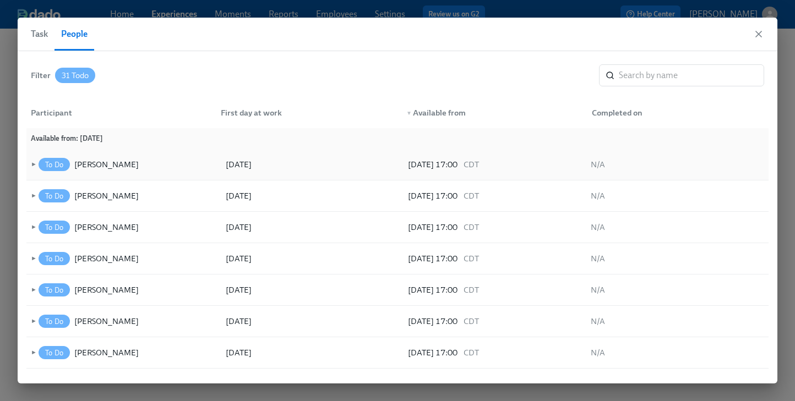
click at [34, 166] on span "►" at bounding box center [33, 165] width 8 height 12
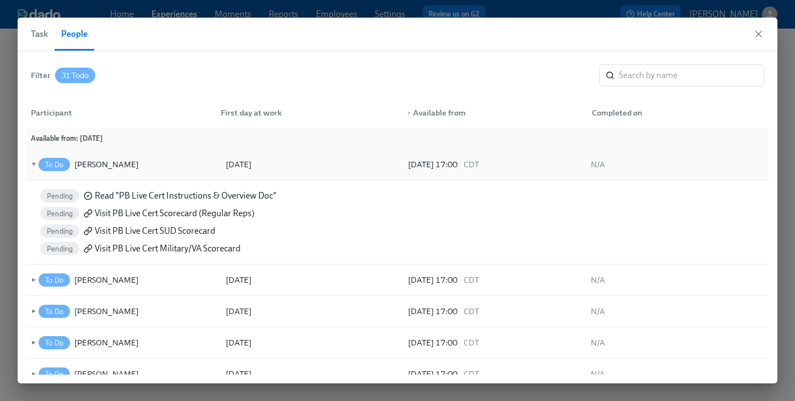
click at [32, 166] on span "▼" at bounding box center [33, 165] width 8 height 12
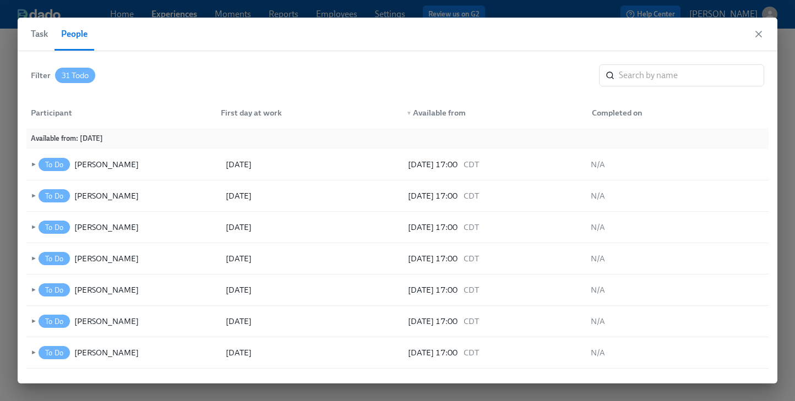
click at [40, 38] on span "Task" at bounding box center [39, 33] width 17 height 15
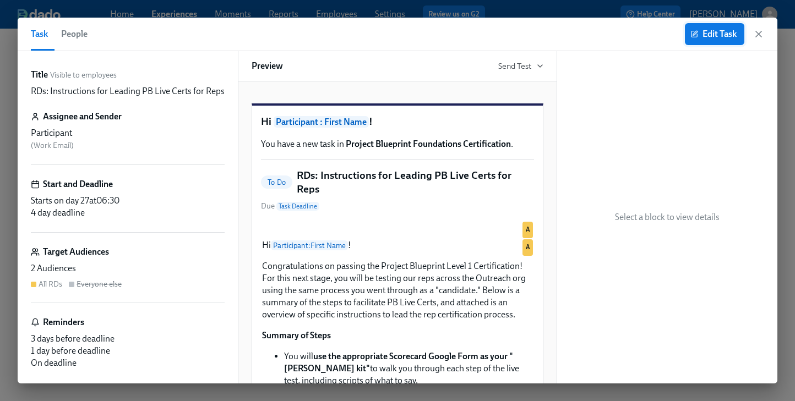
click at [722, 36] on span "Edit Task" at bounding box center [715, 34] width 44 height 11
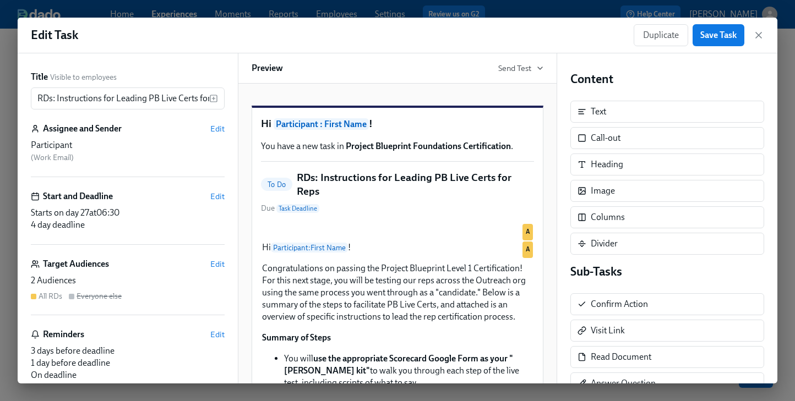
click at [225, 195] on div "Title Visible to employees RDs: Instructions for Leading PB Live Certs for Reps…" at bounding box center [128, 218] width 220 height 330
click at [221, 195] on span "Edit" at bounding box center [217, 196] width 14 height 11
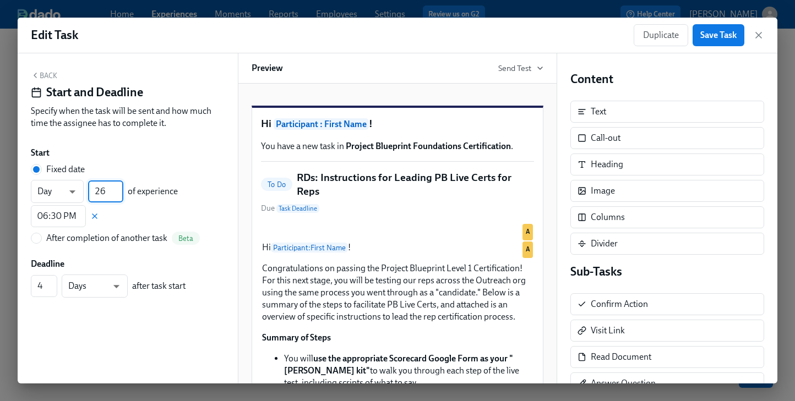
type input "26"
click at [117, 197] on input "26" at bounding box center [105, 192] width 35 height 22
click at [713, 38] on span "Save Task" at bounding box center [718, 35] width 36 height 11
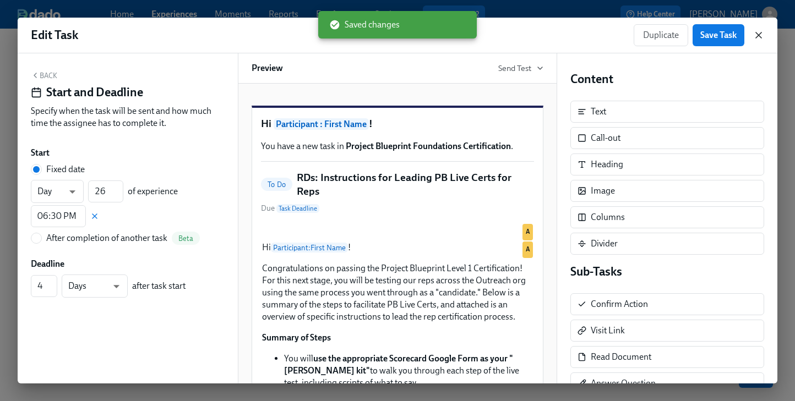
click at [759, 34] on icon "button" at bounding box center [758, 35] width 11 height 11
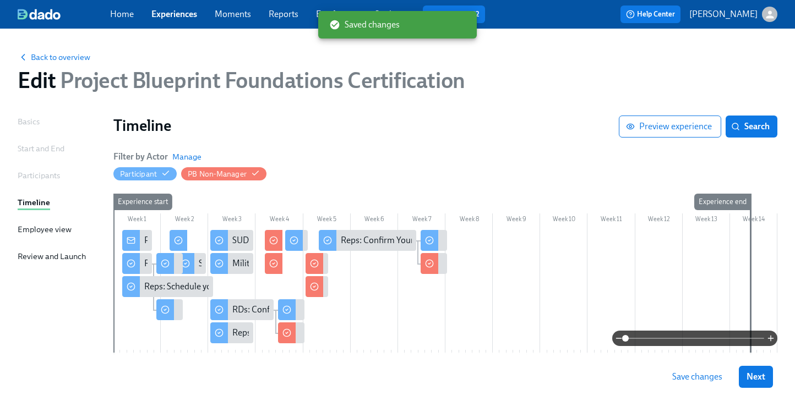
click at [709, 382] on span "Save changes" at bounding box center [697, 377] width 50 height 11
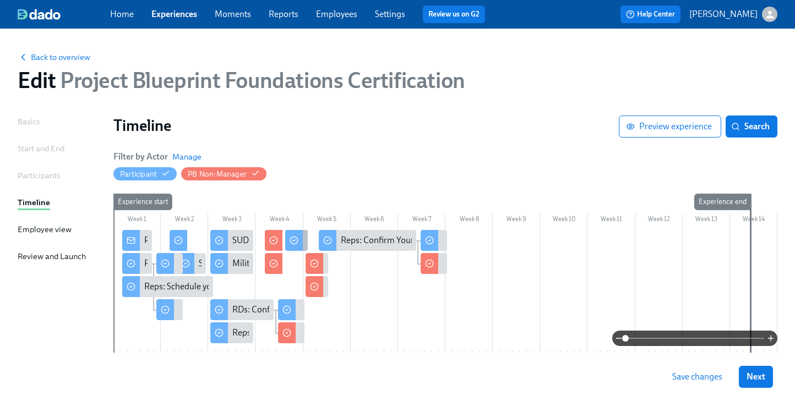
click at [299, 241] on div at bounding box center [294, 240] width 18 height 21
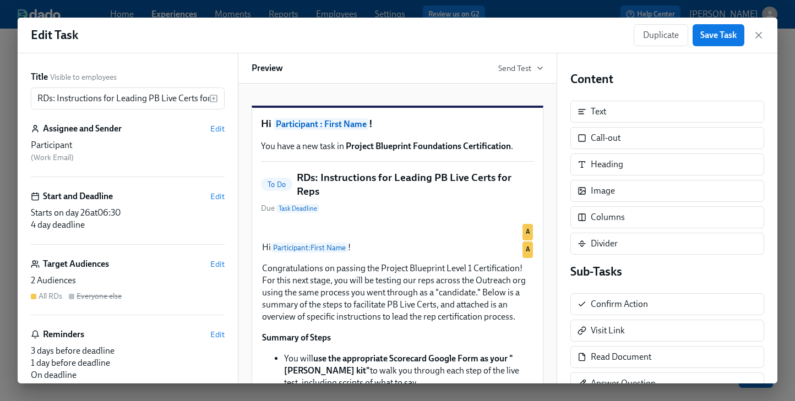
click at [752, 35] on div "Duplicate Save Task" at bounding box center [699, 35] width 131 height 22
click at [760, 35] on icon "button" at bounding box center [758, 35] width 11 height 11
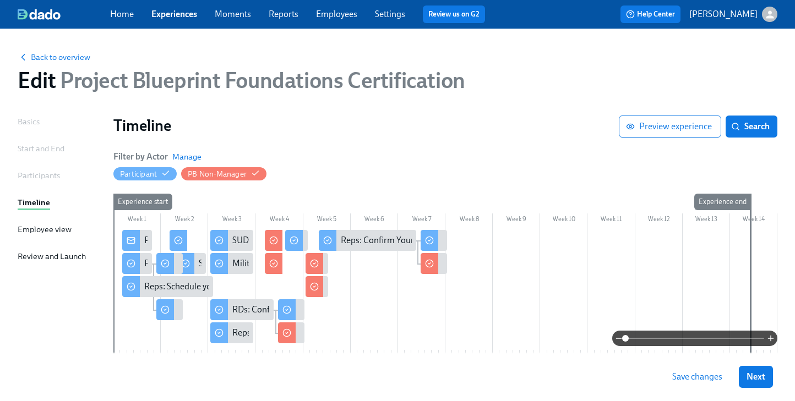
click at [698, 381] on span "Save changes" at bounding box center [697, 377] width 50 height 11
click at [751, 382] on span "Next" at bounding box center [756, 377] width 19 height 11
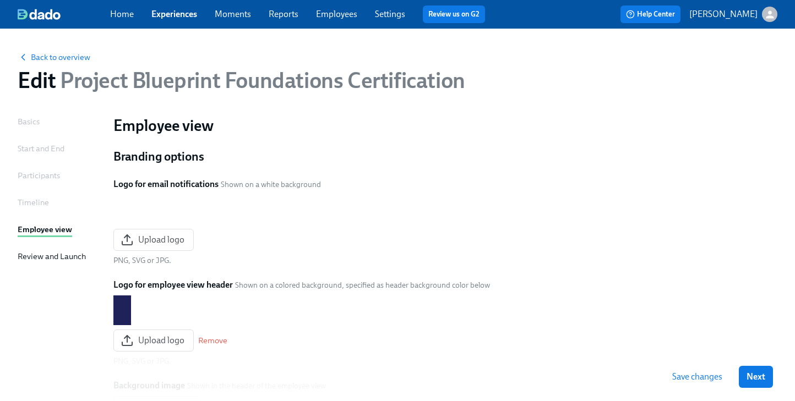
click at [751, 382] on span "Next" at bounding box center [756, 377] width 19 height 11
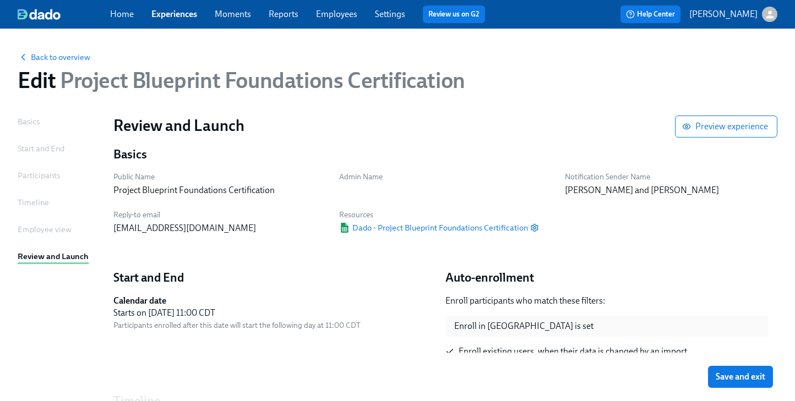
click at [751, 382] on span "Save and exit" at bounding box center [741, 377] width 50 height 11
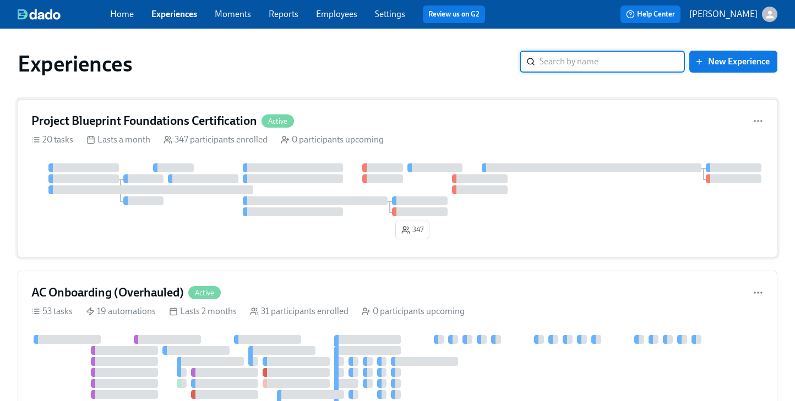
click at [183, 130] on div "Project Blueprint Foundations Certification Active 20 tasks Lasts a month 347 p…" at bounding box center [398, 178] width 760 height 159
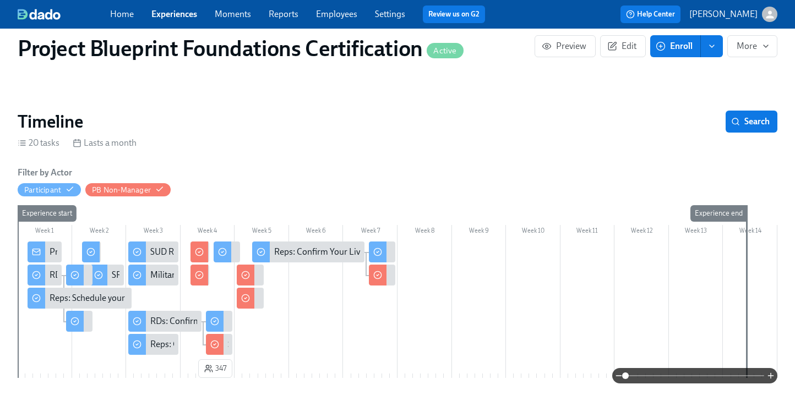
scroll to position [90, 0]
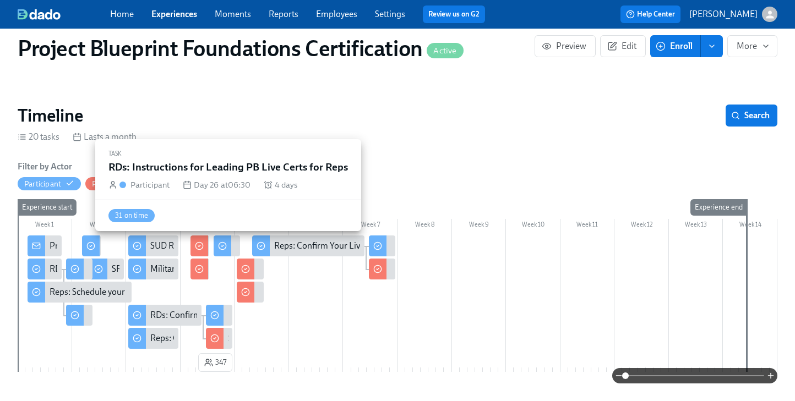
click at [227, 249] on div at bounding box center [223, 246] width 18 height 21
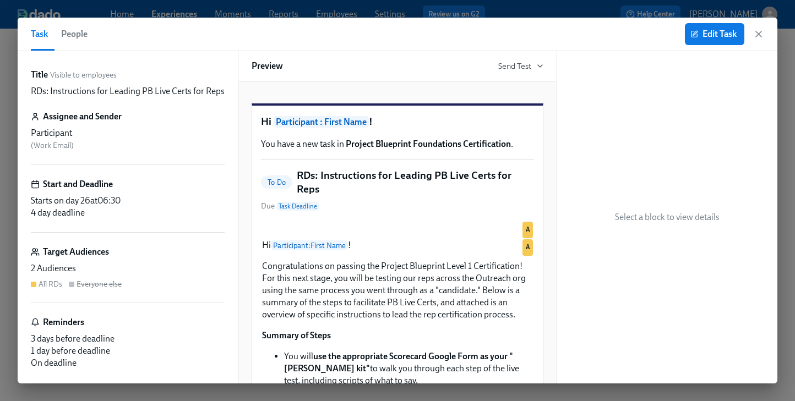
click at [83, 38] on span "People" at bounding box center [74, 33] width 26 height 15
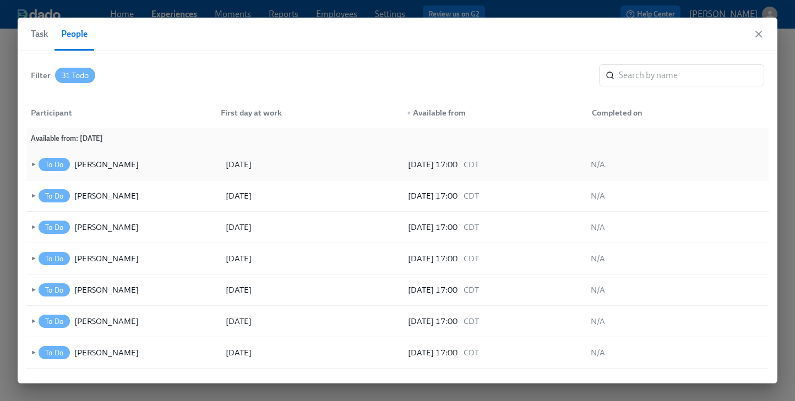
click at [32, 165] on span "►" at bounding box center [33, 165] width 8 height 12
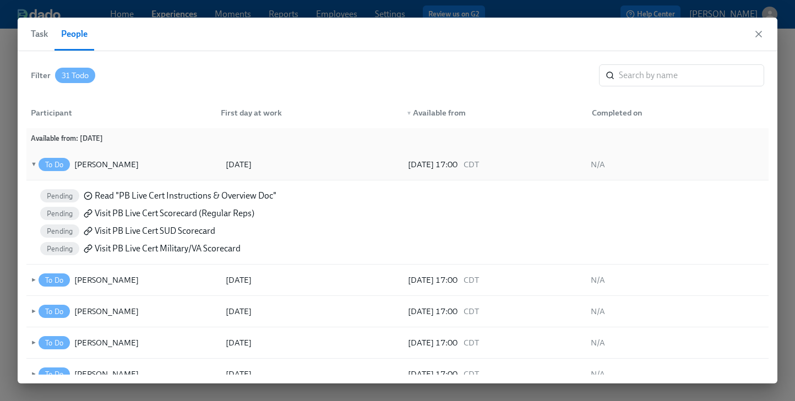
click at [32, 165] on span "▼" at bounding box center [33, 165] width 8 height 12
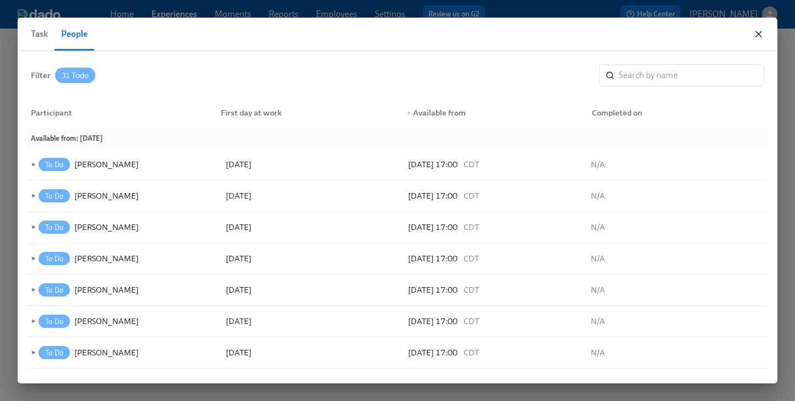
click at [758, 32] on icon "button" at bounding box center [758, 34] width 11 height 11
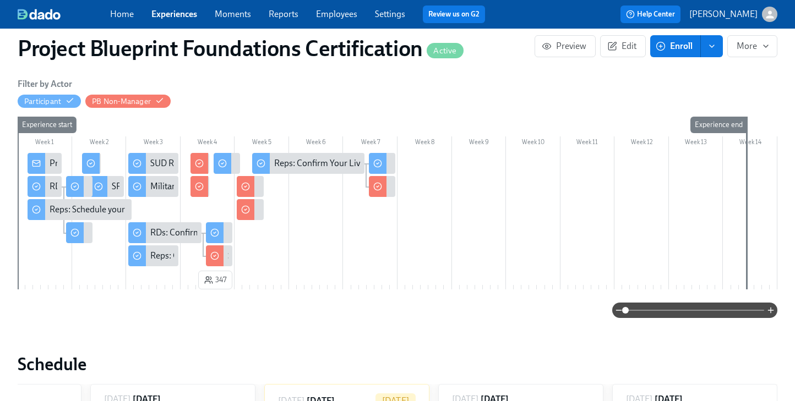
scroll to position [180, 0]
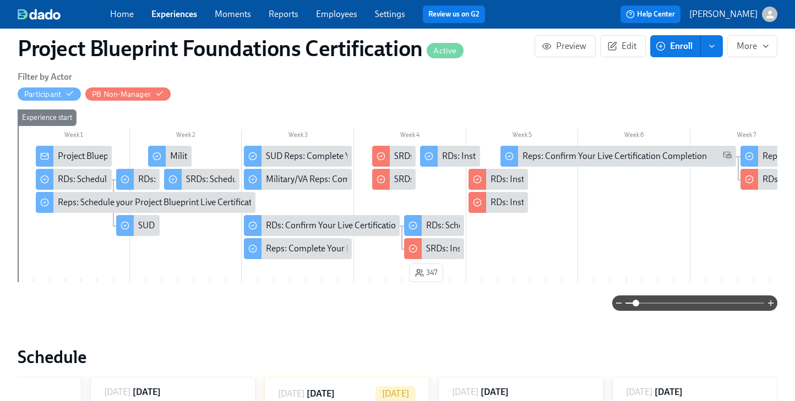
drag, startPoint x: 627, startPoint y: 304, endPoint x: 636, endPoint y: 305, distance: 9.4
click at [636, 305] on span at bounding box center [636, 303] width 7 height 7
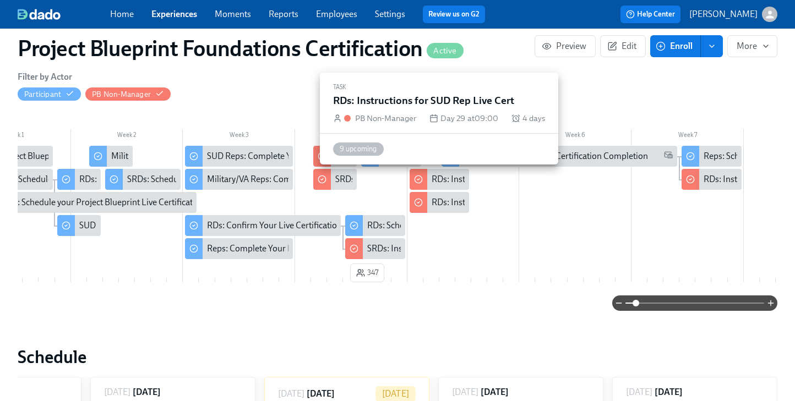
click at [436, 178] on div "RDs: Instructions for SUD Rep Live Cert" at bounding box center [505, 179] width 146 height 12
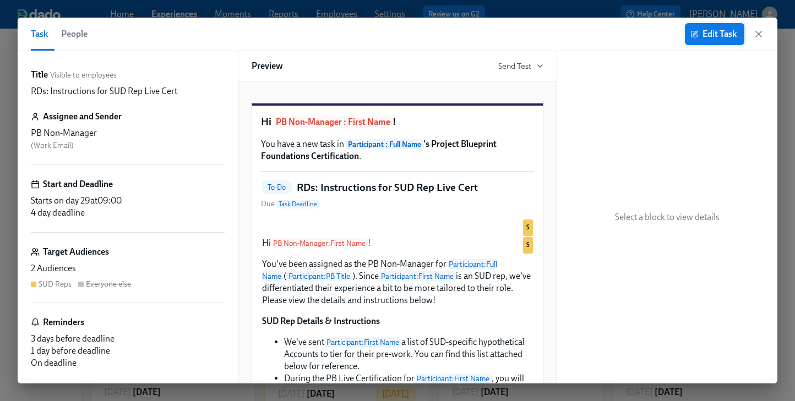
click at [714, 36] on span "Edit Task" at bounding box center [715, 34] width 44 height 11
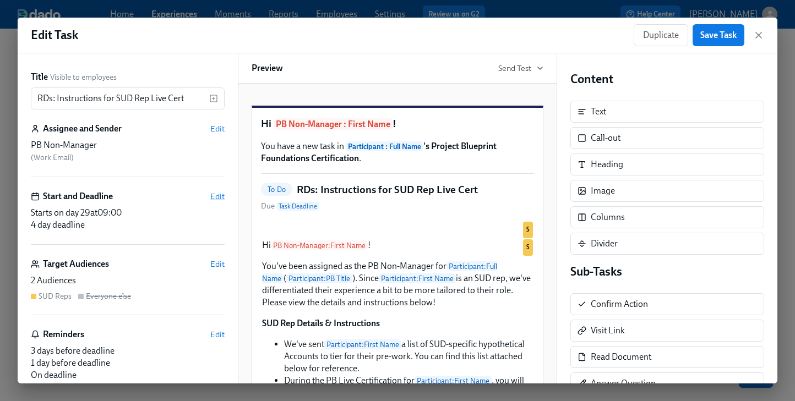
click at [218, 195] on span "Edit" at bounding box center [217, 196] width 14 height 11
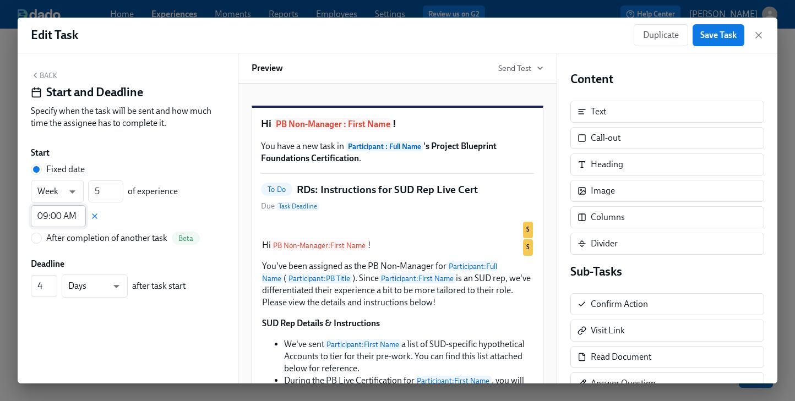
click at [59, 218] on input "09:00 AM" at bounding box center [58, 216] width 55 height 22
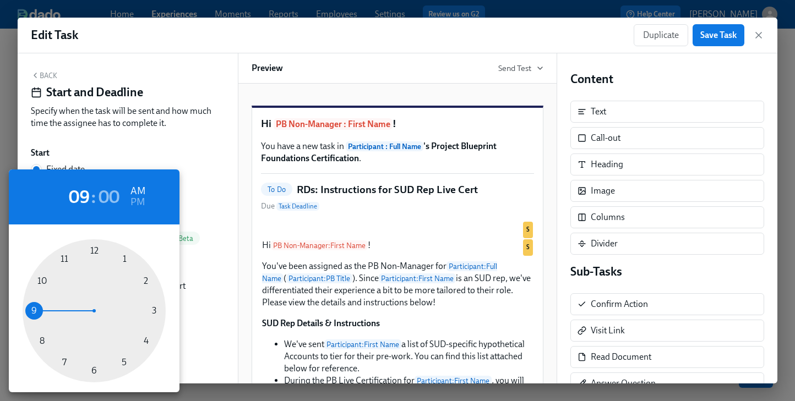
click at [59, 363] on div at bounding box center [94, 311] width 143 height 143
type input "07:00 AM"
click at [212, 253] on div at bounding box center [397, 200] width 795 height 401
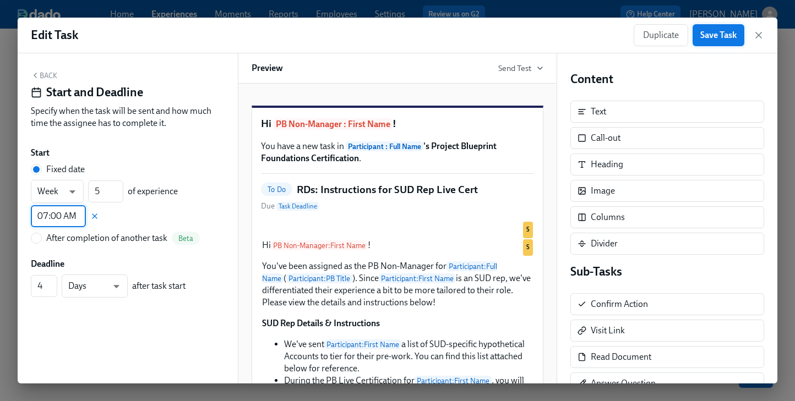
click at [713, 31] on span "Save Task" at bounding box center [718, 35] width 36 height 11
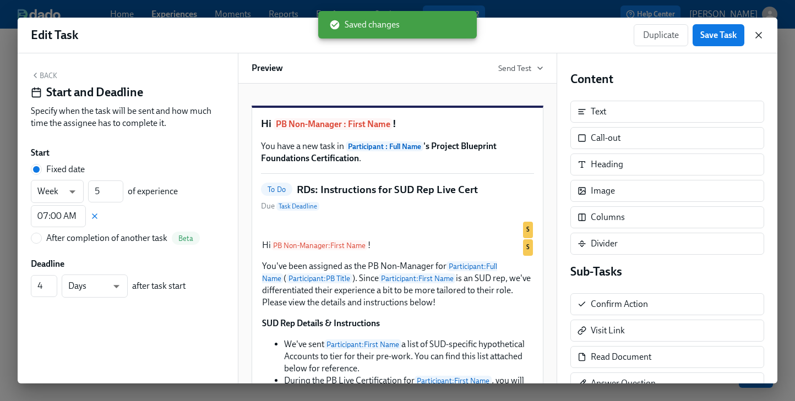
click at [758, 32] on icon "button" at bounding box center [758, 35] width 11 height 11
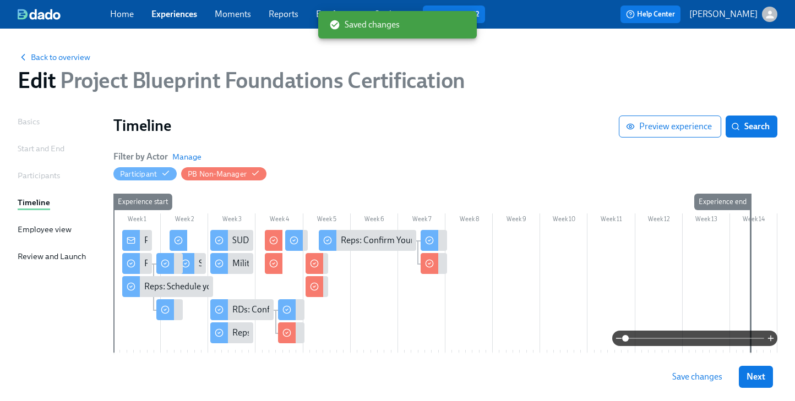
click at [686, 381] on span "Save changes" at bounding box center [697, 377] width 50 height 11
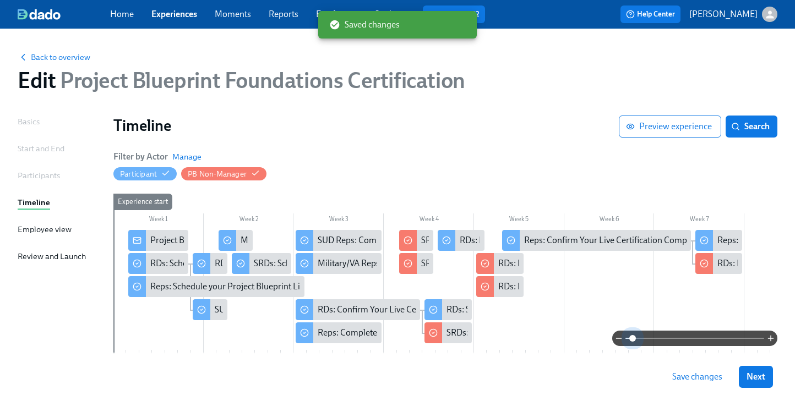
drag, startPoint x: 625, startPoint y: 339, endPoint x: 610, endPoint y: 330, distance: 17.5
click at [632, 339] on span at bounding box center [632, 338] width 7 height 7
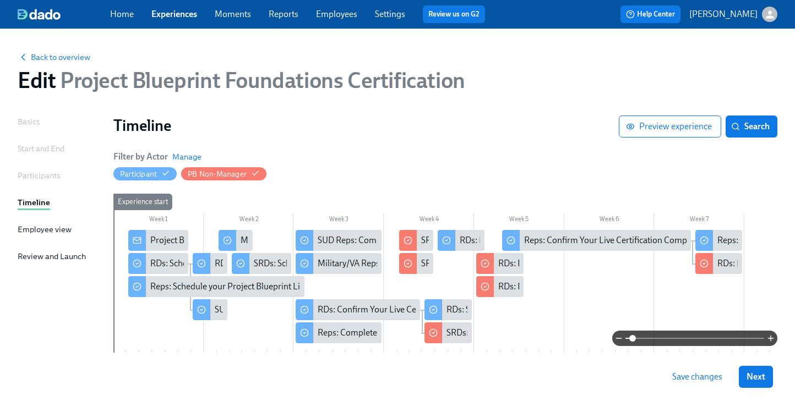
click at [520, 289] on div at bounding box center [521, 286] width 6 height 21
click at [513, 289] on div "RDs: Instructions for Military/VA Rep Live Cert" at bounding box center [584, 287] width 172 height 12
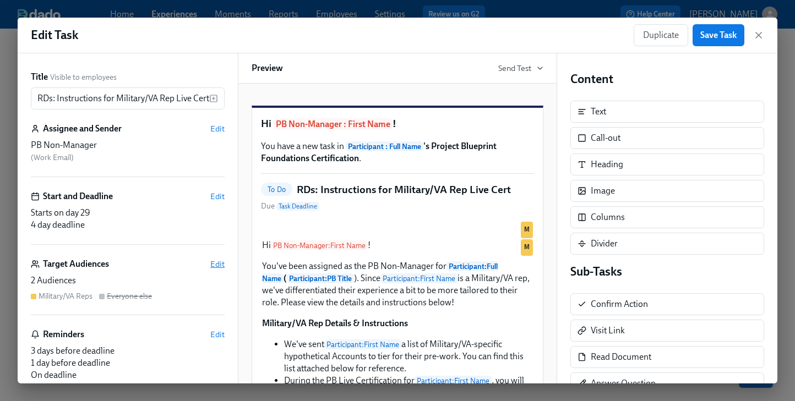
click at [219, 261] on span "Edit" at bounding box center [217, 264] width 14 height 11
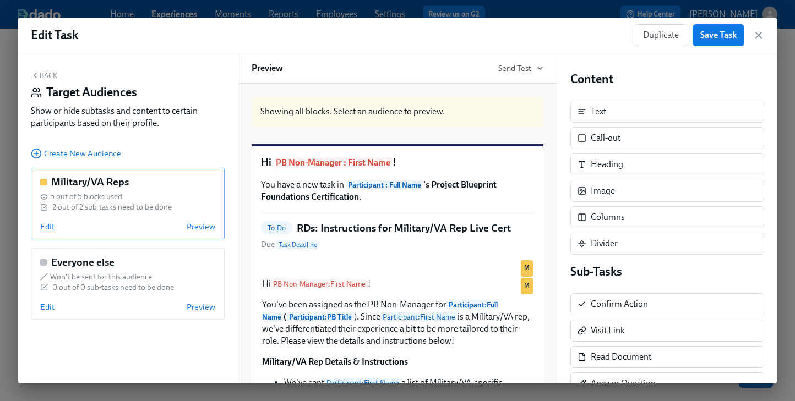
click at [52, 228] on span "Edit" at bounding box center [47, 226] width 14 height 11
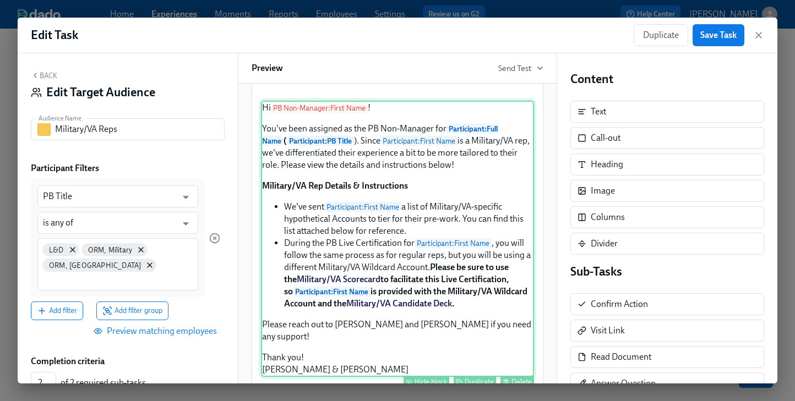
scroll to position [117, 0]
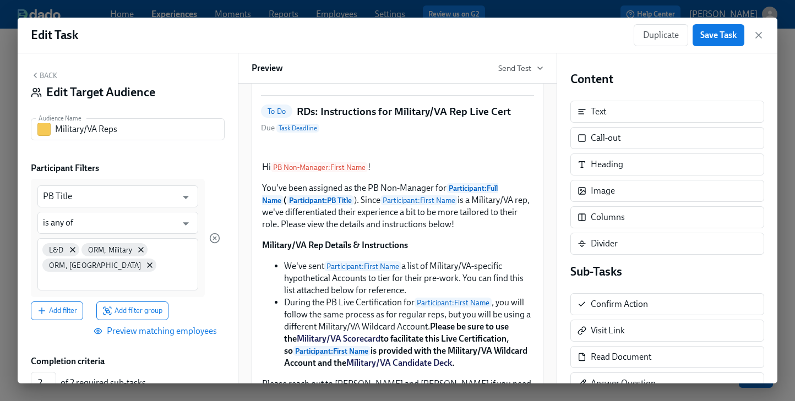
click at [183, 326] on span "Preview matching employees" at bounding box center [156, 331] width 121 height 11
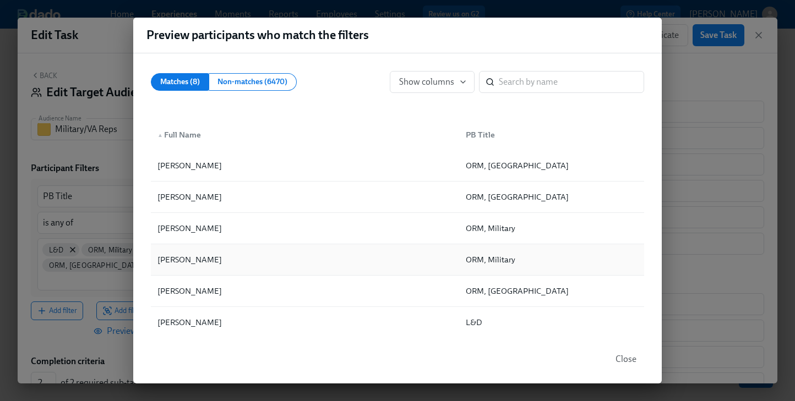
scroll to position [10, 0]
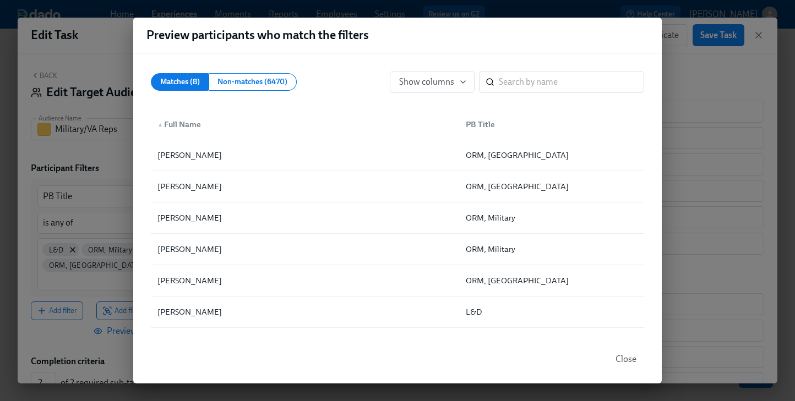
click at [618, 361] on span "Close" at bounding box center [626, 359] width 21 height 11
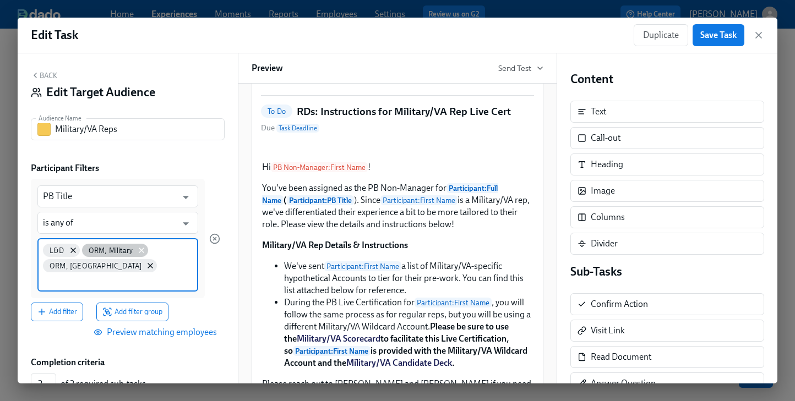
click at [139, 252] on icon at bounding box center [141, 250] width 9 height 9
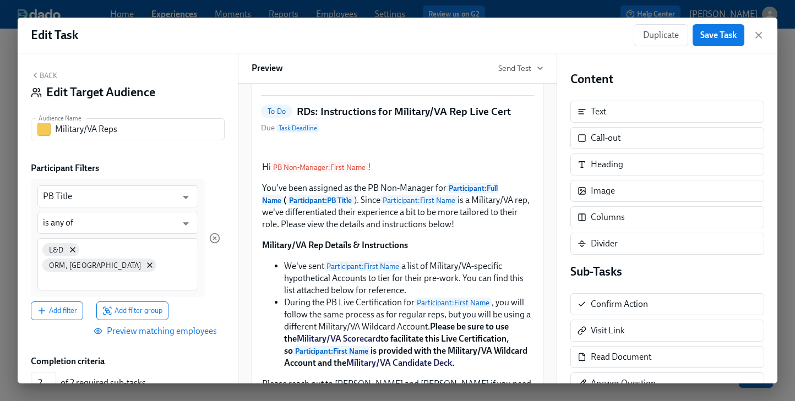
click at [205, 326] on span "Preview matching employees" at bounding box center [156, 331] width 121 height 11
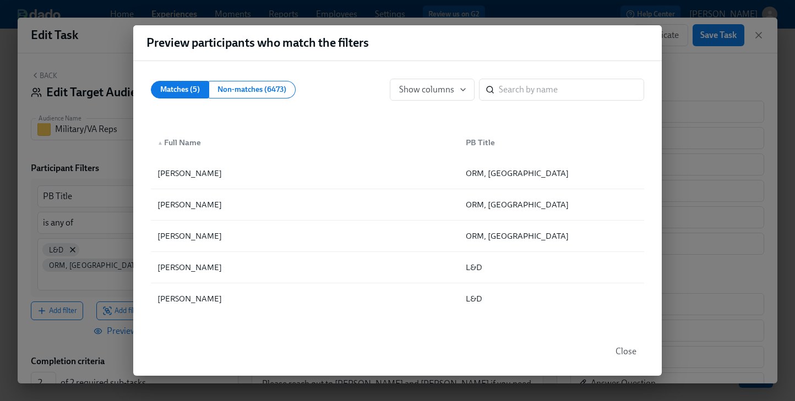
click at [623, 356] on span "Close" at bounding box center [626, 351] width 21 height 11
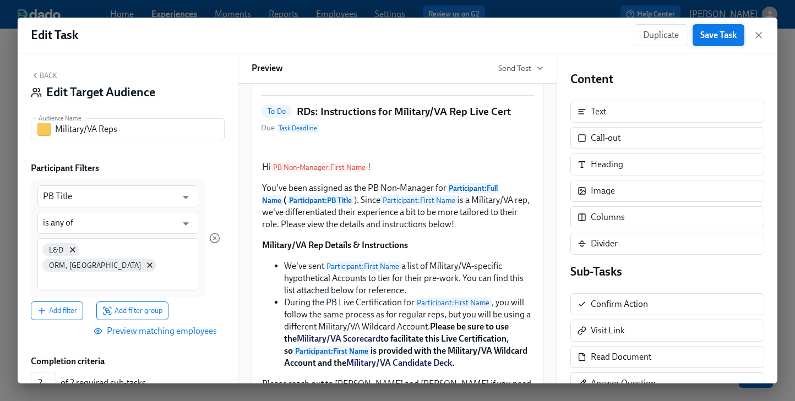
click at [710, 35] on span "Save Task" at bounding box center [718, 35] width 36 height 11
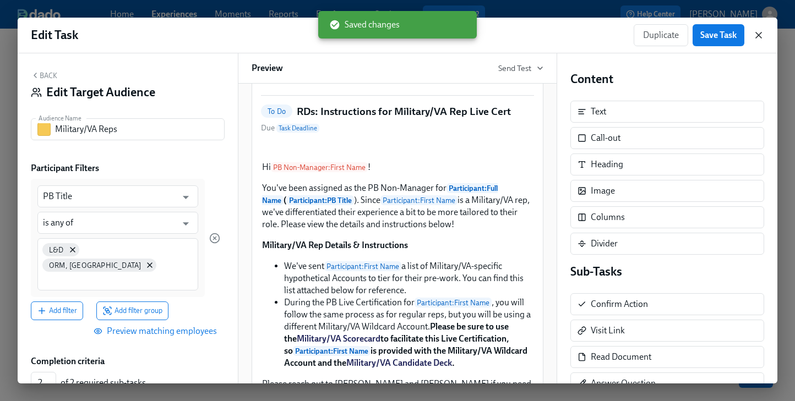
click at [757, 32] on icon "button" at bounding box center [758, 35] width 11 height 11
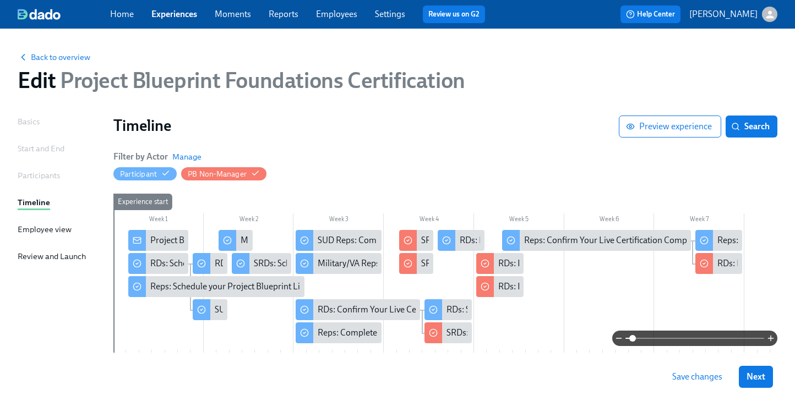
click at [693, 377] on span "Save changes" at bounding box center [697, 377] width 50 height 11
click at [500, 291] on div "RDs: Instructions for Military/VA Rep Live Cert" at bounding box center [584, 287] width 172 height 12
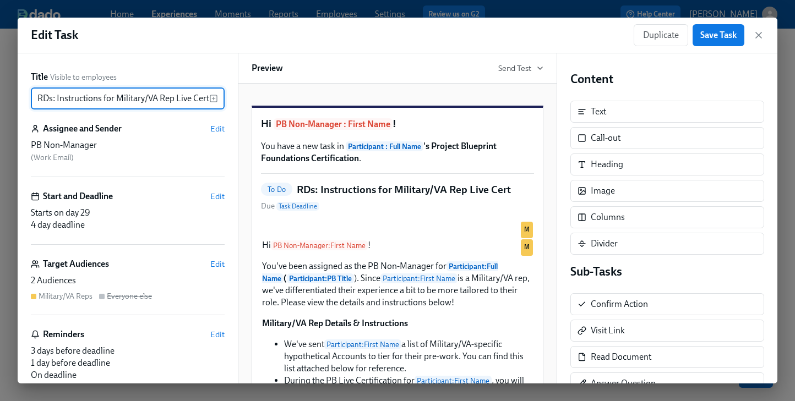
click at [142, 101] on input "RDs: Instructions for Military/VA Rep Live Cert" at bounding box center [120, 99] width 178 height 22
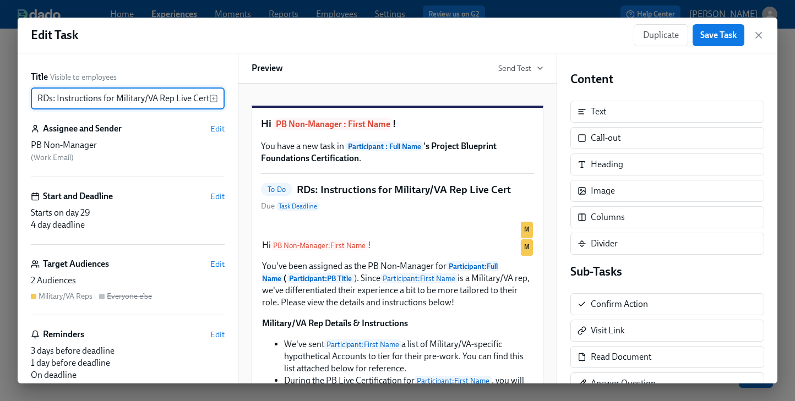
click at [142, 101] on input "RDs: Instructions for Military/VA Rep Live Cert" at bounding box center [120, 99] width 178 height 22
click at [738, 22] on div "Edit Task Duplicate Save Task" at bounding box center [398, 36] width 760 height 36
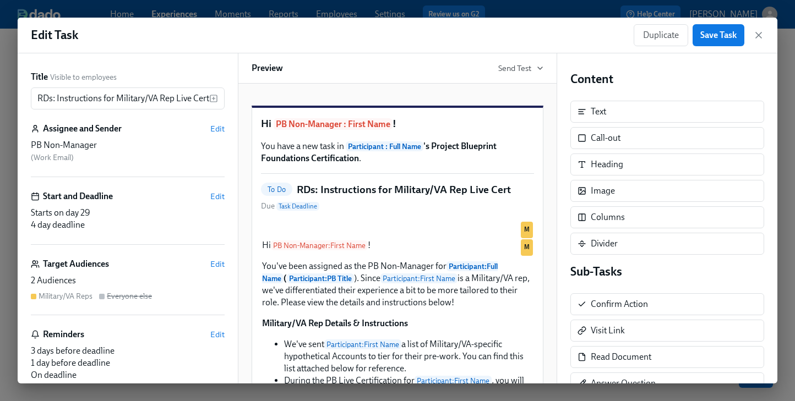
drag, startPoint x: 740, startPoint y: 33, endPoint x: 751, endPoint y: 40, distance: 13.1
click at [741, 33] on button "Save Task" at bounding box center [719, 35] width 52 height 22
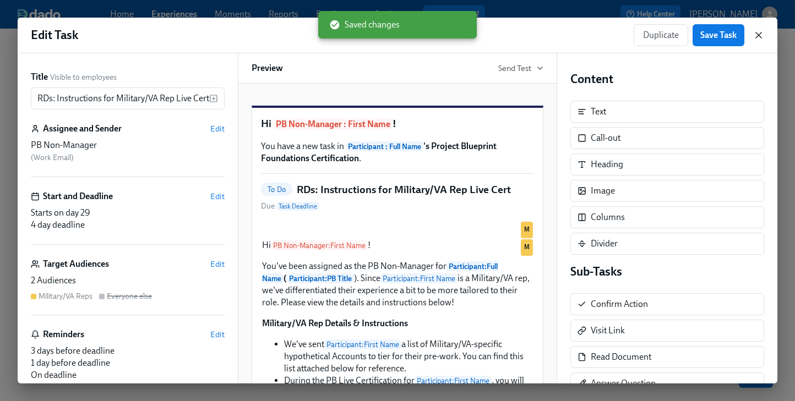
click at [756, 37] on icon "button" at bounding box center [759, 35] width 6 height 6
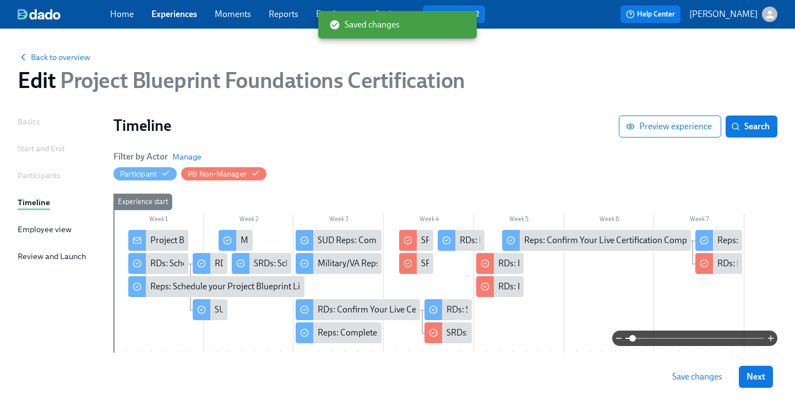
click at [681, 378] on span "Save changes" at bounding box center [697, 377] width 50 height 11
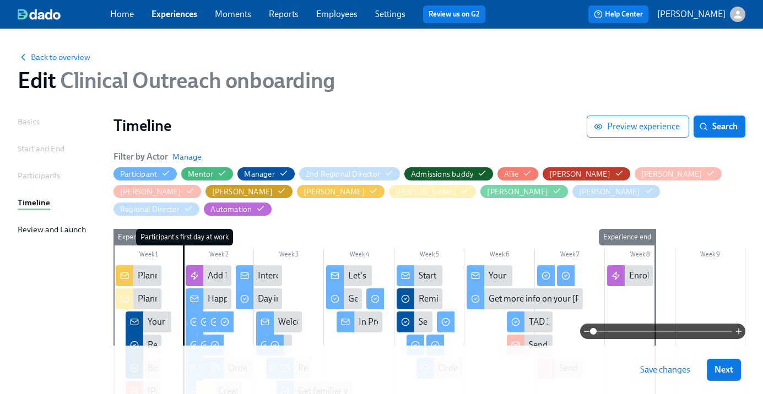
click at [732, 133] on button "Search" at bounding box center [719, 127] width 52 height 22
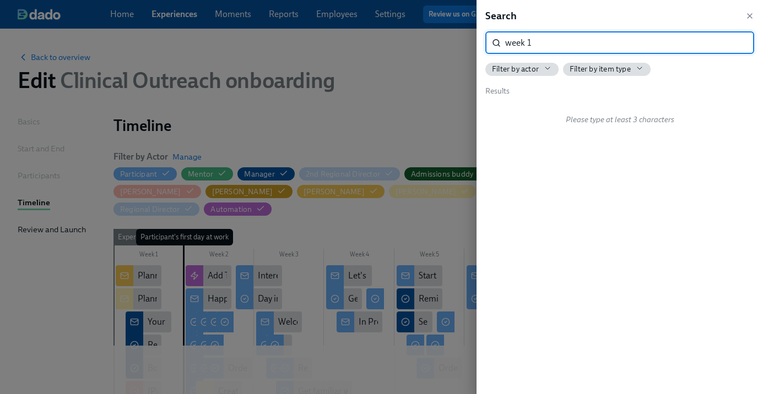
type input "week 1"
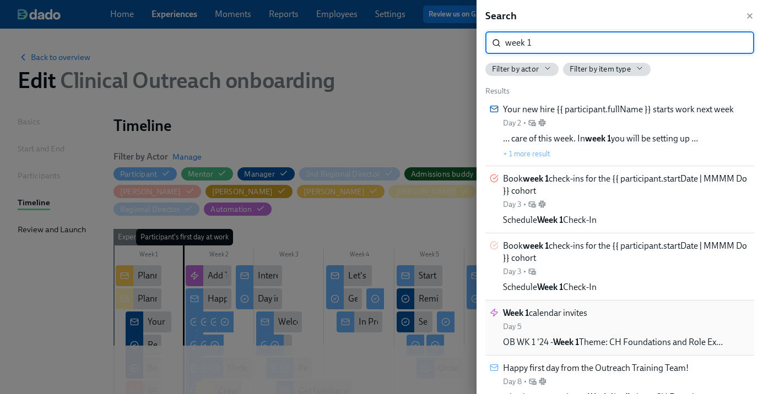
click at [617, 323] on div "Week 1 calendar invites Day 5 OB WK 1 '24 - Week 1 Theme: CH Foundations and Ro…" at bounding box center [613, 327] width 220 height 41
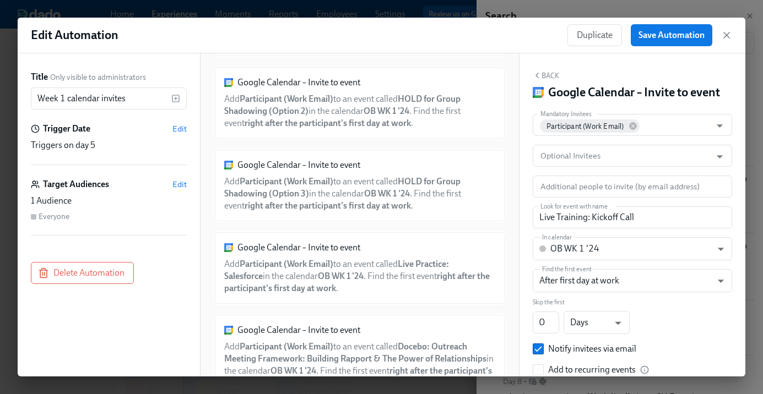
scroll to position [3138, 0]
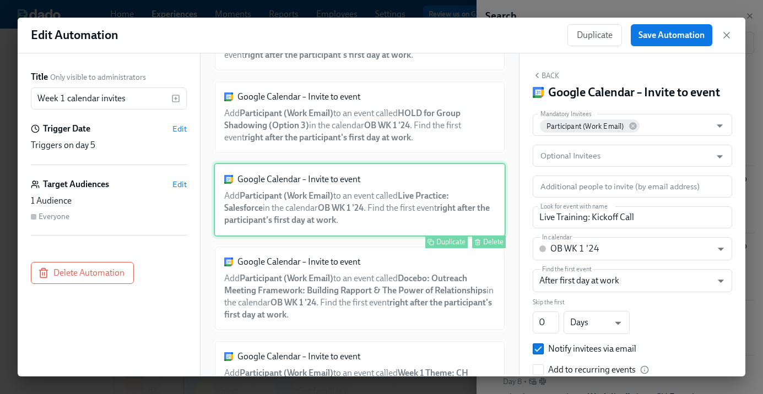
click at [377, 207] on div "Google Calendar – Invite to event Add Participant (Work Email) to an event call…" at bounding box center [360, 200] width 292 height 74
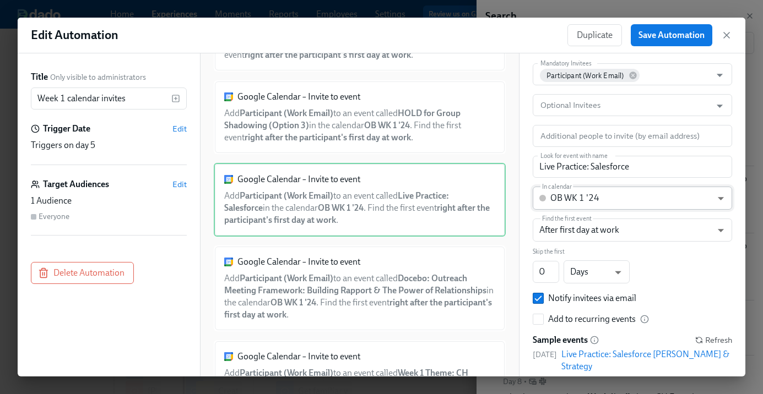
scroll to position [64, 0]
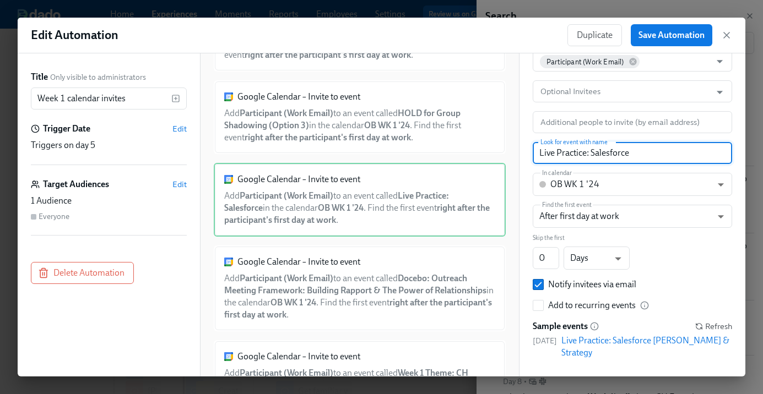
drag, startPoint x: 586, startPoint y: 157, endPoint x: 557, endPoint y: 154, distance: 29.3
click at [557, 154] on input "Live Practice: Salesforce" at bounding box center [631, 153] width 199 height 22
click at [714, 155] on input "Live Training: Salesforce" at bounding box center [631, 153] width 199 height 22
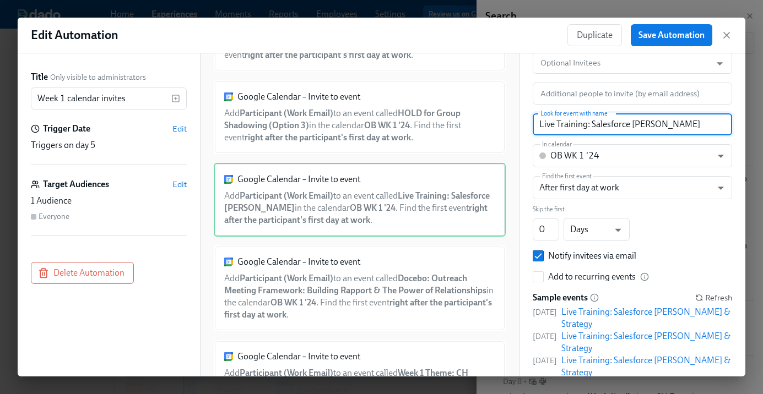
scroll to position [94, 0]
type input "Live Training: Salesforce BoB"
click at [674, 39] on span "Save Automation" at bounding box center [671, 35] width 66 height 11
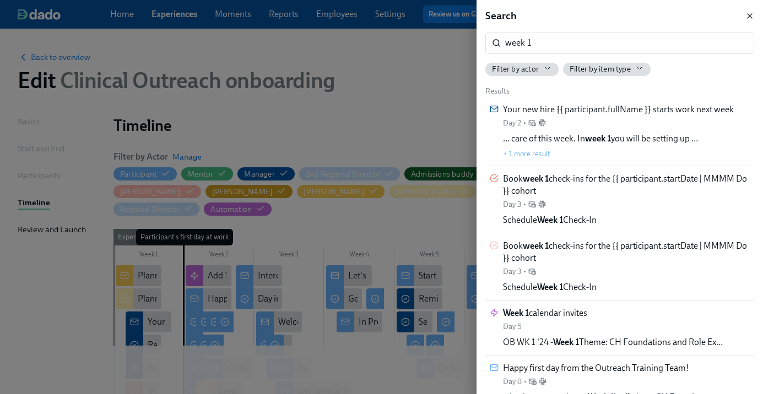
click at [746, 16] on icon "button" at bounding box center [749, 16] width 9 height 9
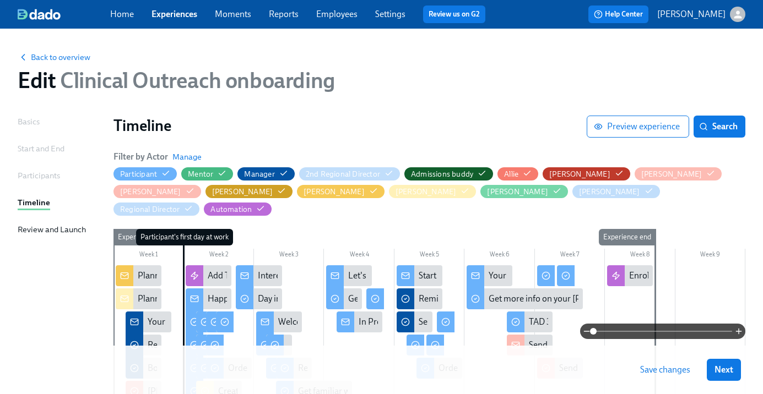
click at [648, 369] on span "Save changes" at bounding box center [665, 370] width 50 height 11
